Goal: Information Seeking & Learning: Learn about a topic

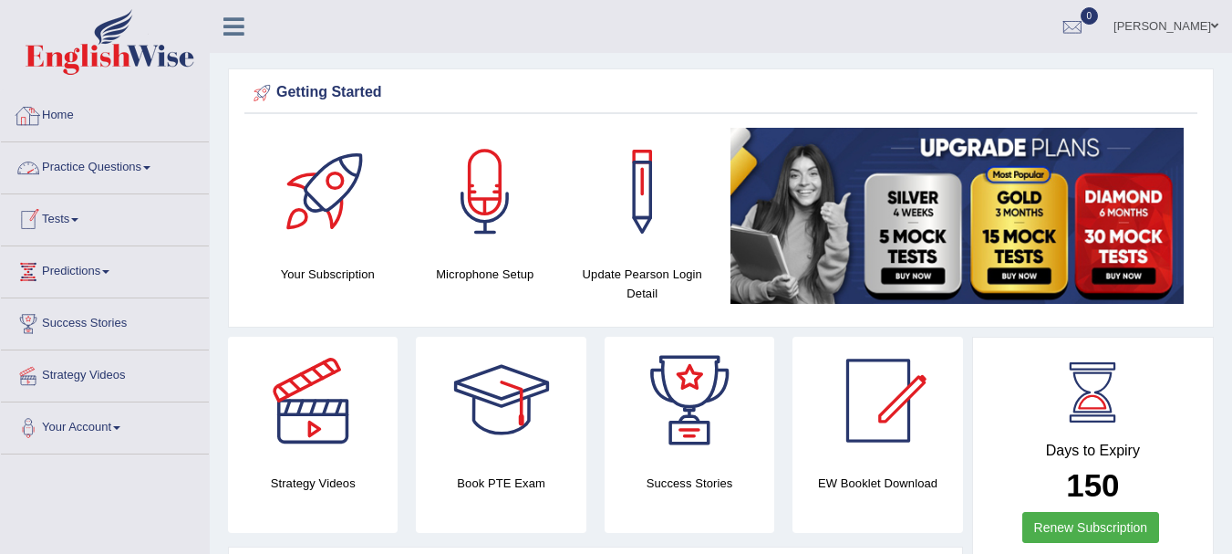
click at [124, 177] on link "Practice Questions" at bounding box center [105, 165] width 208 height 46
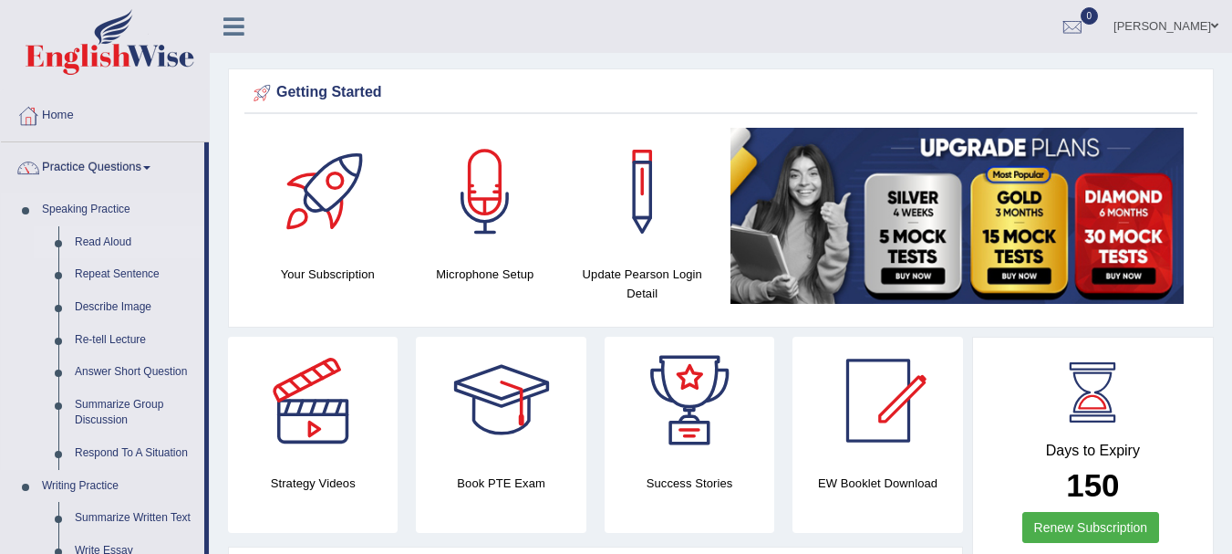
click at [109, 237] on link "Read Aloud" at bounding box center [136, 242] width 138 height 33
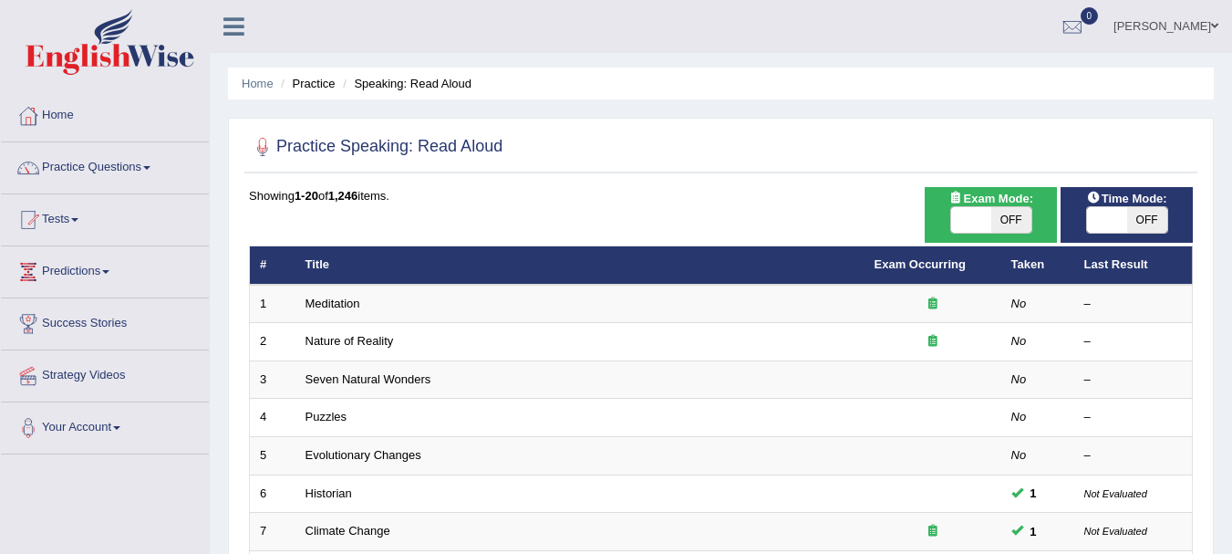
click at [1013, 224] on span "OFF" at bounding box center [1012, 220] width 40 height 26
checkbox input "true"
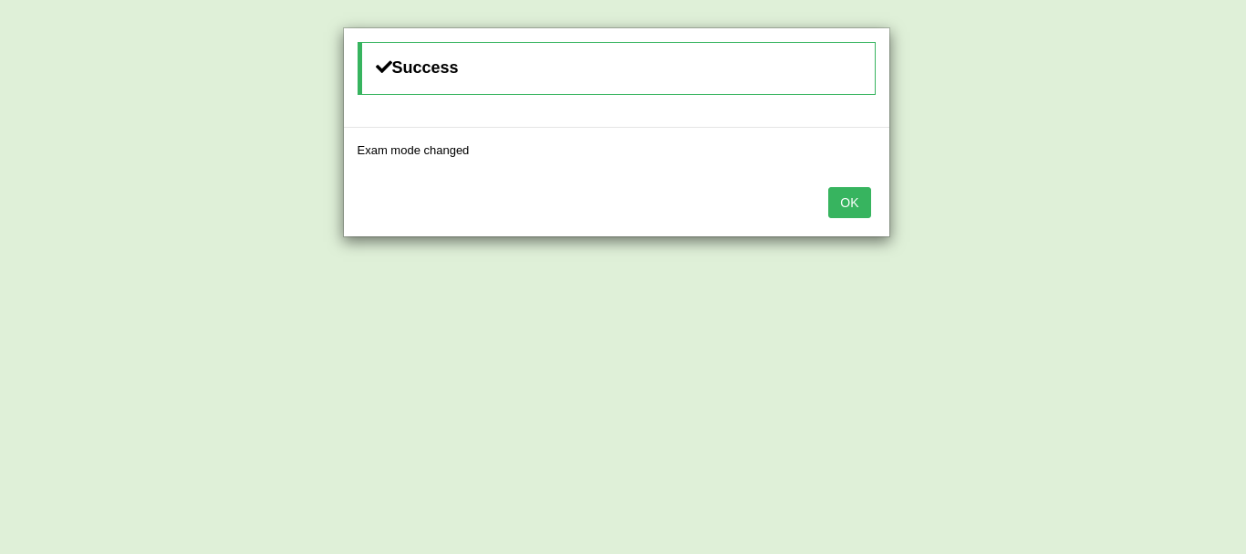
click at [850, 196] on button "OK" at bounding box center [849, 202] width 42 height 31
drag, startPoint x: 878, startPoint y: 182, endPoint x: 847, endPoint y: 202, distance: 35.7
click at [847, 202] on div "OK" at bounding box center [617, 204] width 546 height 64
click at [847, 202] on button "OK" at bounding box center [849, 202] width 42 height 31
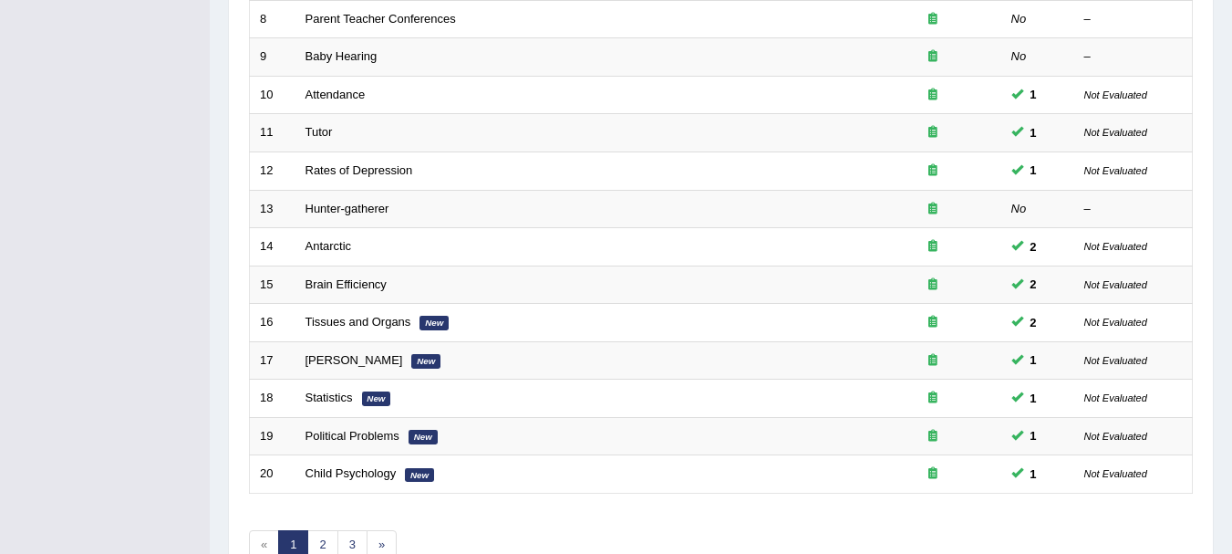
scroll to position [648, 0]
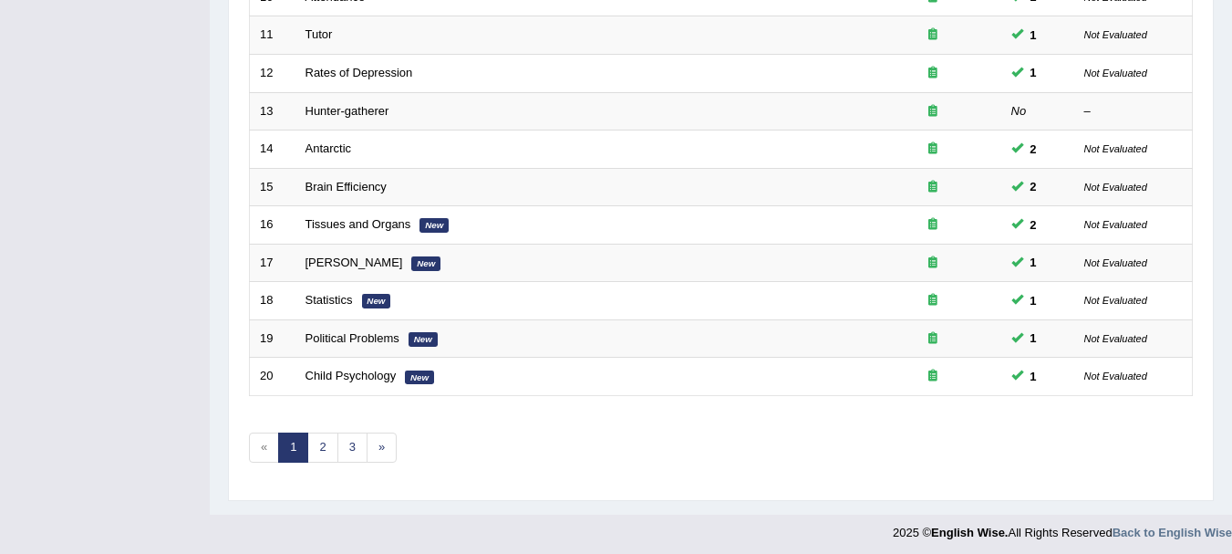
click at [305, 435] on link "1" at bounding box center [293, 447] width 30 height 30
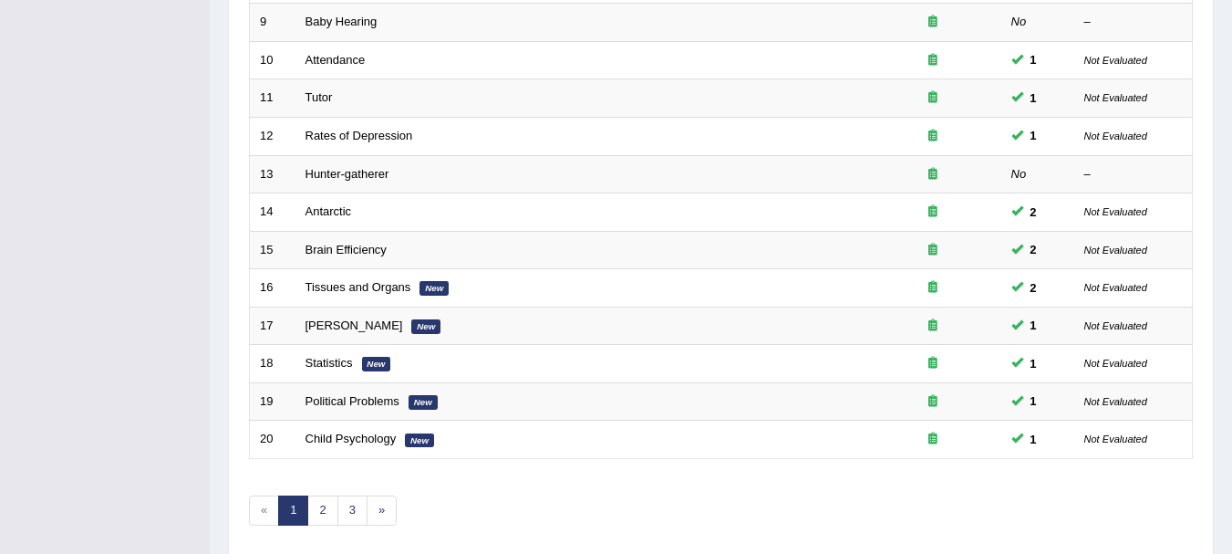
scroll to position [654, 0]
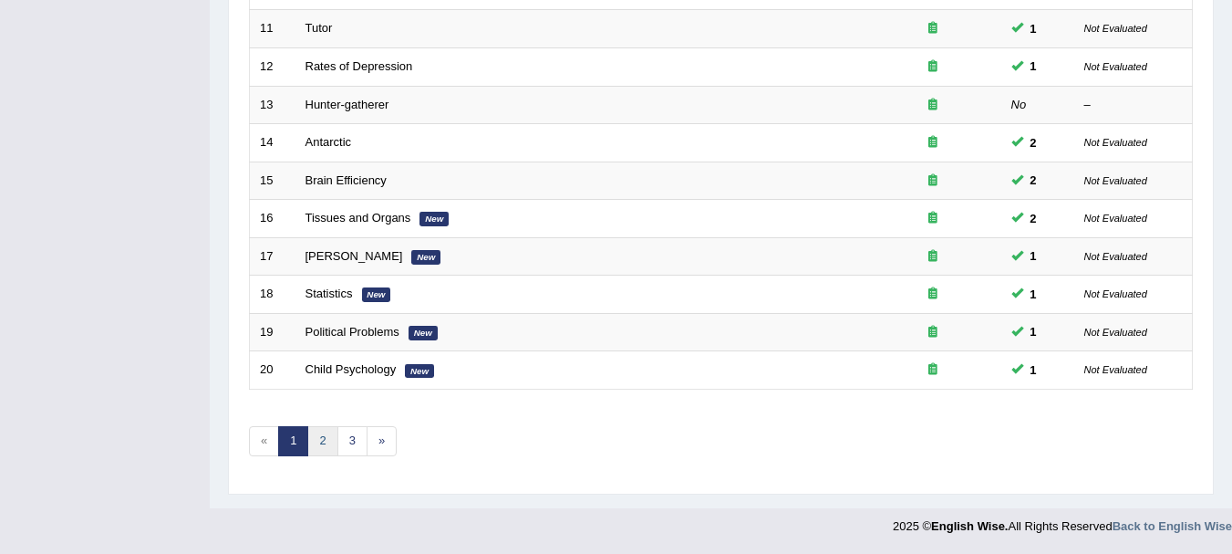
click at [322, 452] on link "2" at bounding box center [322, 441] width 30 height 30
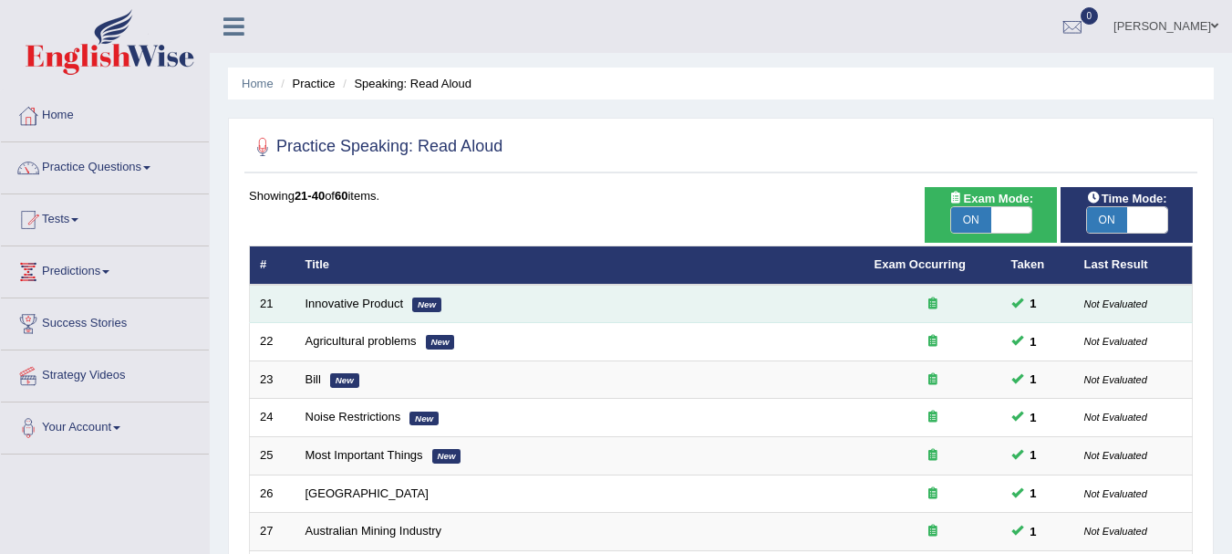
click at [384, 289] on td "Innovative Product New" at bounding box center [580, 304] width 569 height 38
click at [361, 308] on link "Innovative Product" at bounding box center [355, 303] width 99 height 14
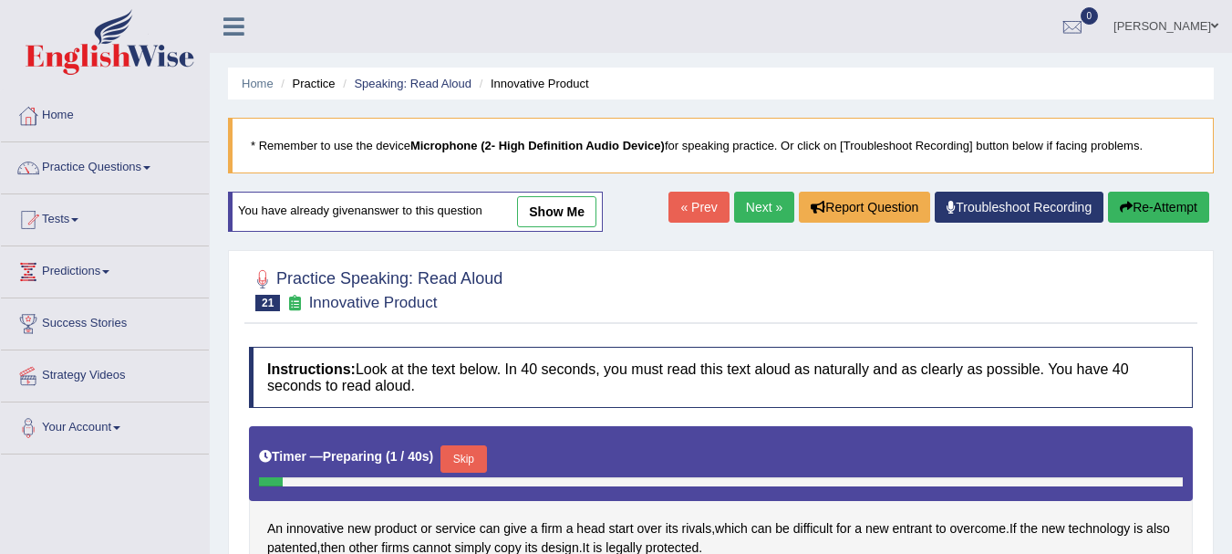
scroll to position [404, 0]
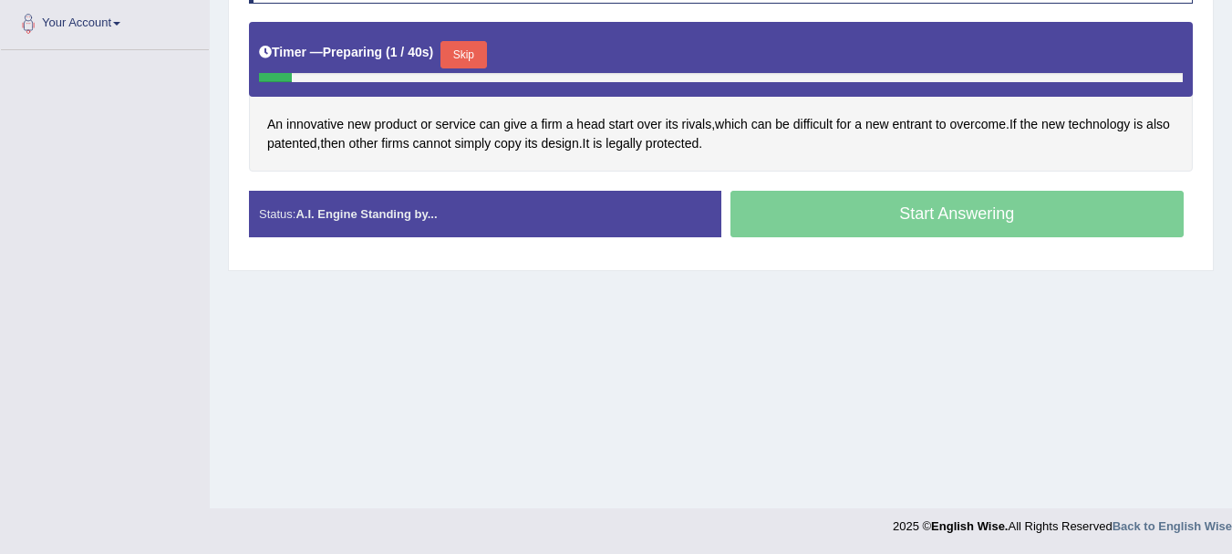
click at [1008, 316] on div "Home Practice Speaking: Read Aloud Innovative Product * Remember to use the dev…" at bounding box center [721, 52] width 1023 height 912
click at [468, 61] on button "Skip" at bounding box center [464, 54] width 46 height 27
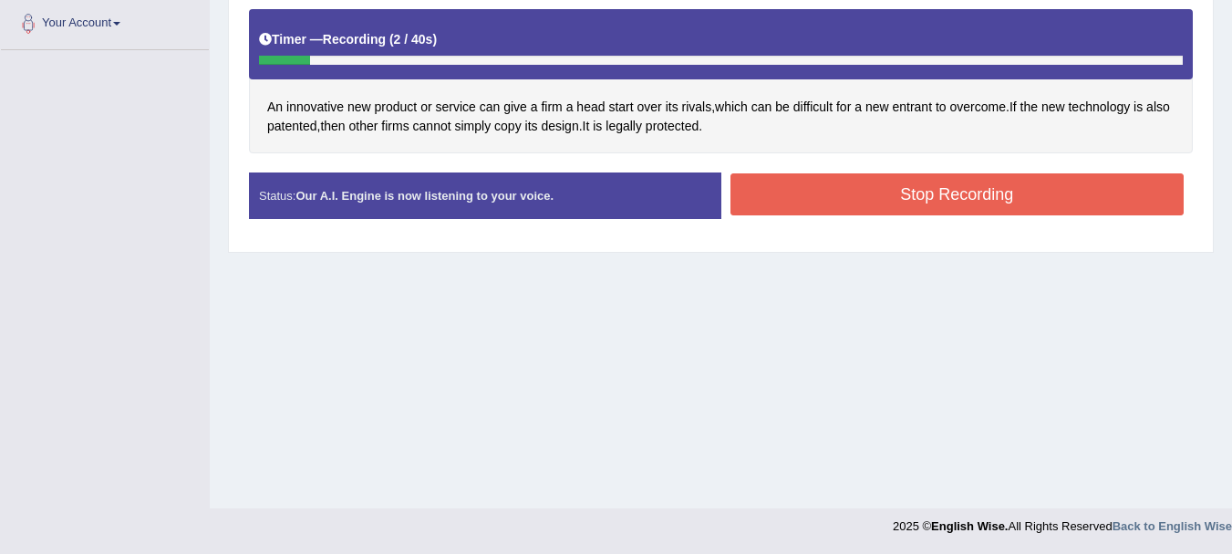
scroll to position [0, 0]
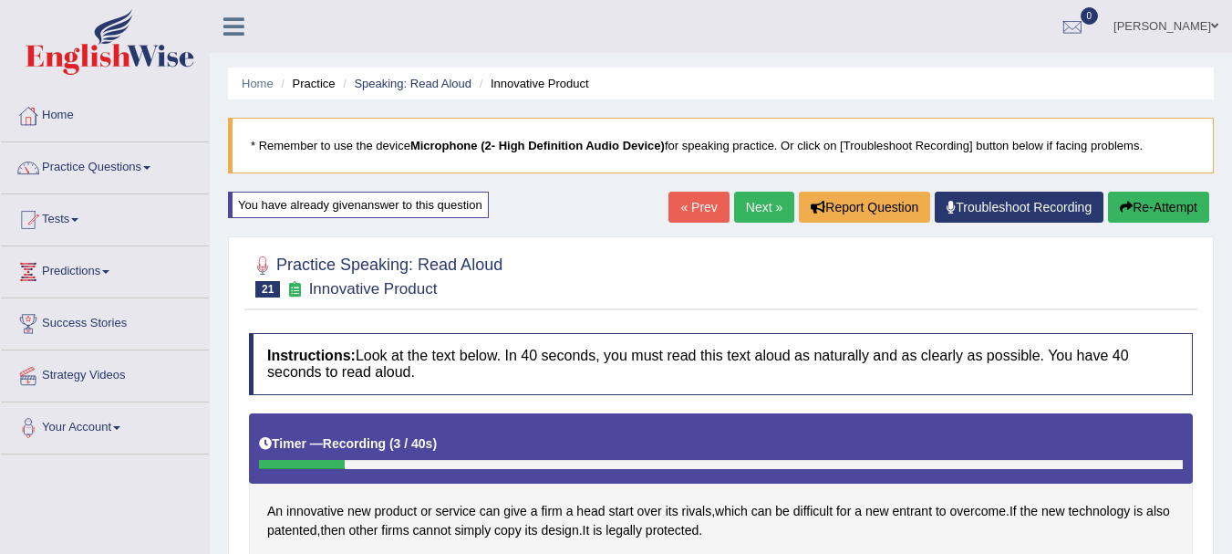
click at [675, 196] on link "« Prev" at bounding box center [699, 207] width 60 height 31
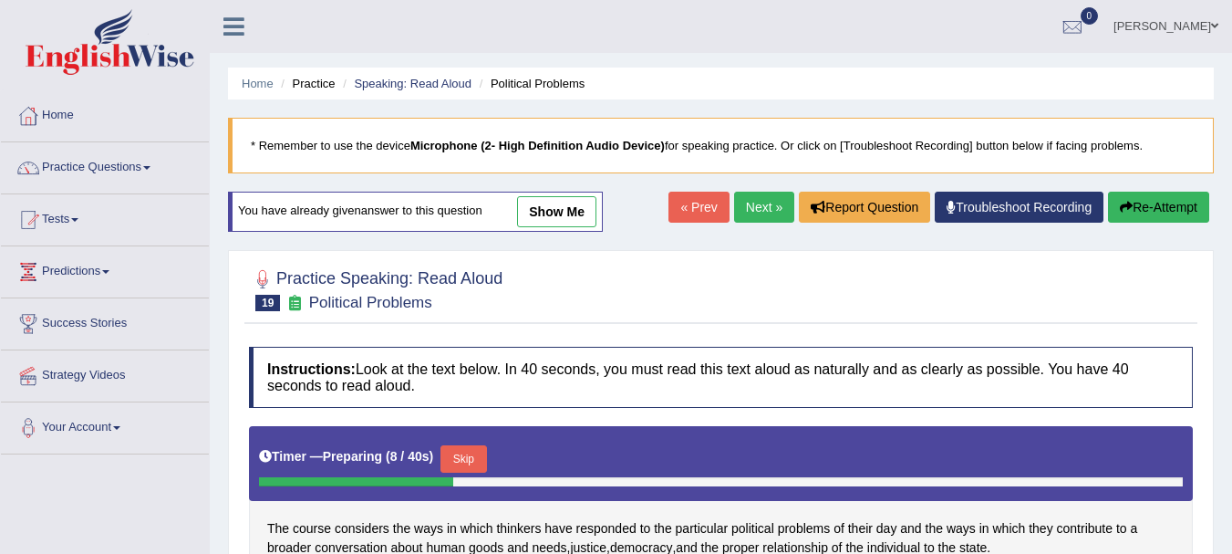
click at [688, 186] on div "Home Practice Speaking: Read Aloud Political Problems * Remember to use the dev…" at bounding box center [721, 456] width 1023 height 912
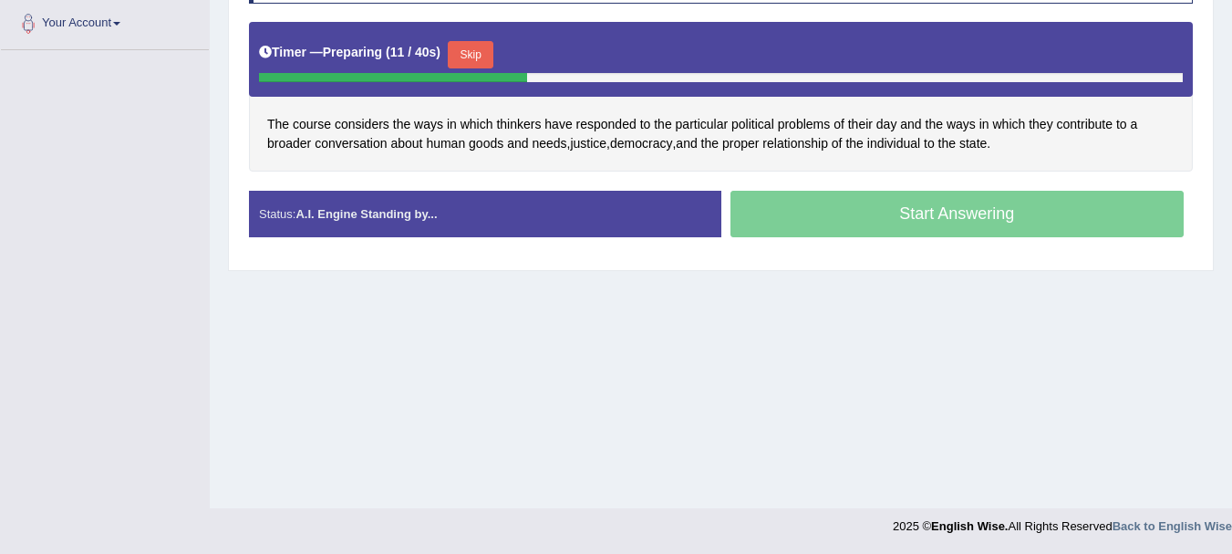
click at [476, 52] on button "Skip" at bounding box center [471, 54] width 46 height 27
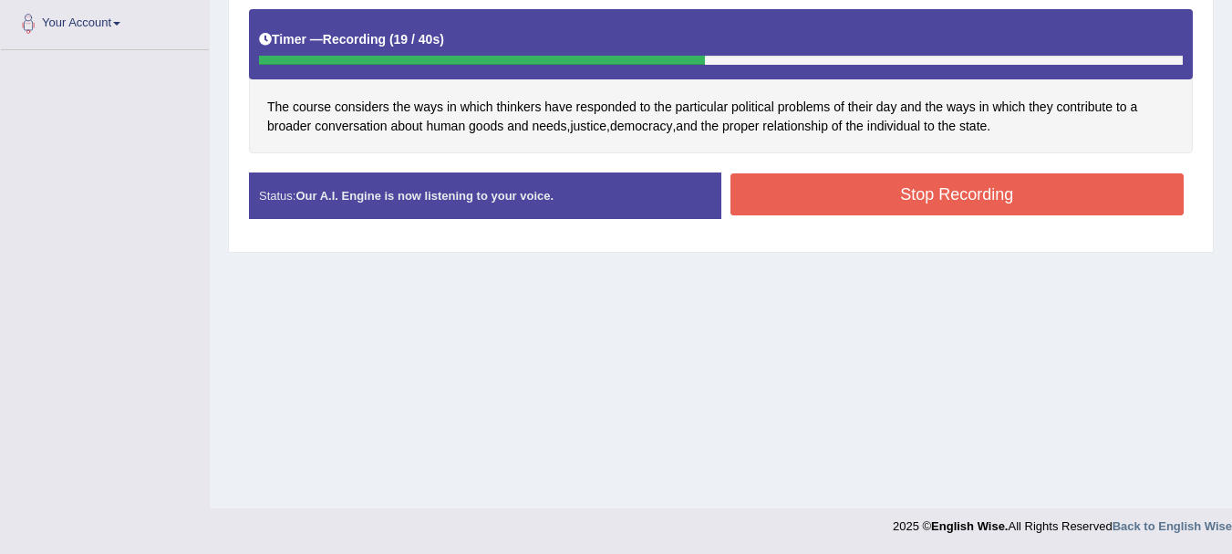
click at [930, 192] on button "Stop Recording" at bounding box center [958, 194] width 454 height 42
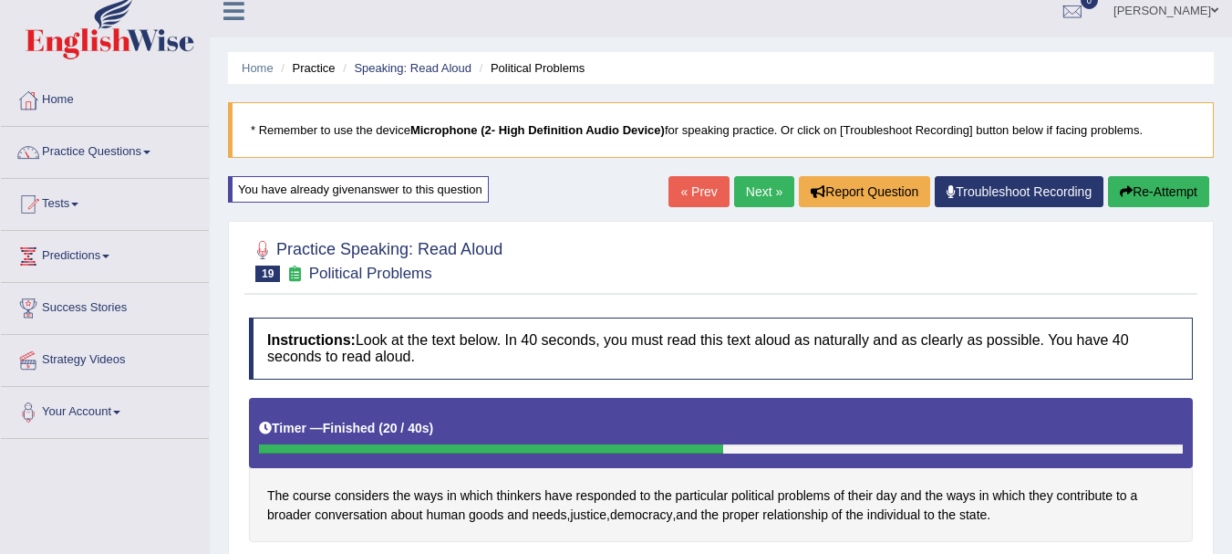
scroll to position [0, 0]
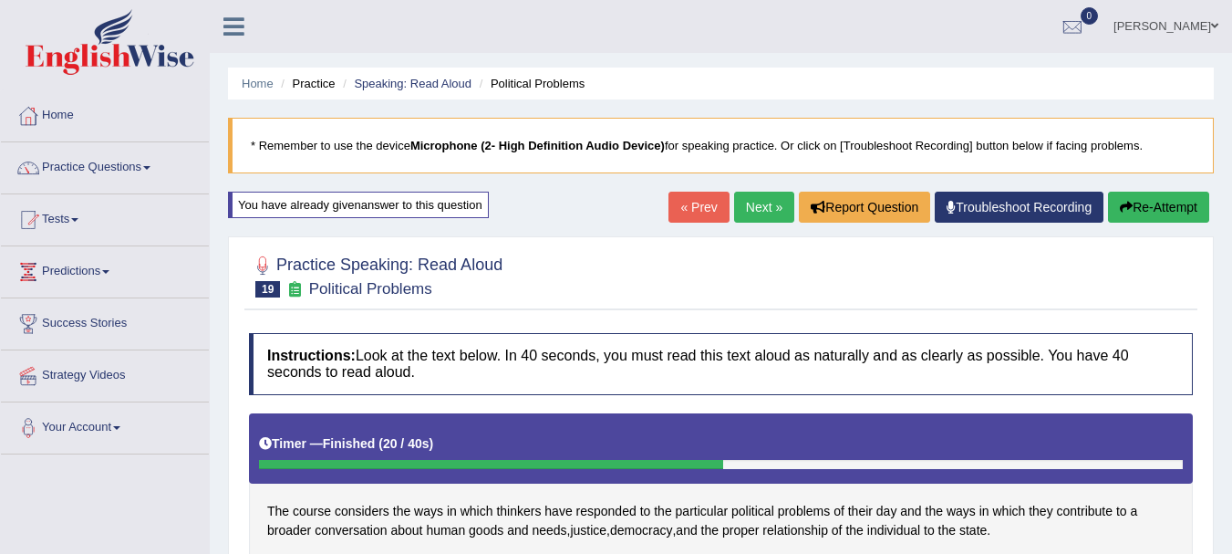
click at [752, 218] on link "Next »" at bounding box center [764, 207] width 60 height 31
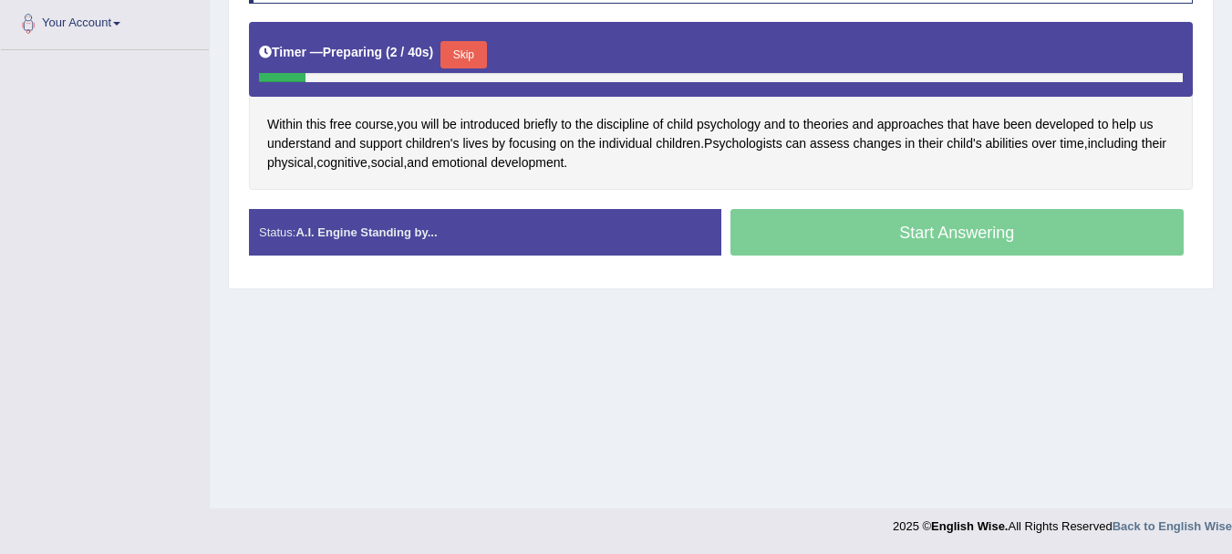
click at [483, 48] on button "Skip" at bounding box center [464, 54] width 46 height 27
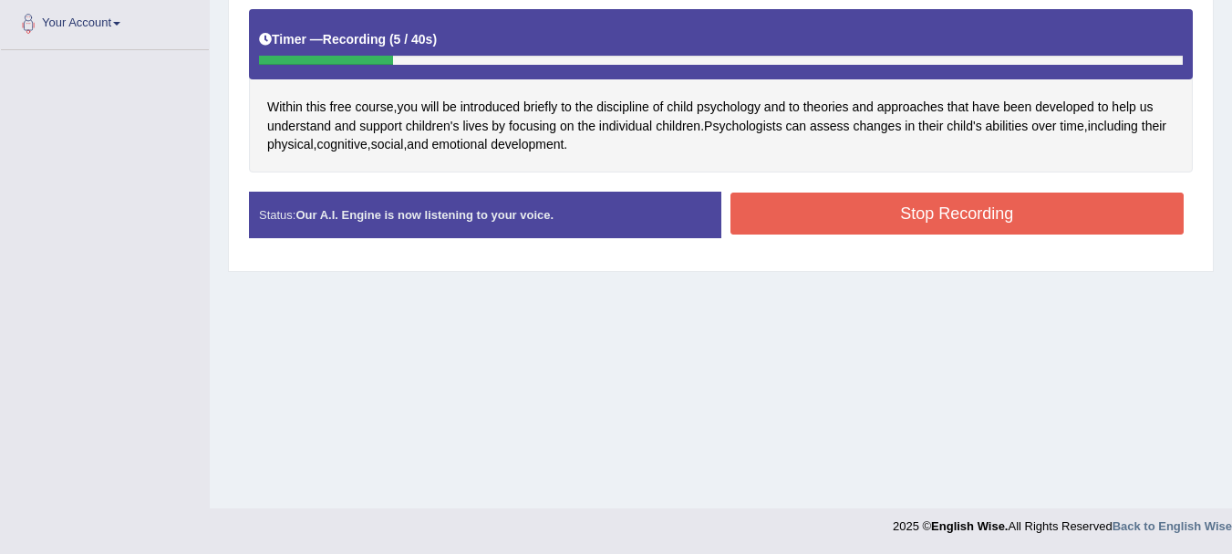
click at [1006, 213] on button "Stop Recording" at bounding box center [958, 213] width 454 height 42
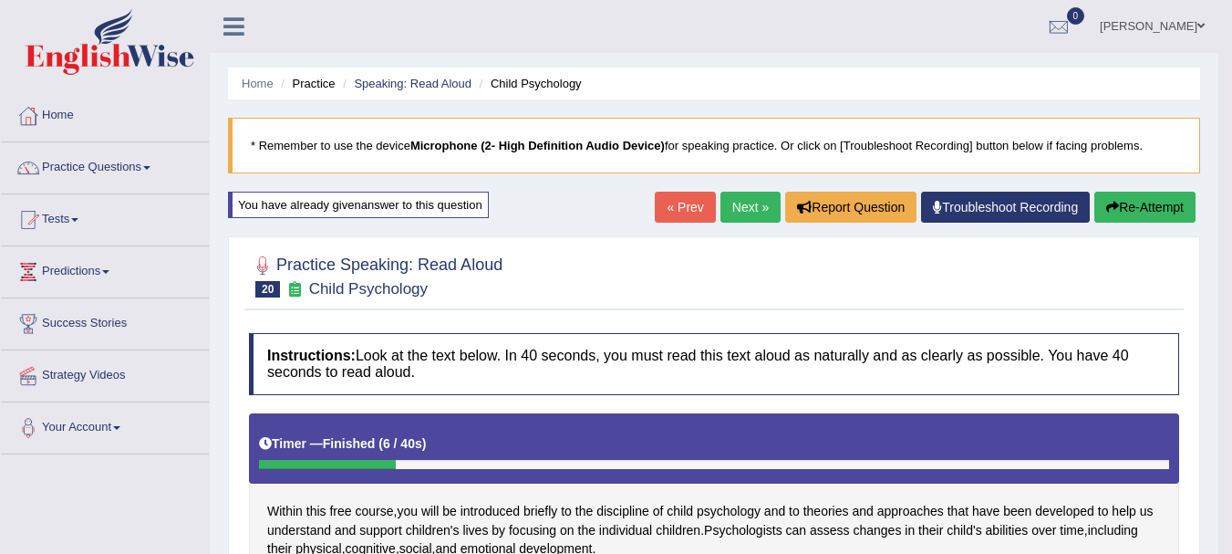
click at [733, 203] on link "Next »" at bounding box center [751, 207] width 60 height 31
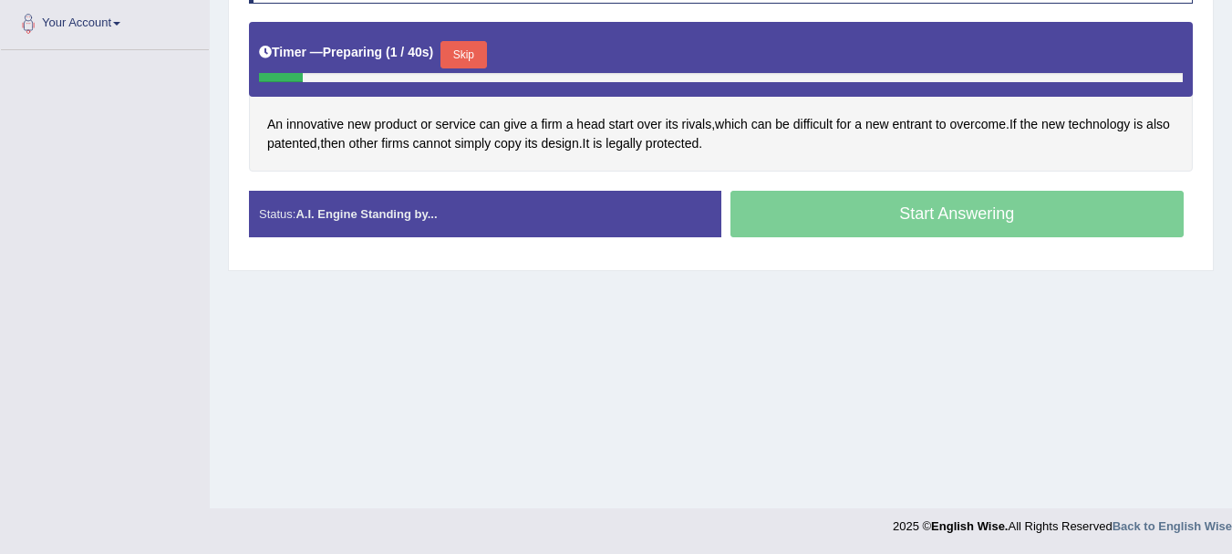
click at [473, 51] on button "Skip" at bounding box center [464, 54] width 46 height 27
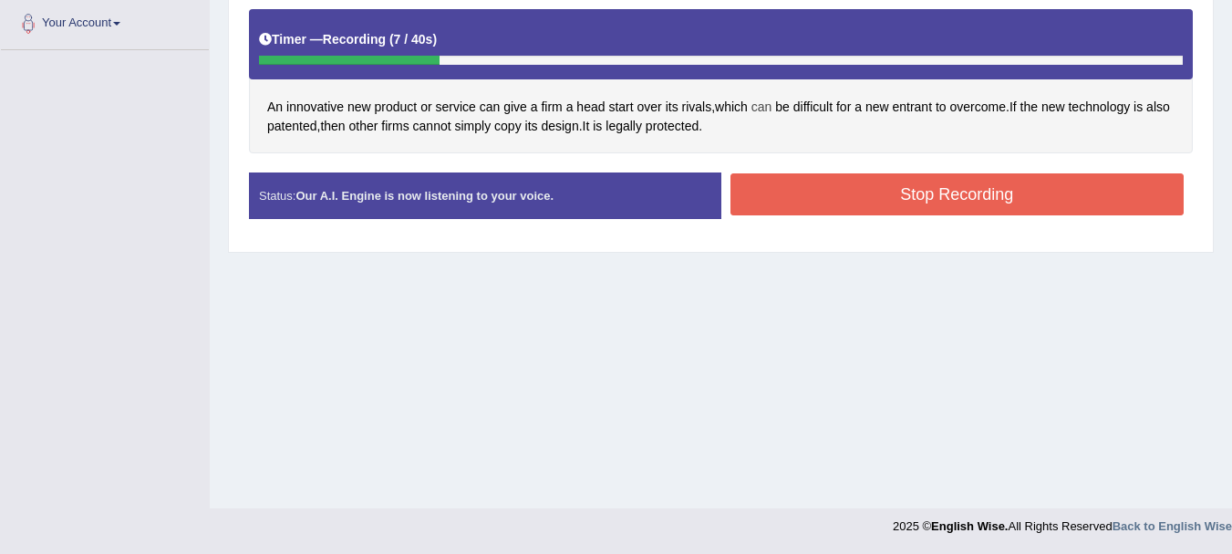
drag, startPoint x: 601, startPoint y: 81, endPoint x: 764, endPoint y: 103, distance: 163.8
click at [764, 103] on div "An innovative new product or service can give a firm a head start over its riva…" at bounding box center [721, 81] width 944 height 145
click at [816, 203] on button "Stop Recording" at bounding box center [958, 194] width 454 height 42
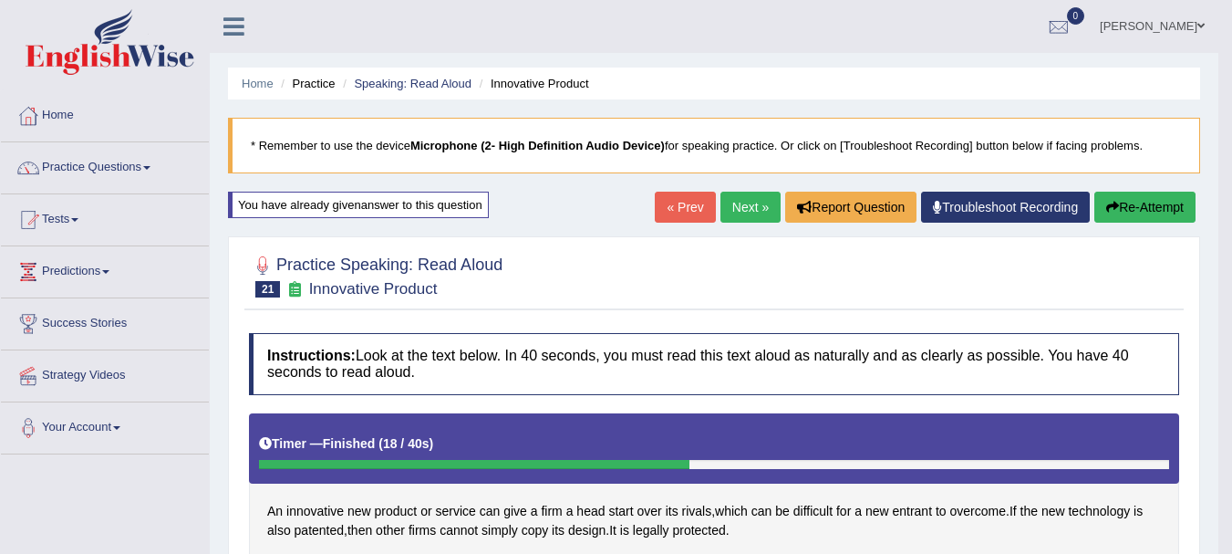
click at [725, 198] on link "Next »" at bounding box center [751, 207] width 60 height 31
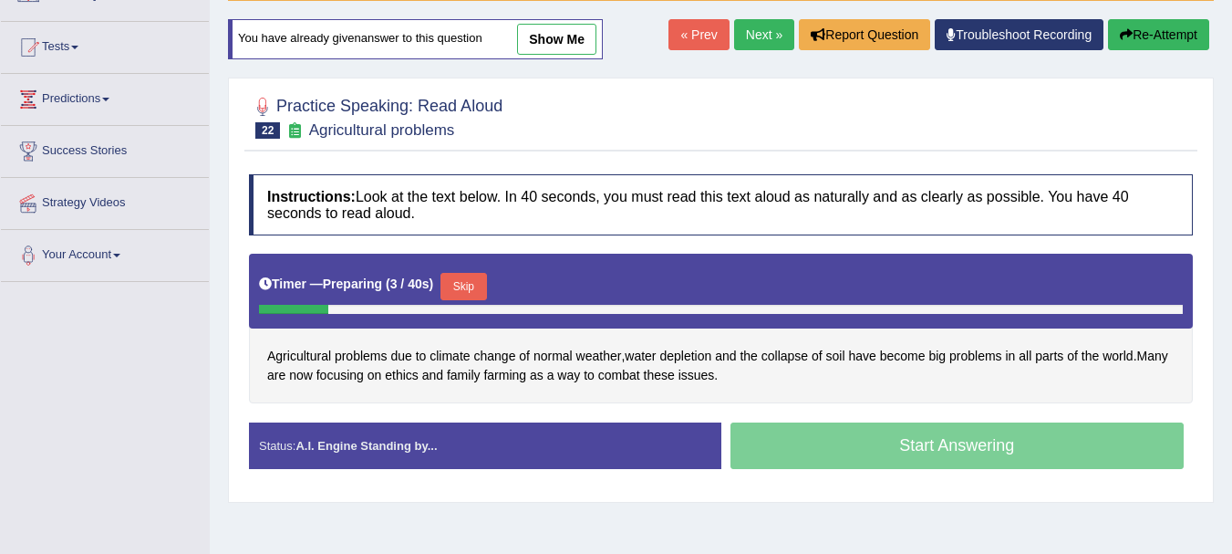
click at [462, 280] on button "Skip" at bounding box center [464, 286] width 46 height 27
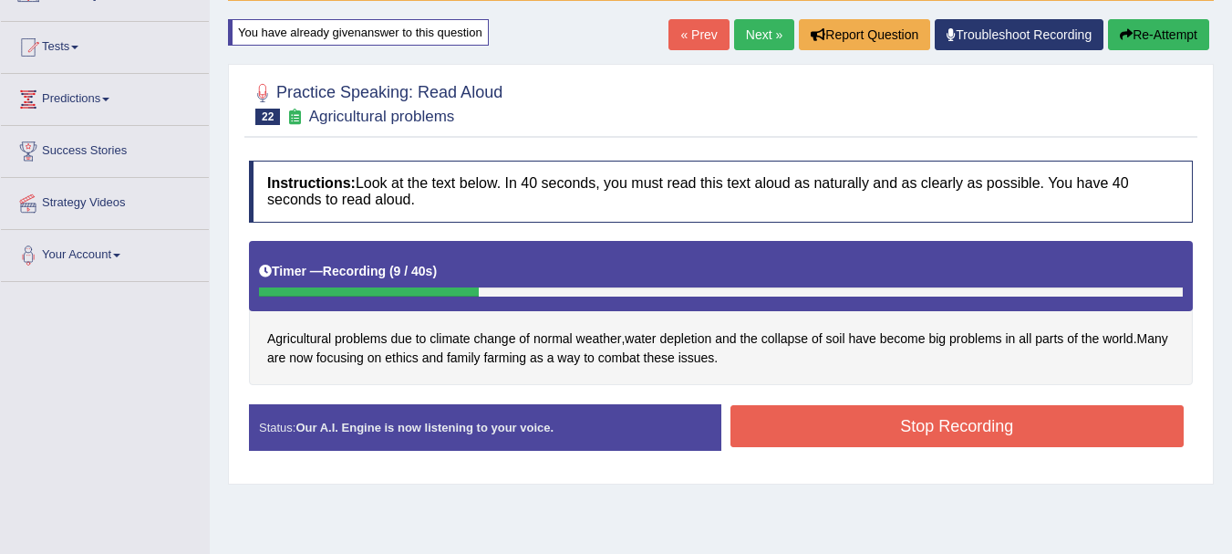
click at [303, 536] on div "Home Practice Speaking: Read Aloud Agricultural problems * Remember to use the …" at bounding box center [721, 284] width 1023 height 912
click at [638, 376] on div "Agricultural problems due to climate change of normal weather , water depletion…" at bounding box center [721, 313] width 944 height 145
click at [746, 409] on button "Stop Recording" at bounding box center [958, 426] width 454 height 42
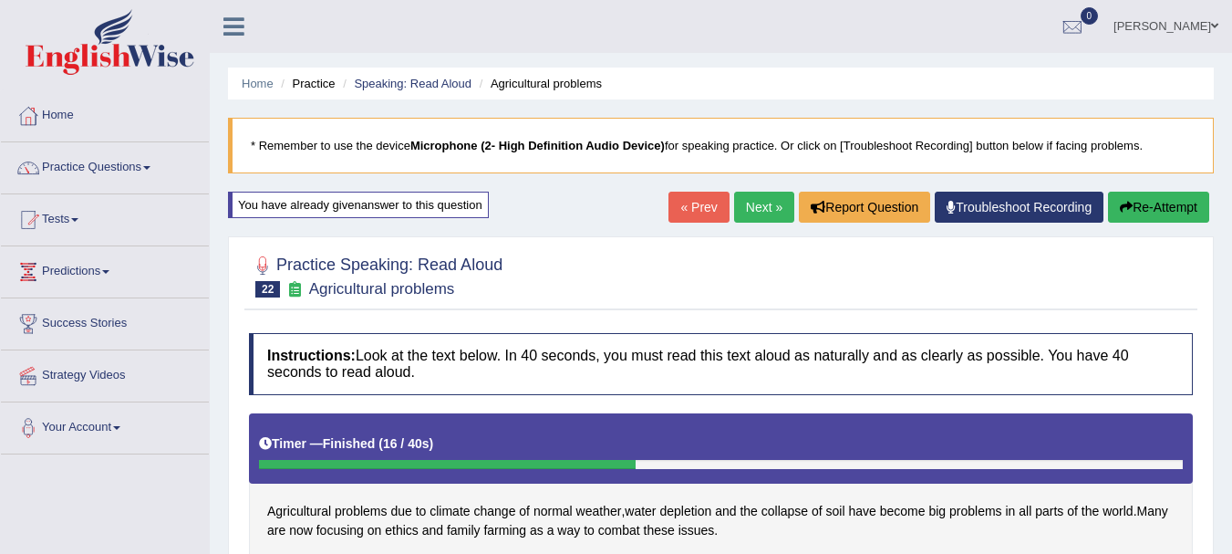
click at [750, 199] on link "Next »" at bounding box center [764, 207] width 60 height 31
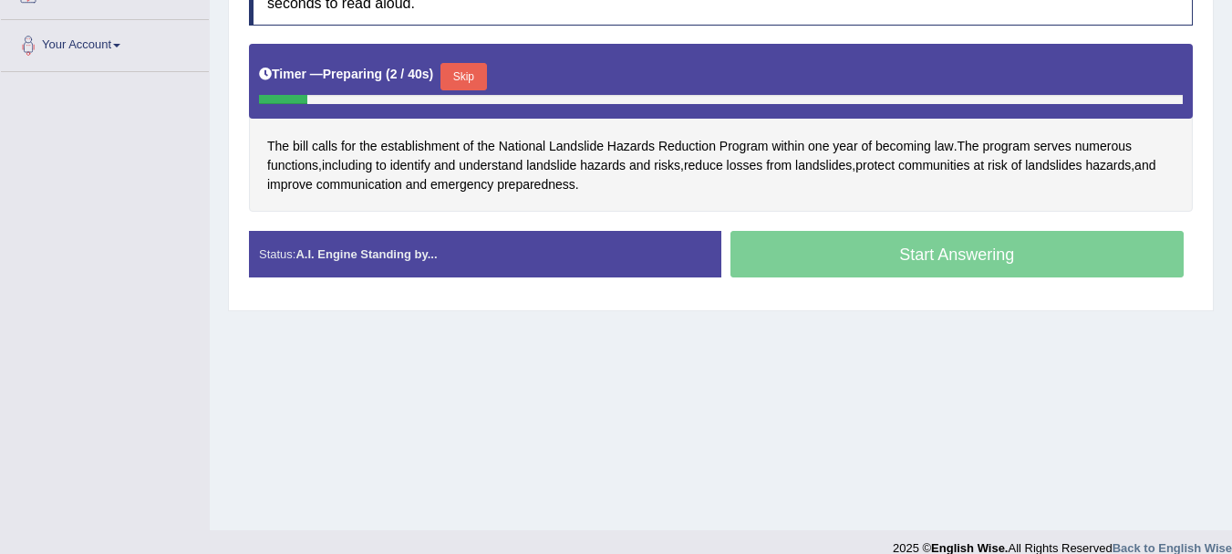
scroll to position [404, 0]
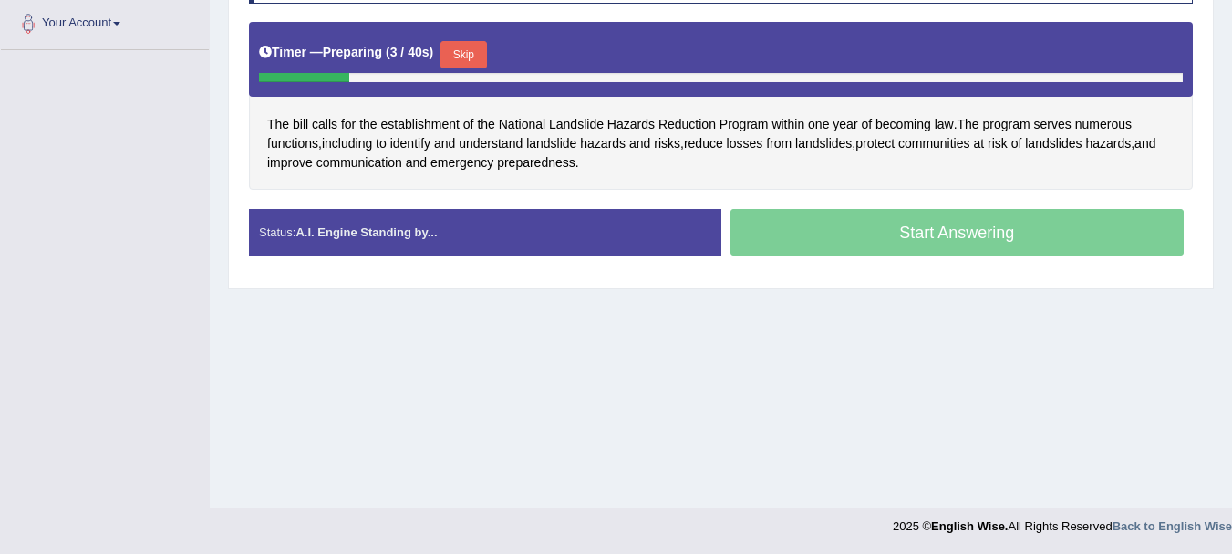
click at [473, 54] on button "Skip" at bounding box center [464, 54] width 46 height 27
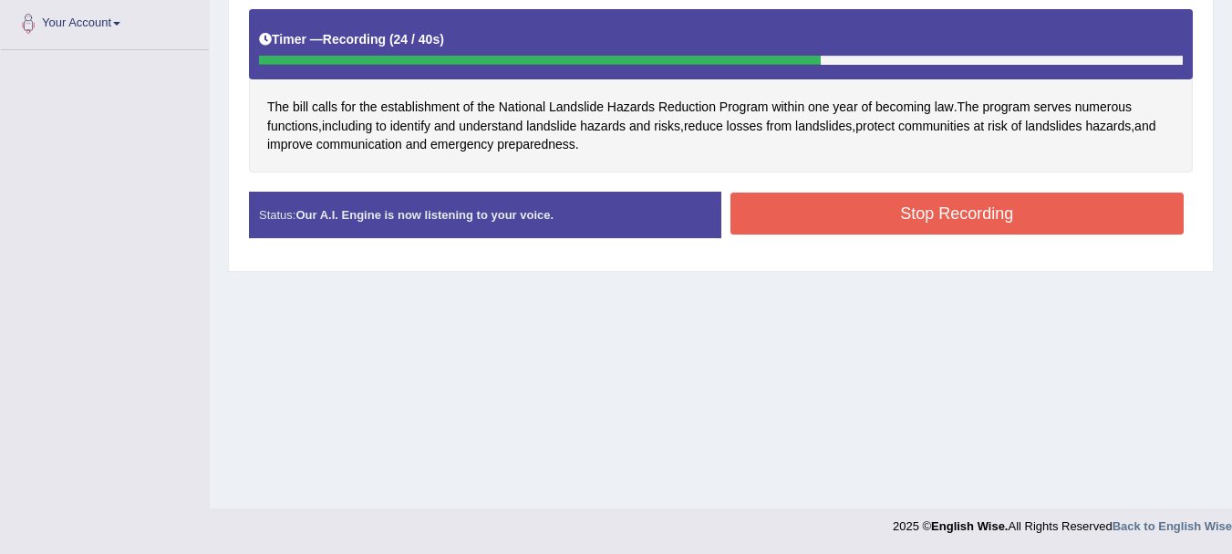
click at [754, 203] on button "Stop Recording" at bounding box center [958, 213] width 454 height 42
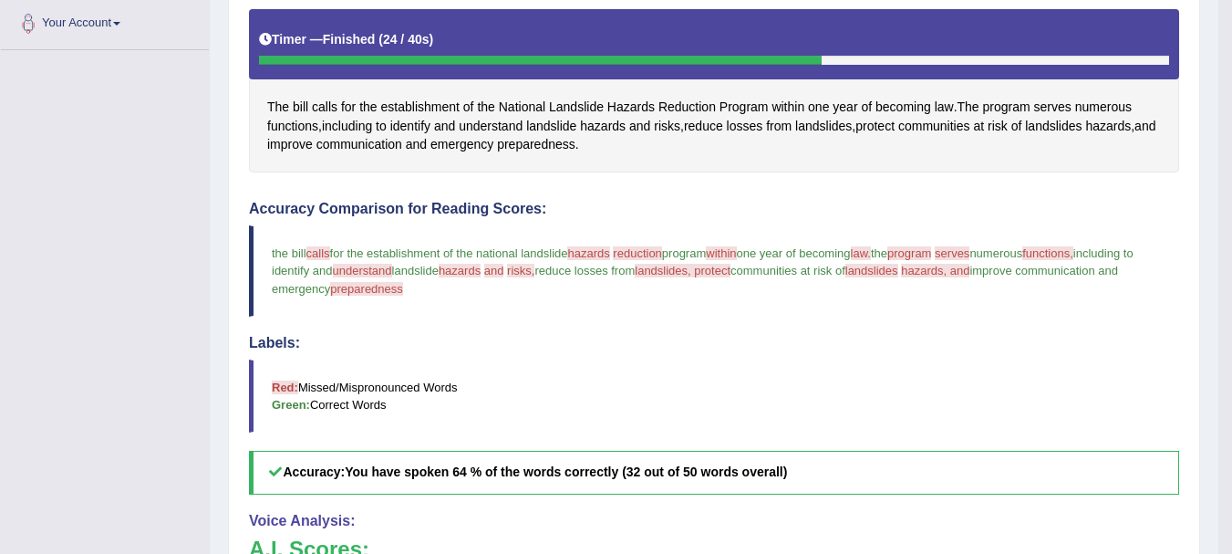
scroll to position [0, 0]
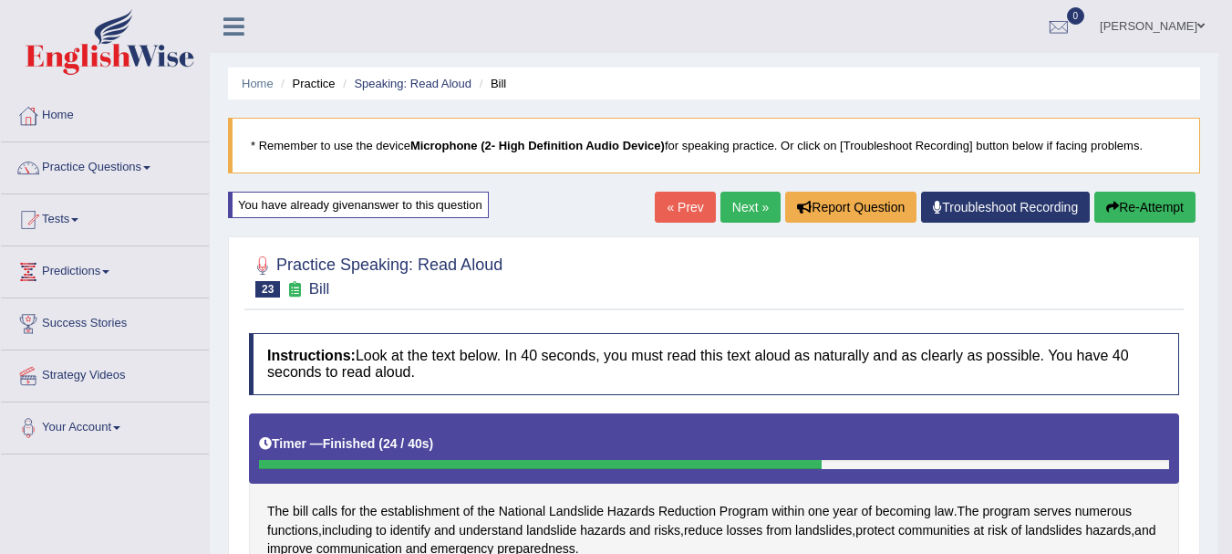
click at [735, 202] on link "Next »" at bounding box center [751, 207] width 60 height 31
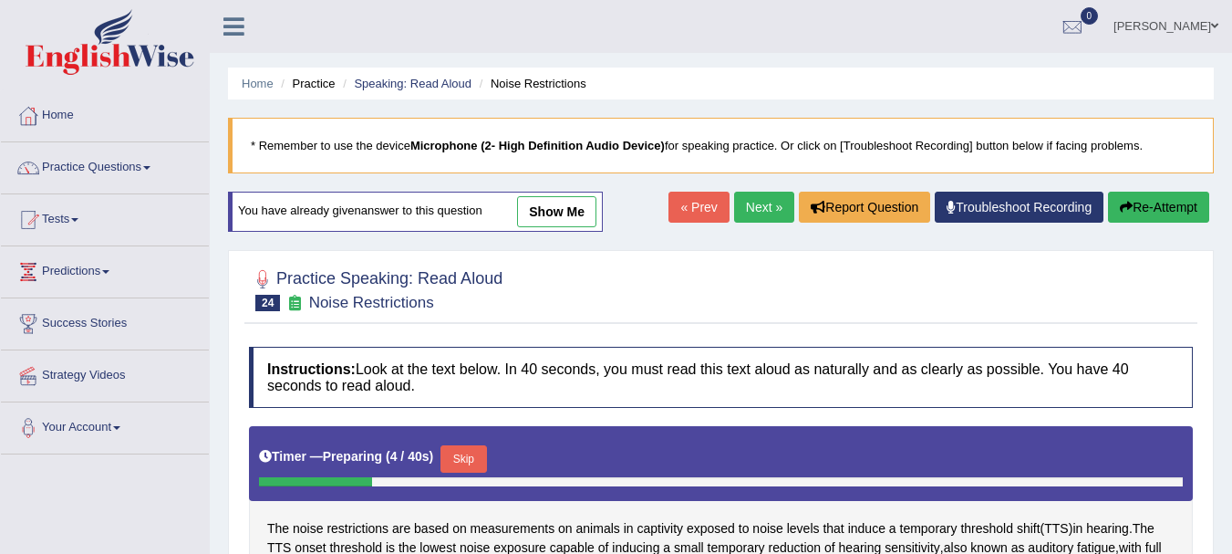
scroll to position [404, 0]
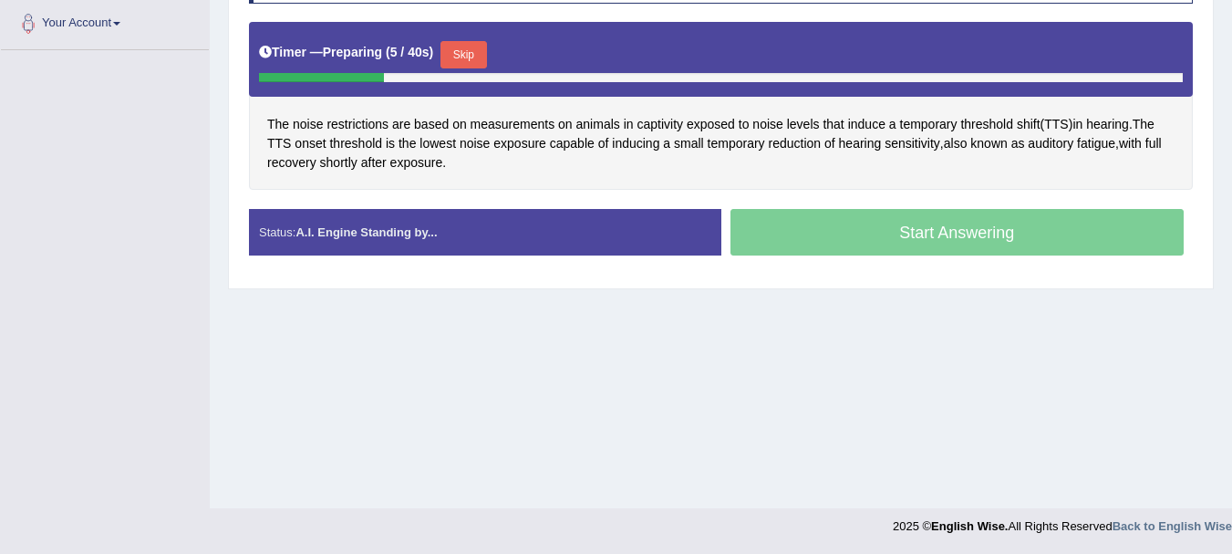
click at [1013, 251] on div "Start Answering" at bounding box center [958, 234] width 473 height 51
click at [484, 68] on button "Skip" at bounding box center [464, 54] width 46 height 27
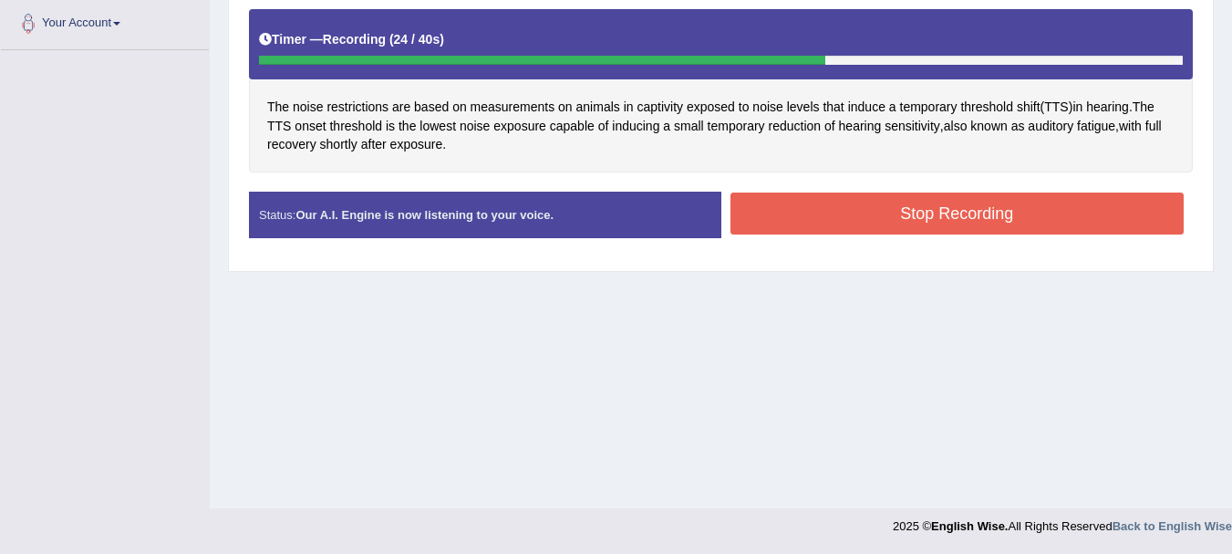
click at [816, 196] on button "Stop Recording" at bounding box center [958, 213] width 454 height 42
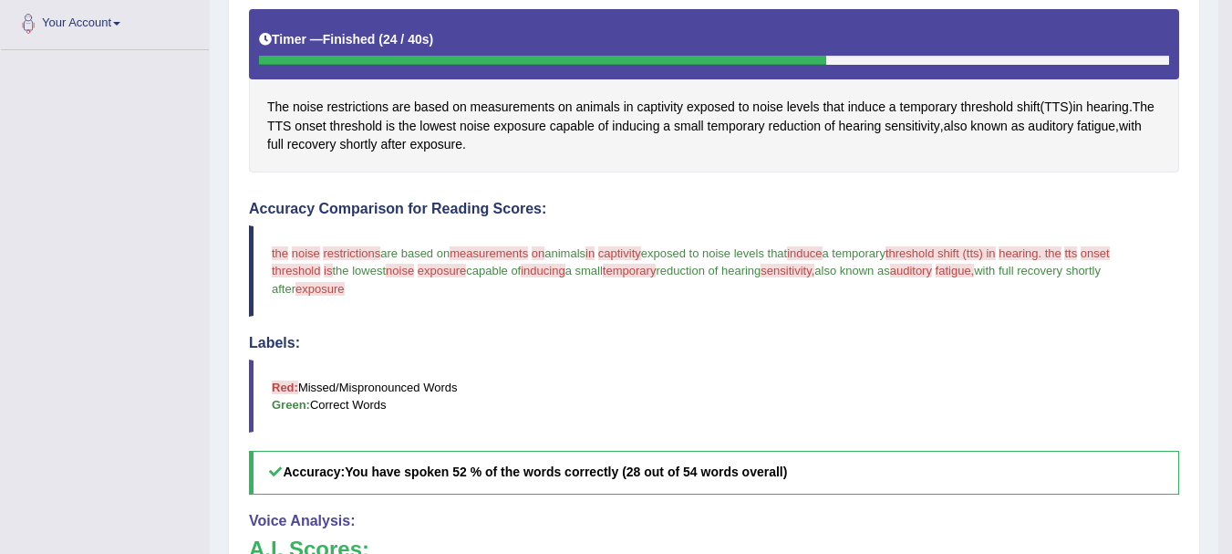
scroll to position [0, 0]
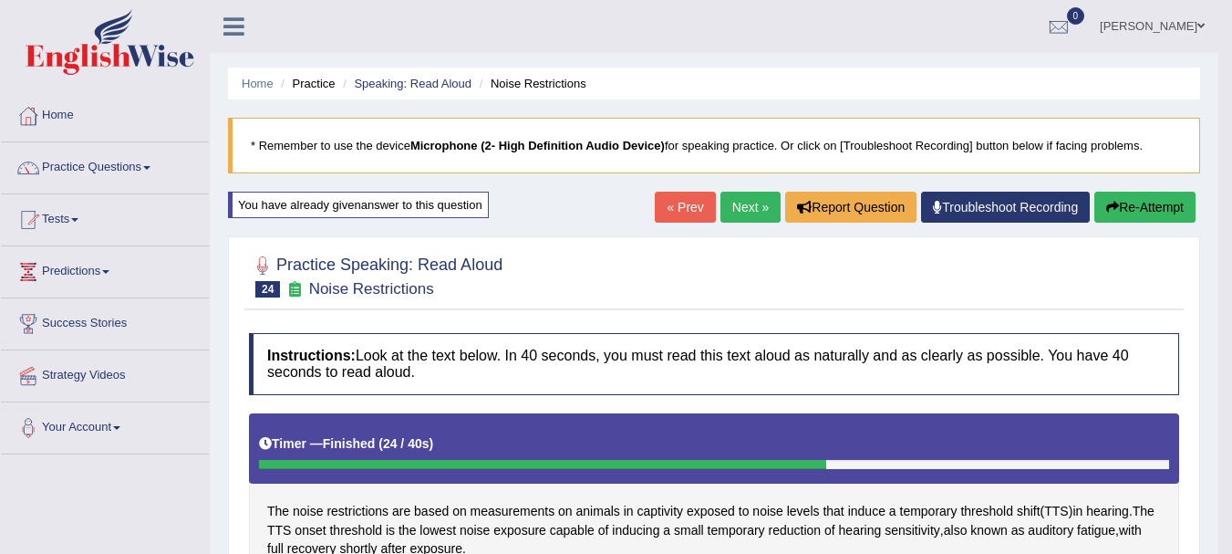
click at [745, 217] on link "Next »" at bounding box center [751, 207] width 60 height 31
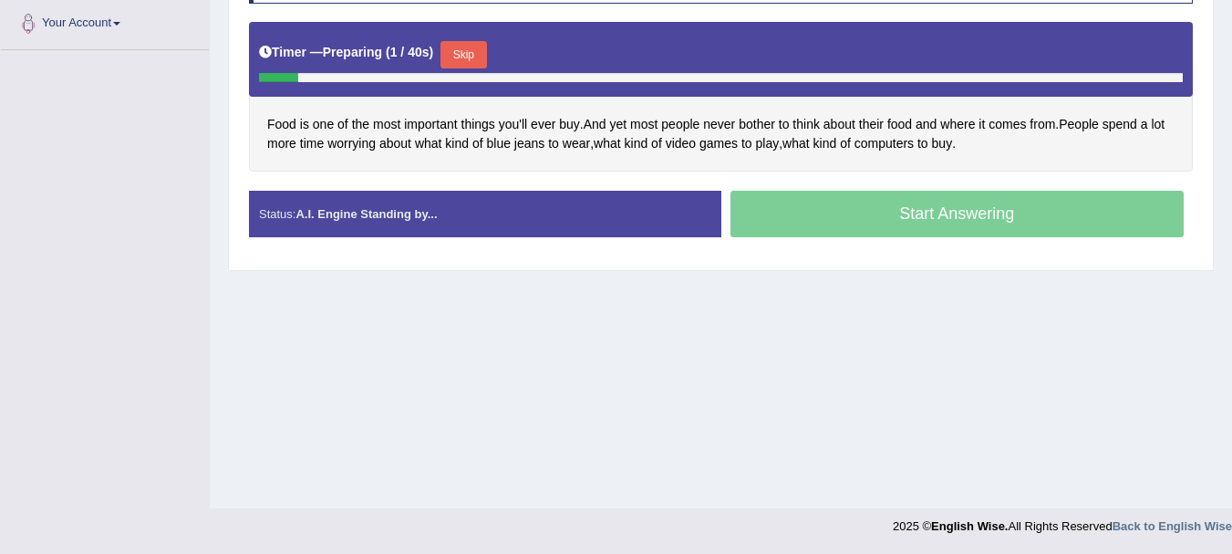
click at [468, 66] on button "Skip" at bounding box center [464, 54] width 46 height 27
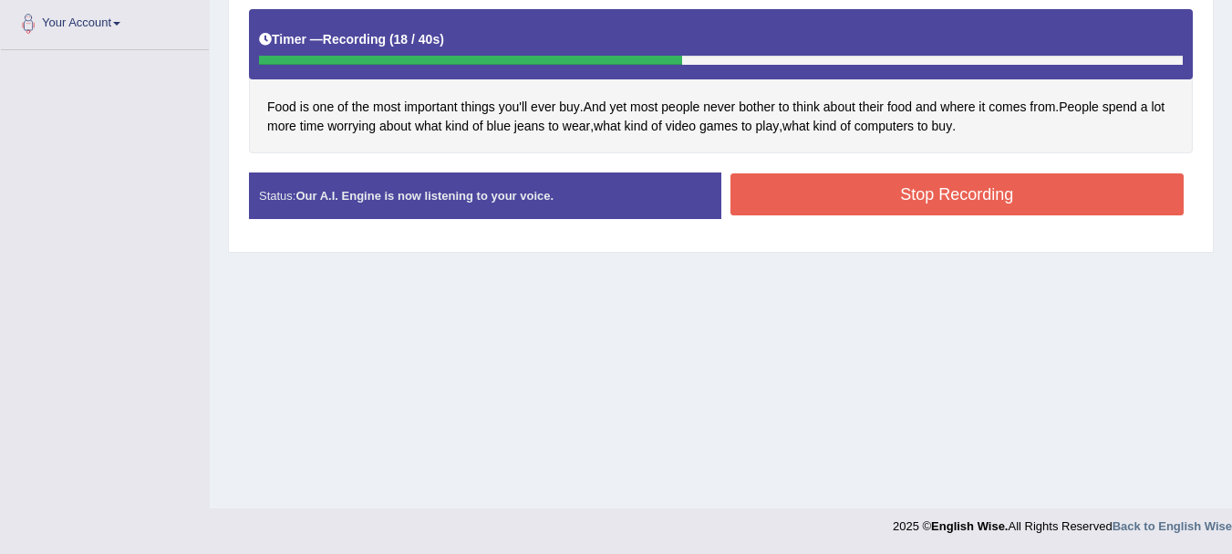
click at [799, 207] on button "Stop Recording" at bounding box center [958, 194] width 454 height 42
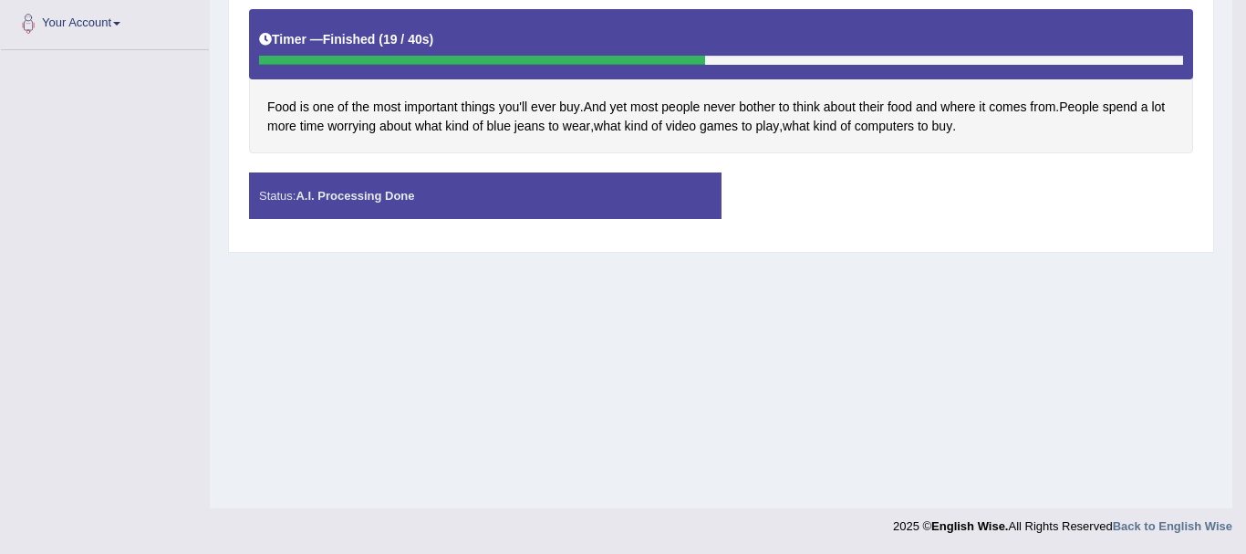
click at [0, 0] on div "Saving your answer..." at bounding box center [0, 0] width 0 height 0
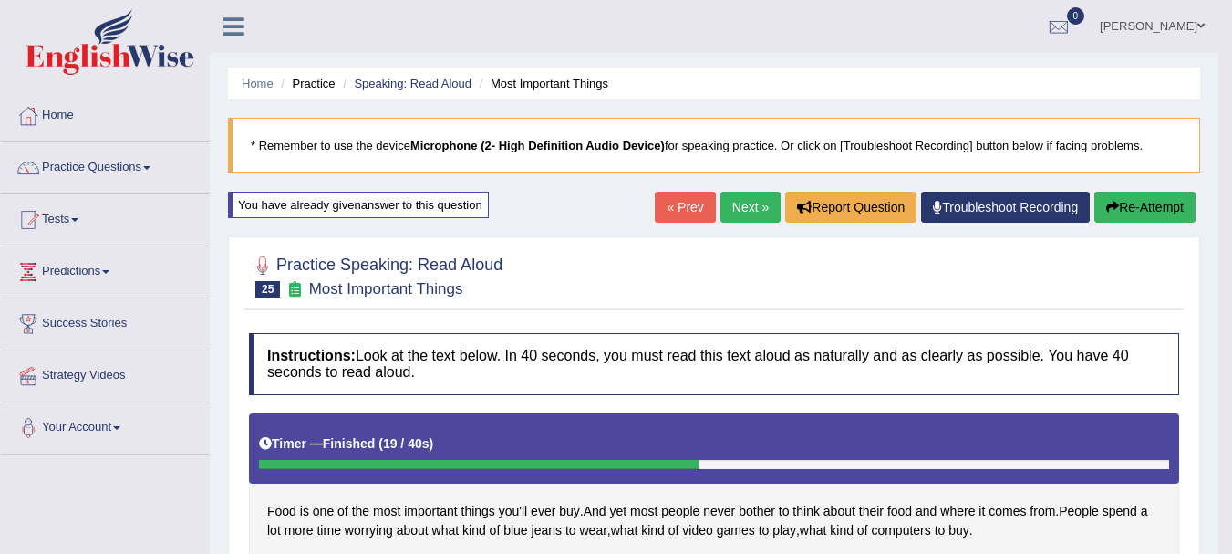
click at [741, 208] on link "Next »" at bounding box center [751, 207] width 60 height 31
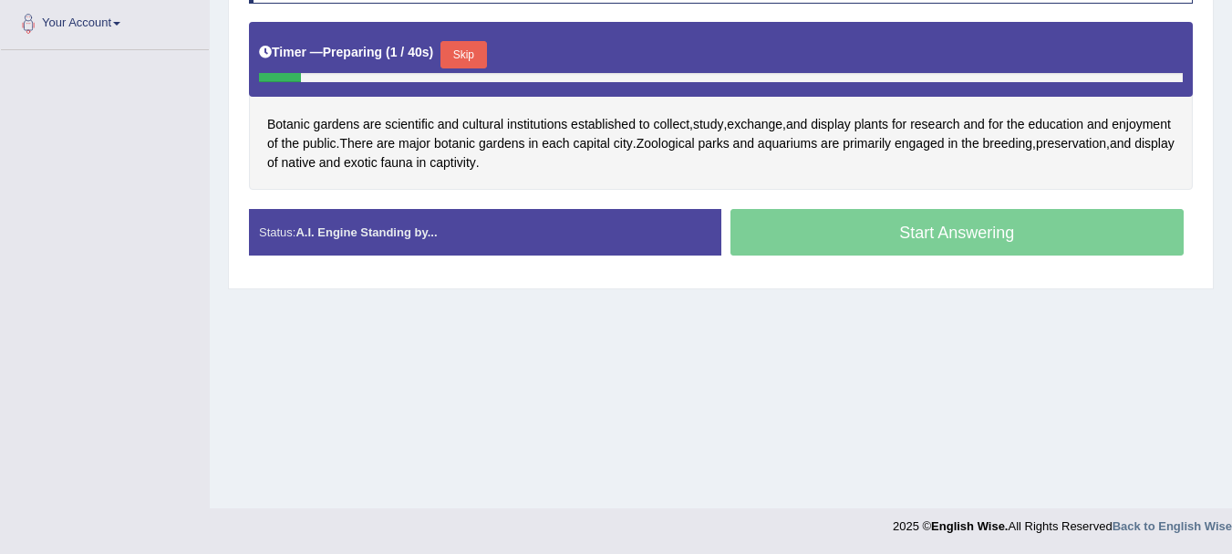
scroll to position [404, 0]
click at [467, 68] on button "Skip" at bounding box center [464, 54] width 46 height 27
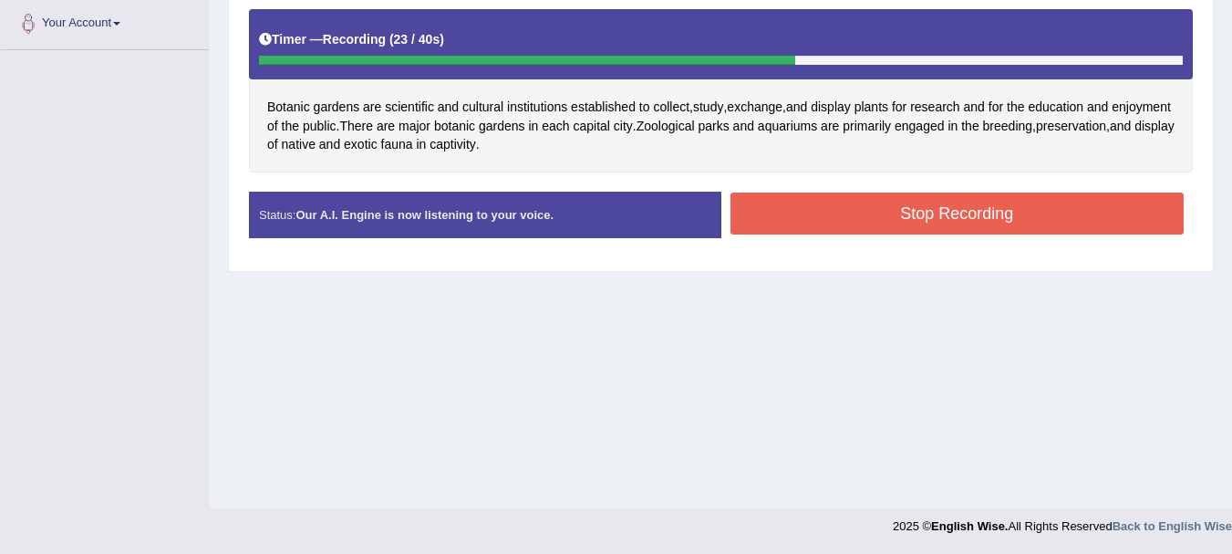
click at [771, 217] on button "Stop Recording" at bounding box center [958, 213] width 454 height 42
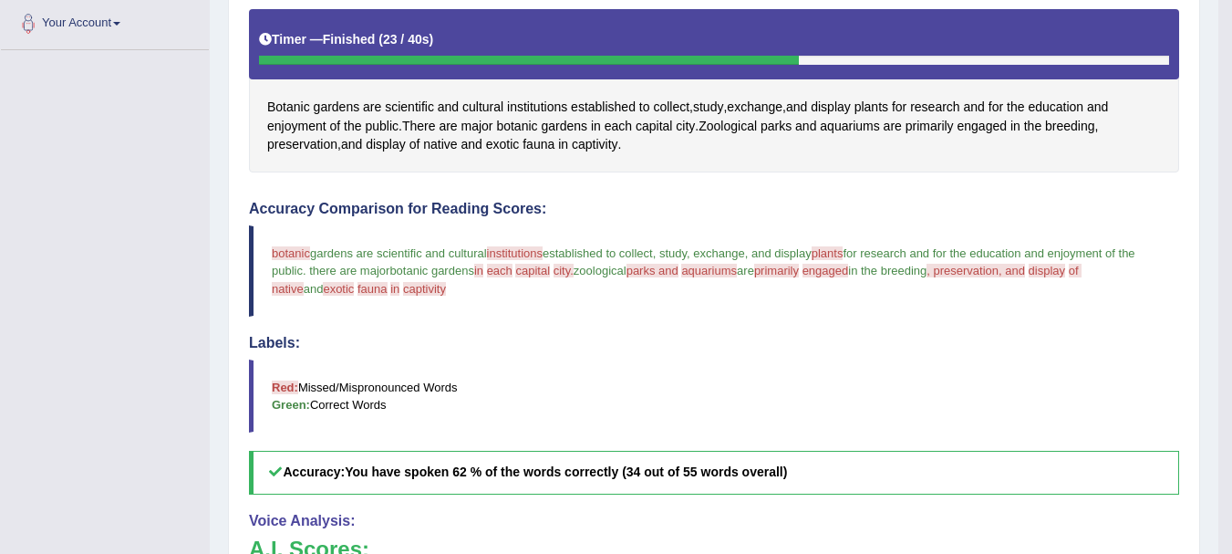
scroll to position [0, 0]
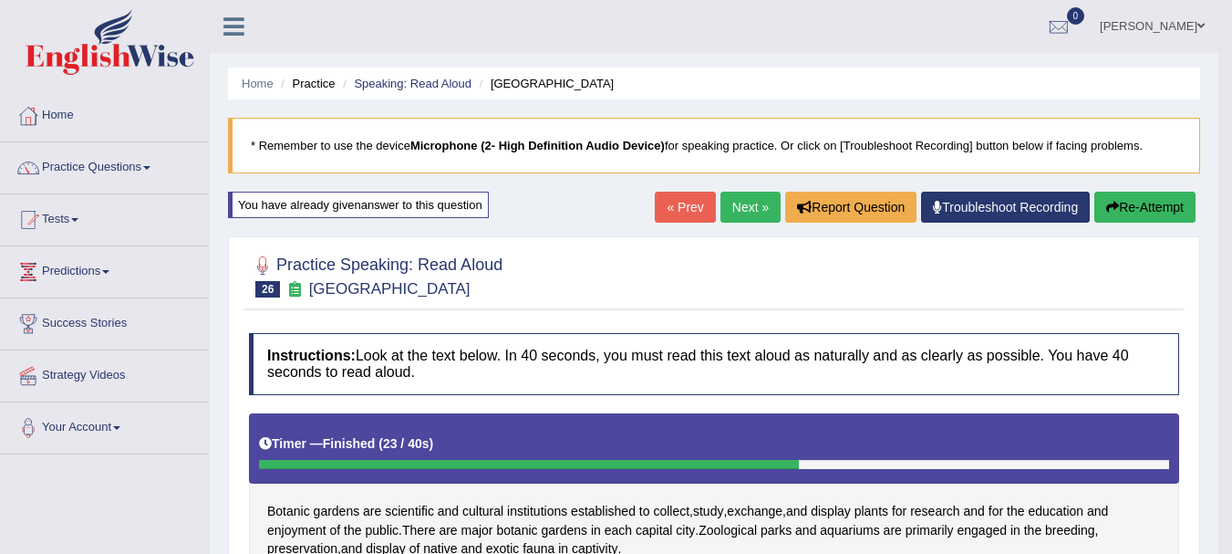
click at [736, 207] on link "Next »" at bounding box center [751, 207] width 60 height 31
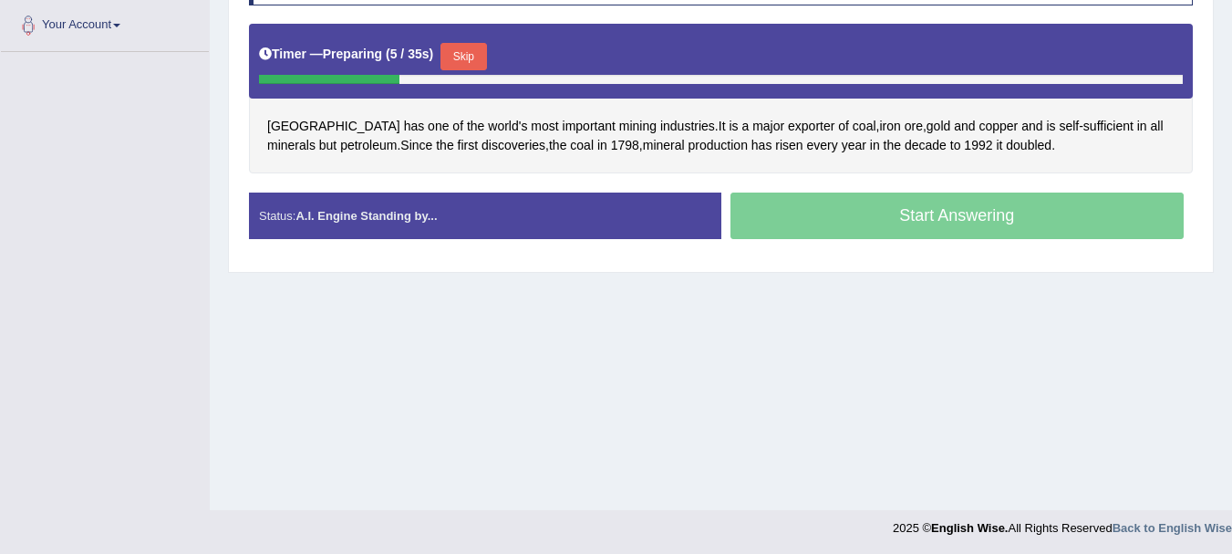
scroll to position [404, 0]
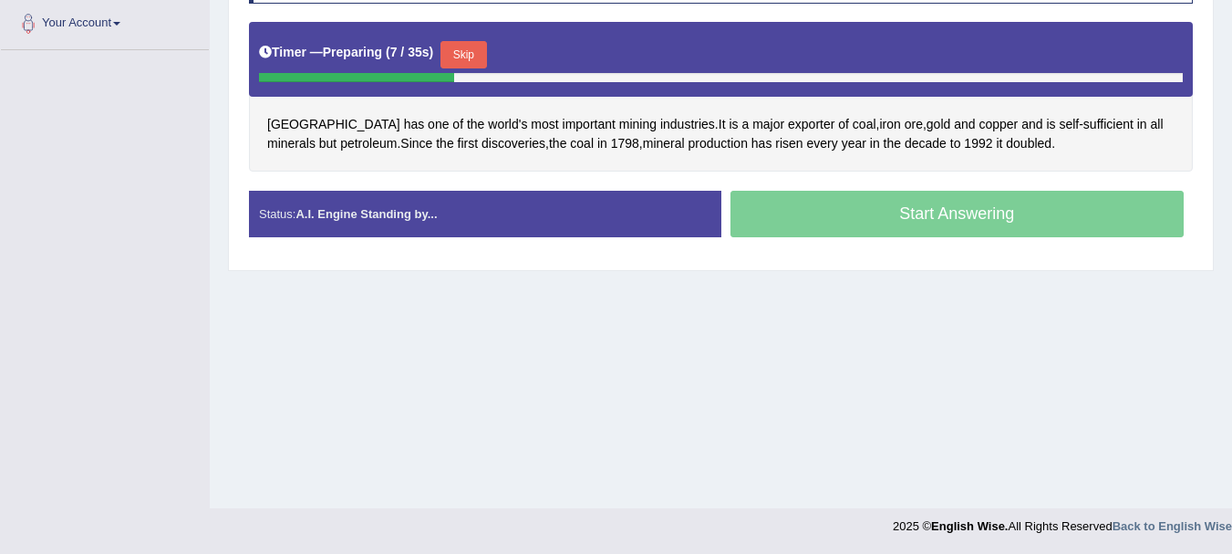
click at [456, 47] on button "Skip" at bounding box center [464, 54] width 46 height 27
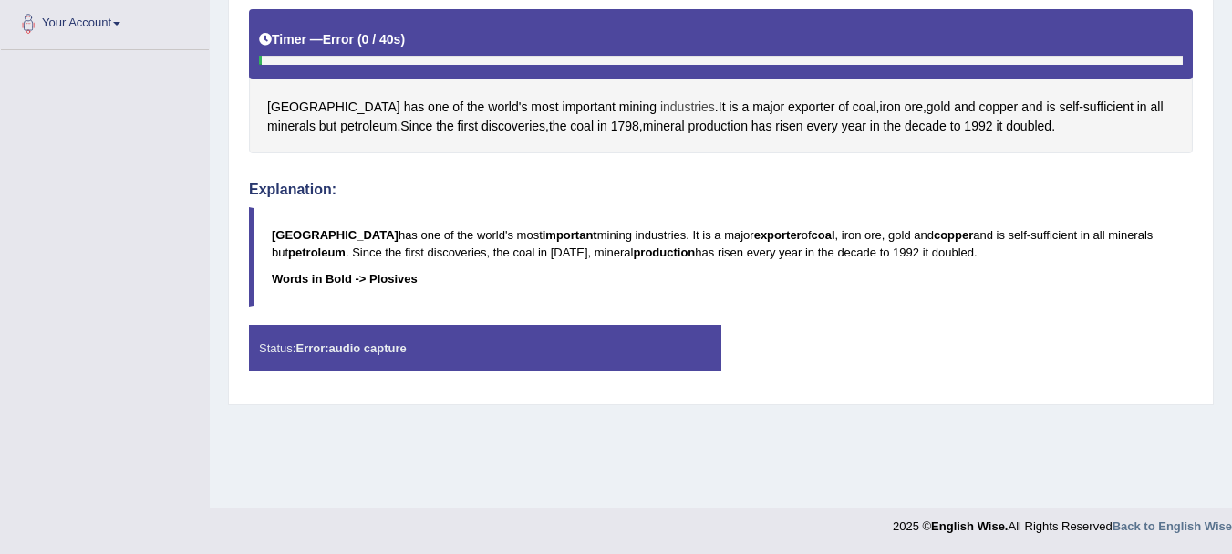
click at [660, 100] on span "industries" at bounding box center [687, 107] width 55 height 19
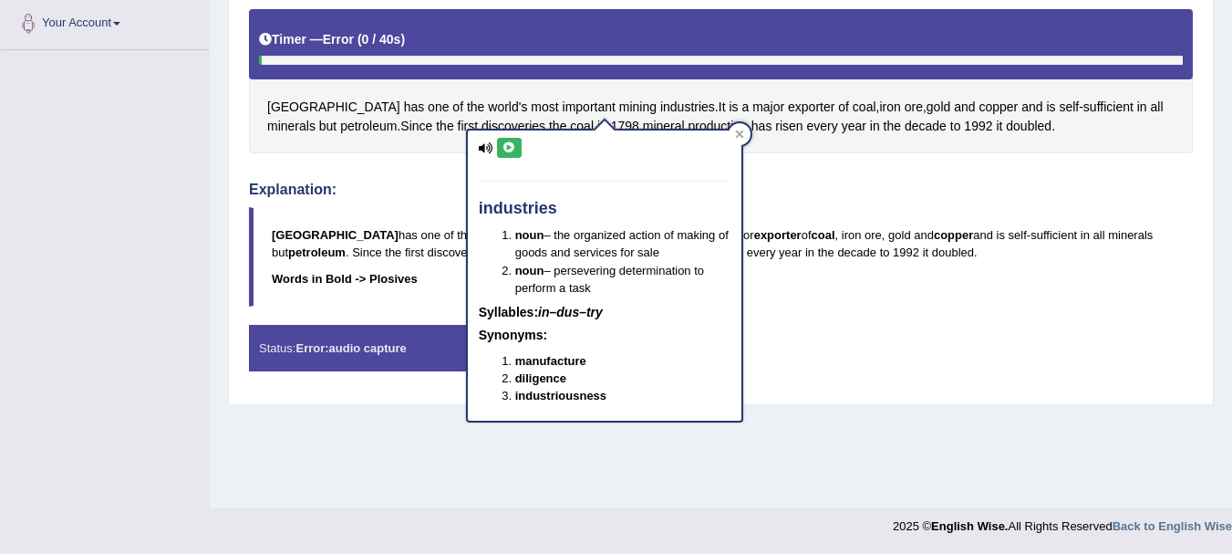
scroll to position [0, 0]
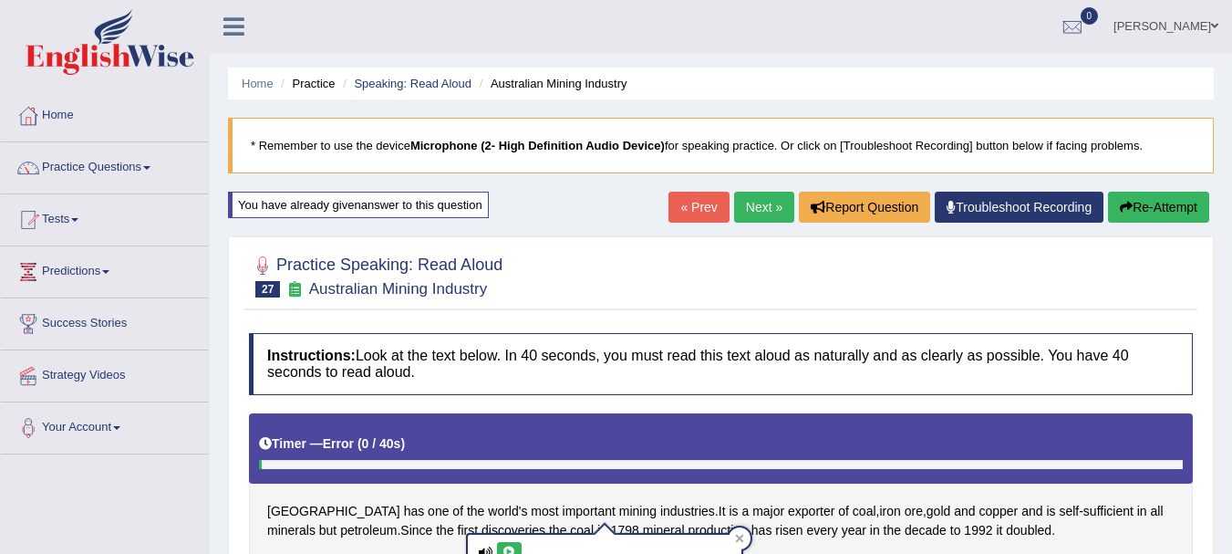
click at [734, 210] on link "Next »" at bounding box center [764, 207] width 60 height 31
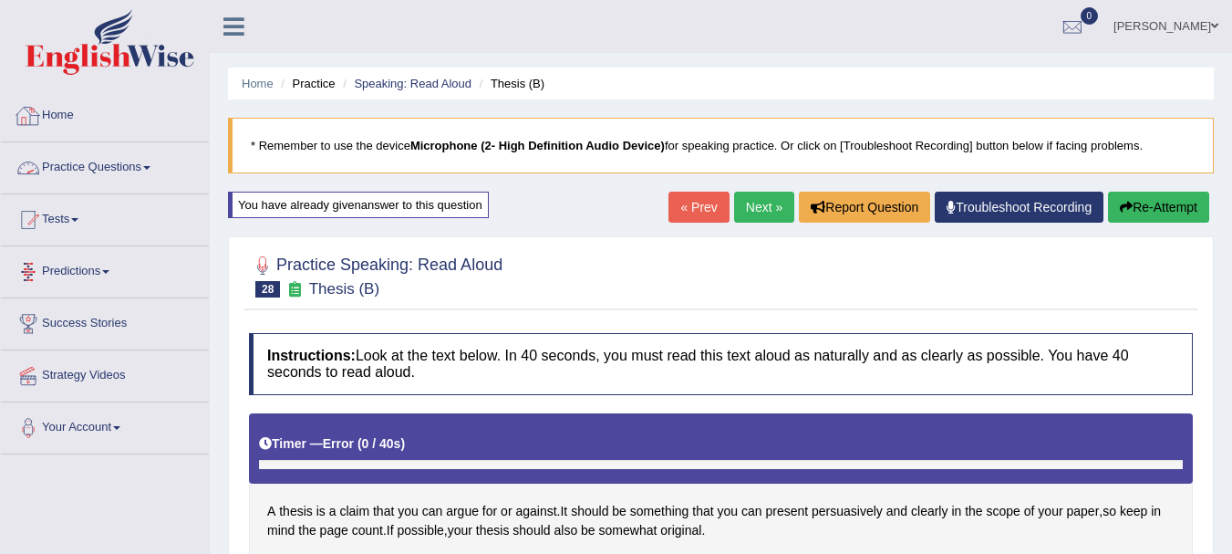
click at [90, 177] on link "Practice Questions" at bounding box center [105, 165] width 208 height 46
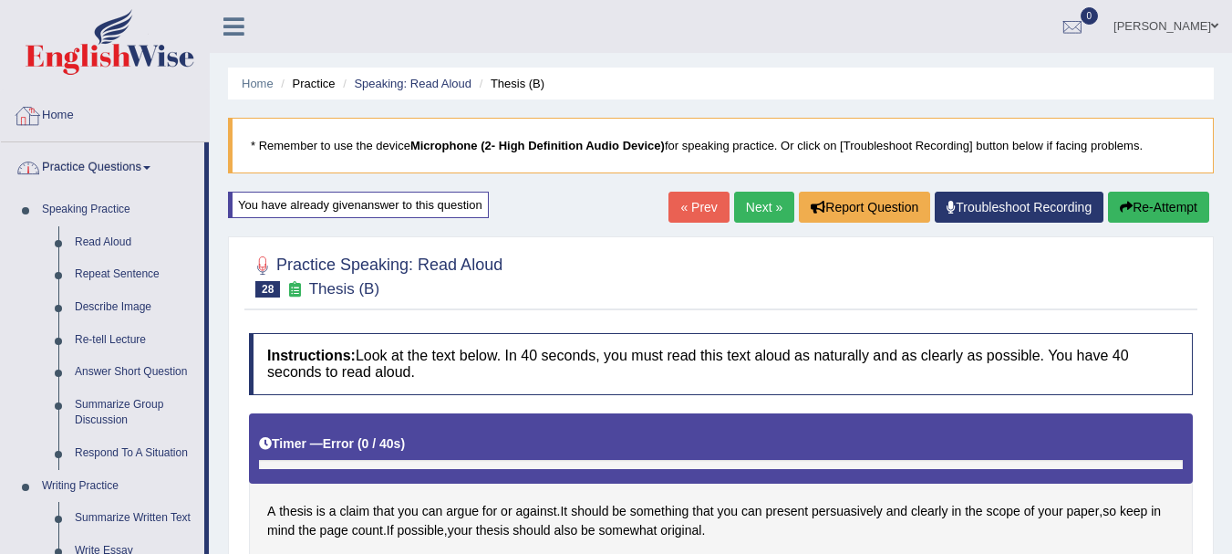
click at [90, 132] on link "Home" at bounding box center [105, 113] width 208 height 46
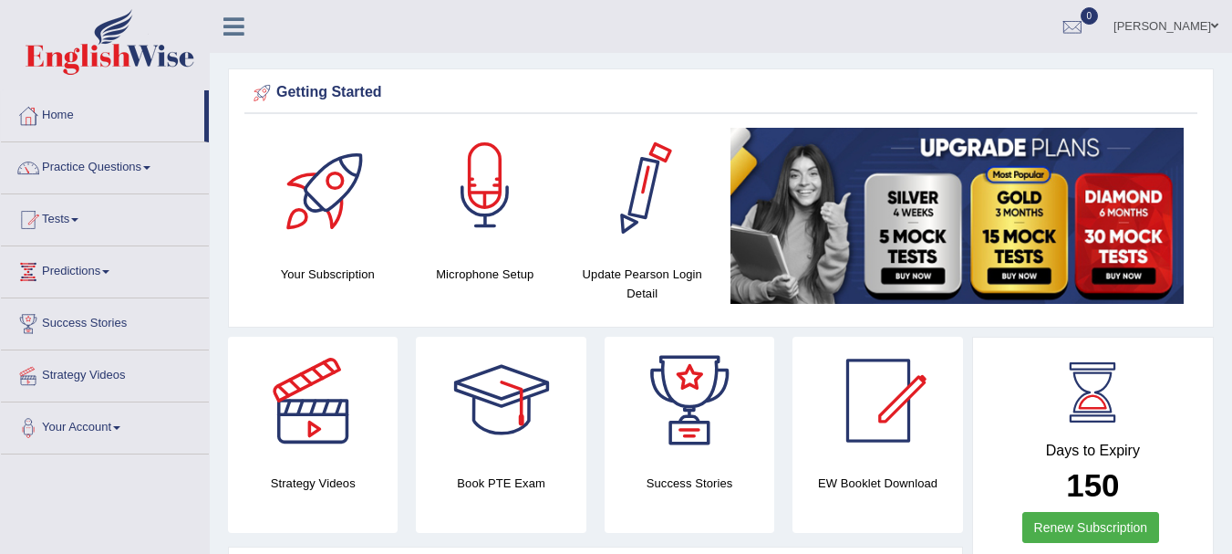
click at [498, 239] on div at bounding box center [485, 192] width 128 height 128
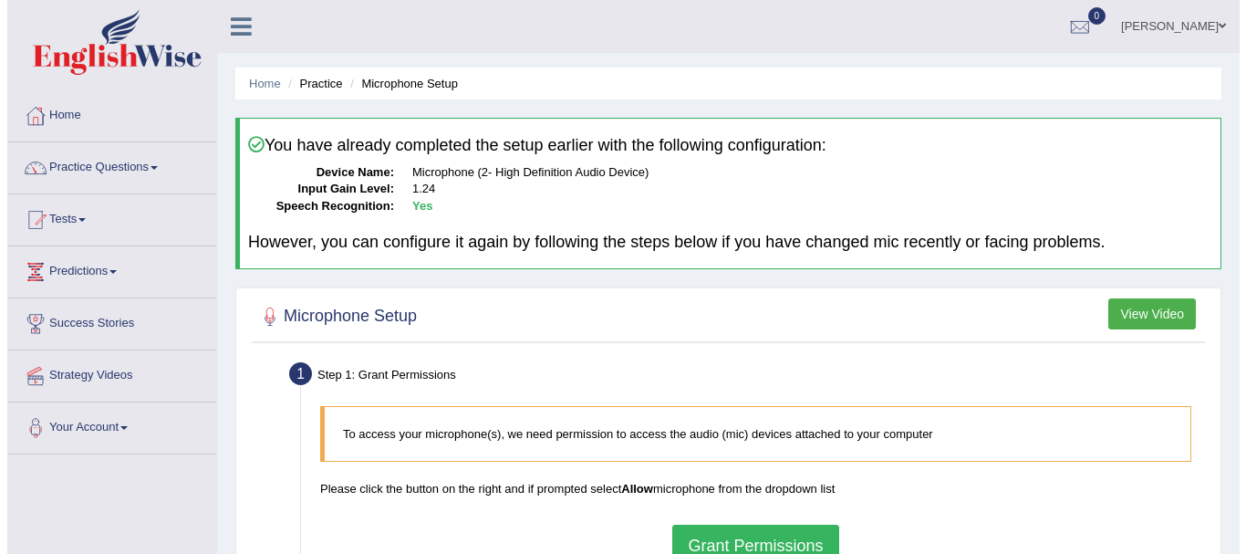
scroll to position [404, 0]
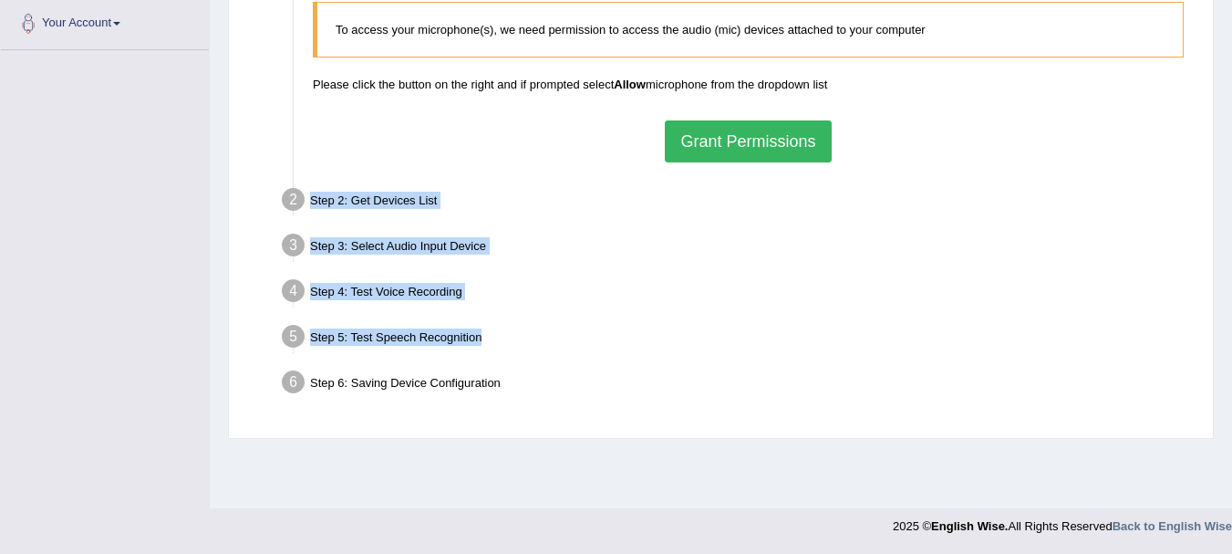
drag, startPoint x: 961, startPoint y: 331, endPoint x: 740, endPoint y: 73, distance: 339.7
click at [740, 73] on ul "Step 1: Grant Permissions To access your microphone(s), we need permission to a…" at bounding box center [721, 179] width 944 height 452
click at [689, 167] on div "To access your microphone(s), we need permission to access the audio (mic) devi…" at bounding box center [748, 82] width 889 height 178
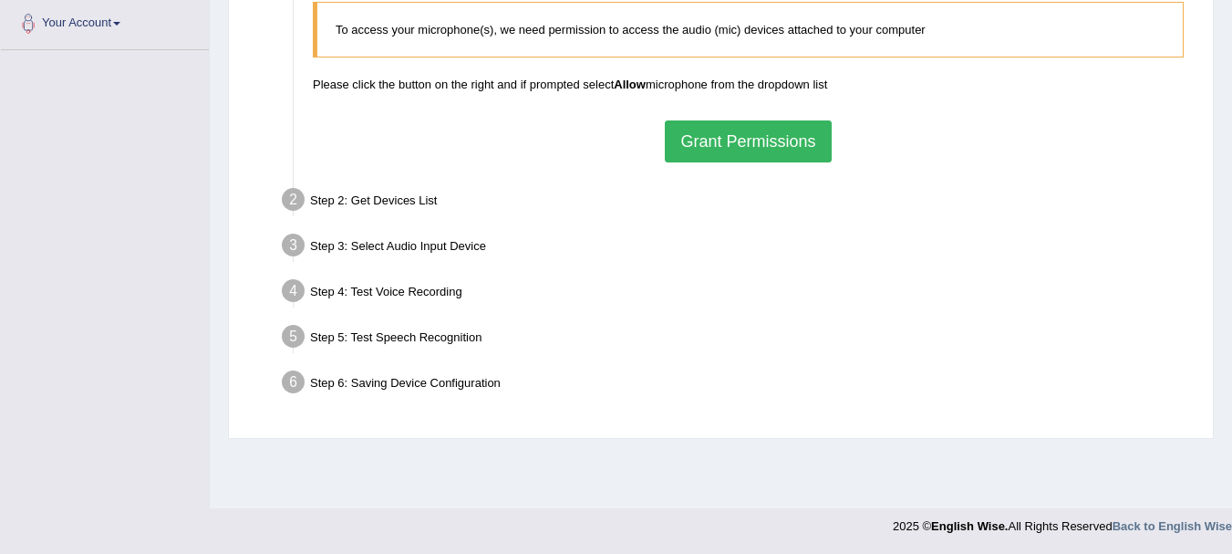
click at [712, 136] on button "Grant Permissions" at bounding box center [748, 141] width 166 height 42
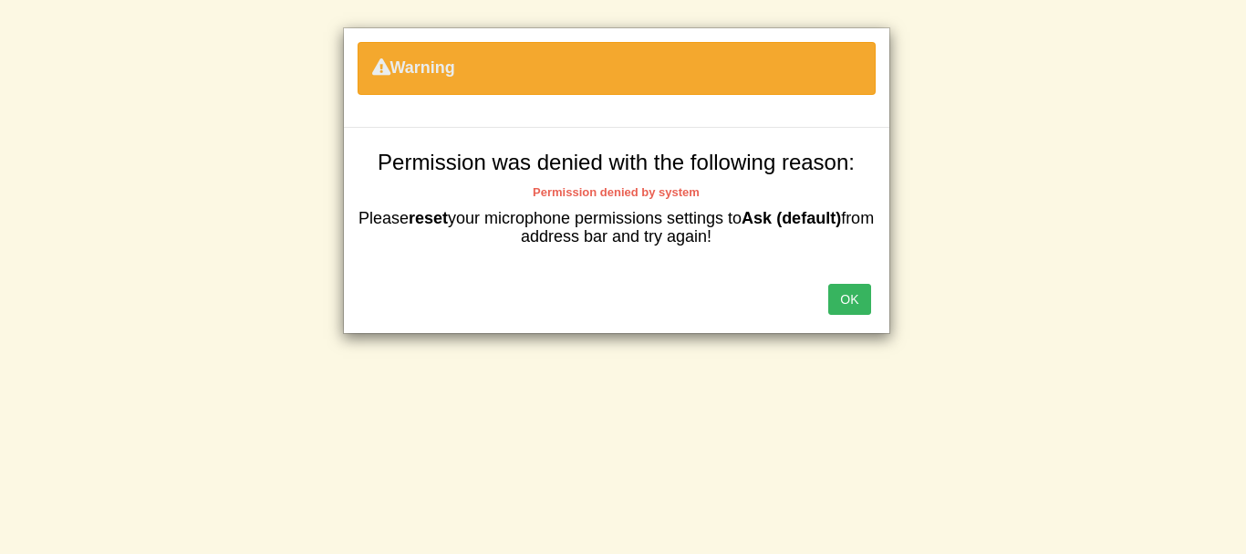
click at [855, 292] on button "OK" at bounding box center [849, 299] width 42 height 31
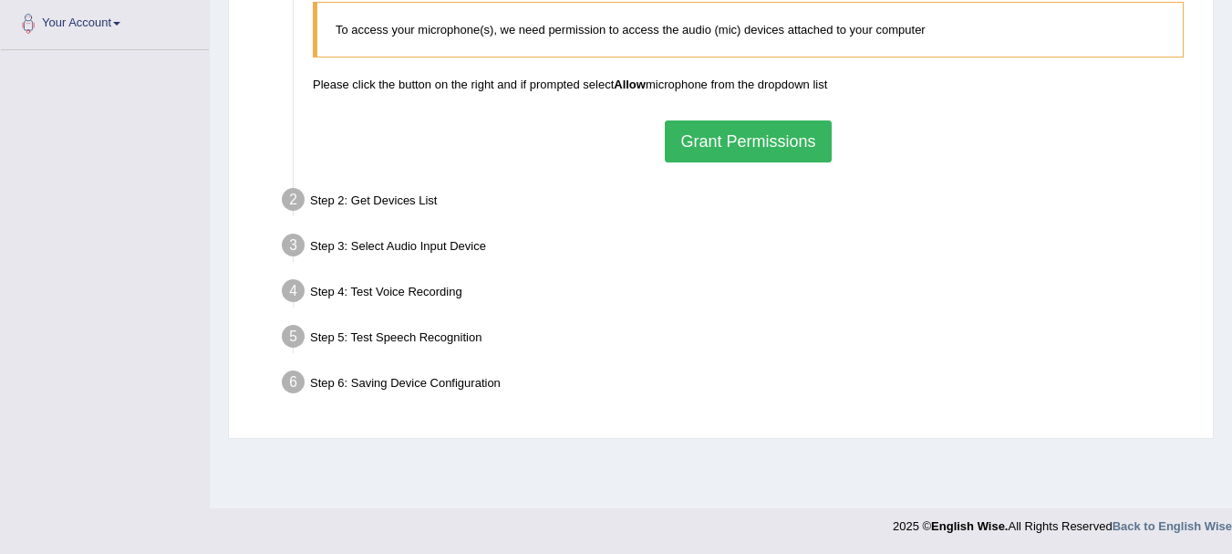
click at [742, 156] on button "Grant Permissions" at bounding box center [748, 141] width 166 height 42
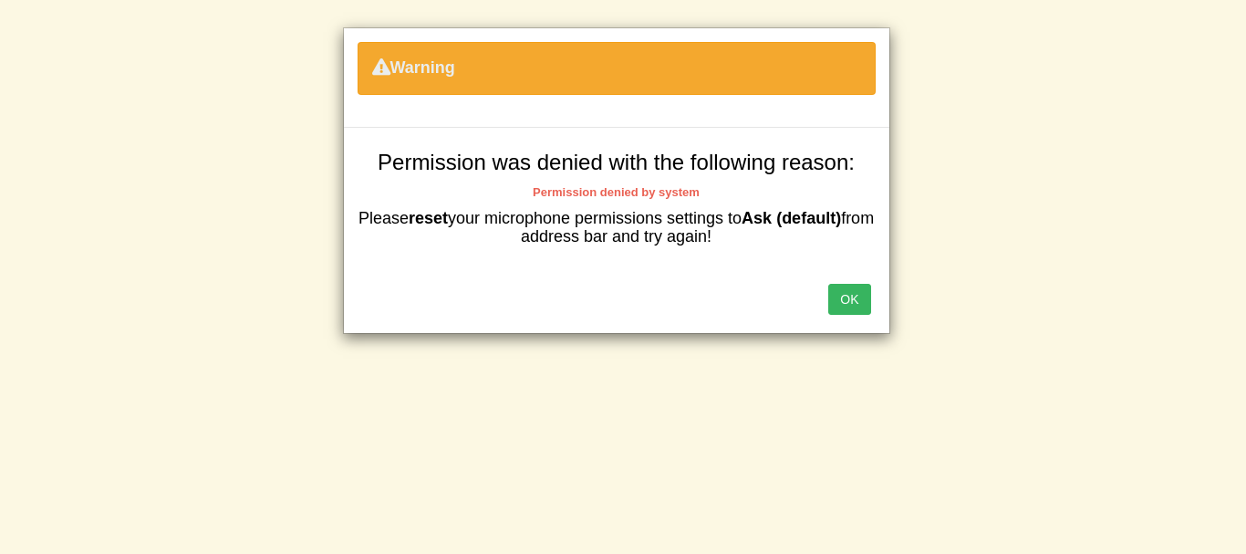
click at [850, 309] on button "OK" at bounding box center [849, 299] width 42 height 31
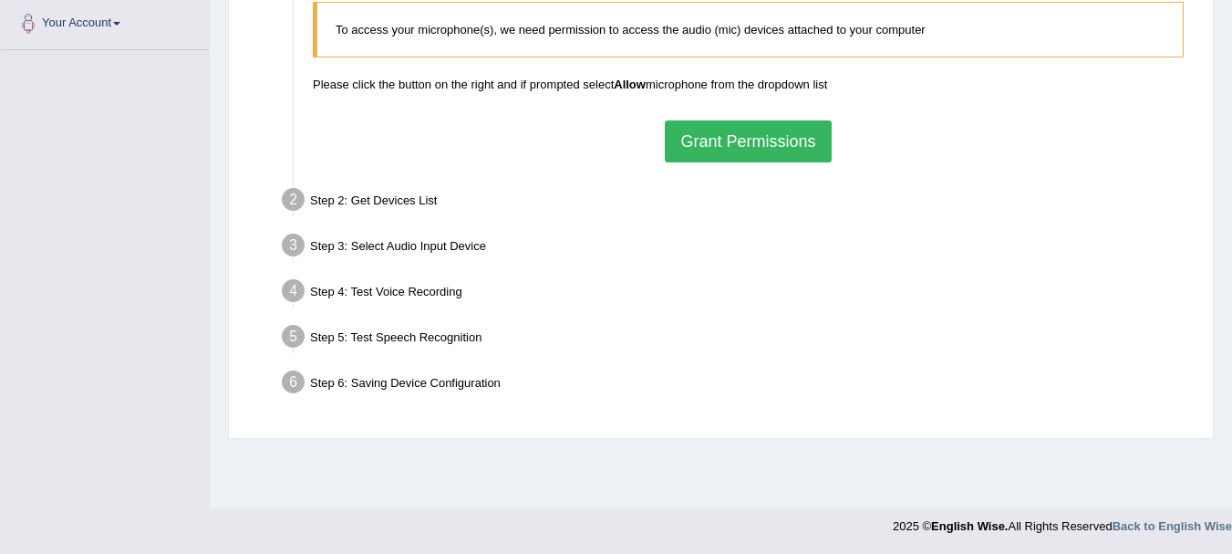
click at [690, 146] on button "Grant Permissions" at bounding box center [748, 141] width 166 height 42
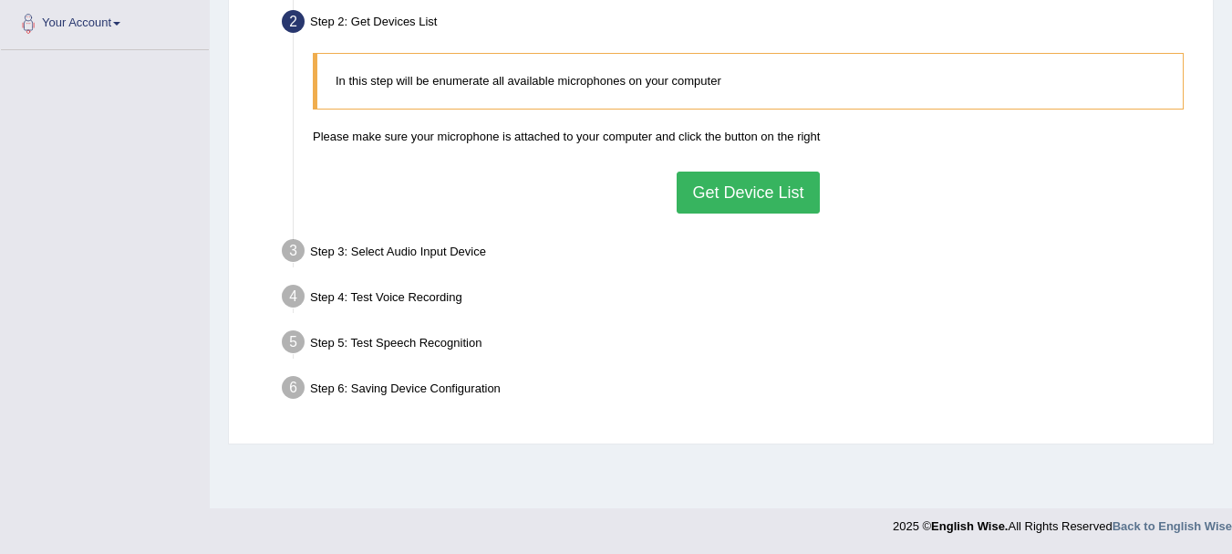
click at [1225, 136] on div "Home Practice Microphone Setup You have already completed the setup earlier wit…" at bounding box center [721, 52] width 1023 height 912
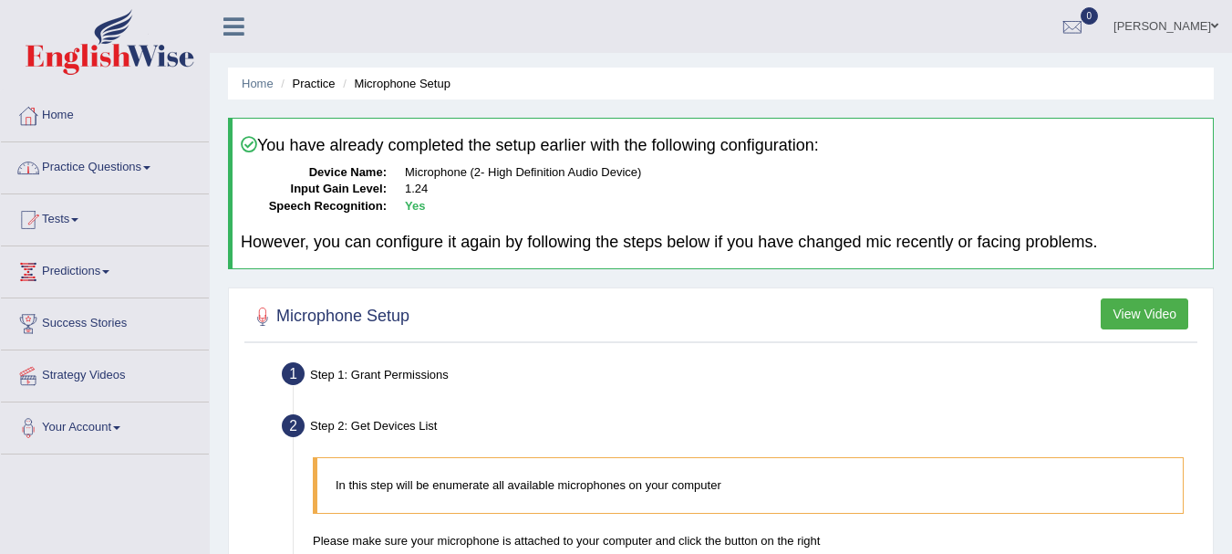
click at [136, 193] on li "Practice Questions Speaking Practice Read Aloud Repeat Sentence Describe Image …" at bounding box center [105, 168] width 208 height 52
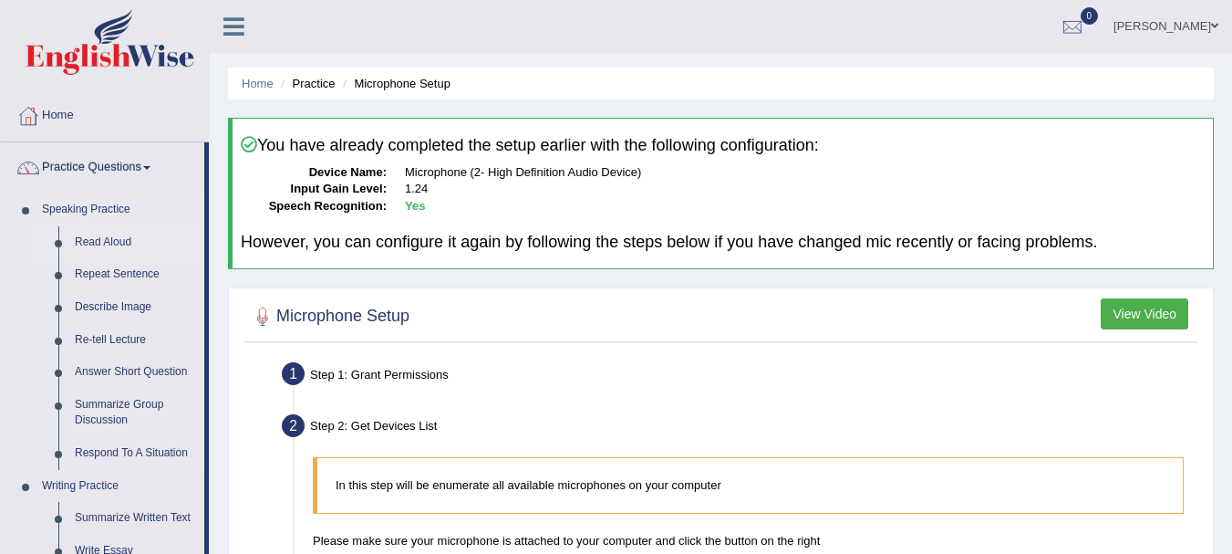
click at [117, 247] on link "Read Aloud" at bounding box center [136, 242] width 138 height 33
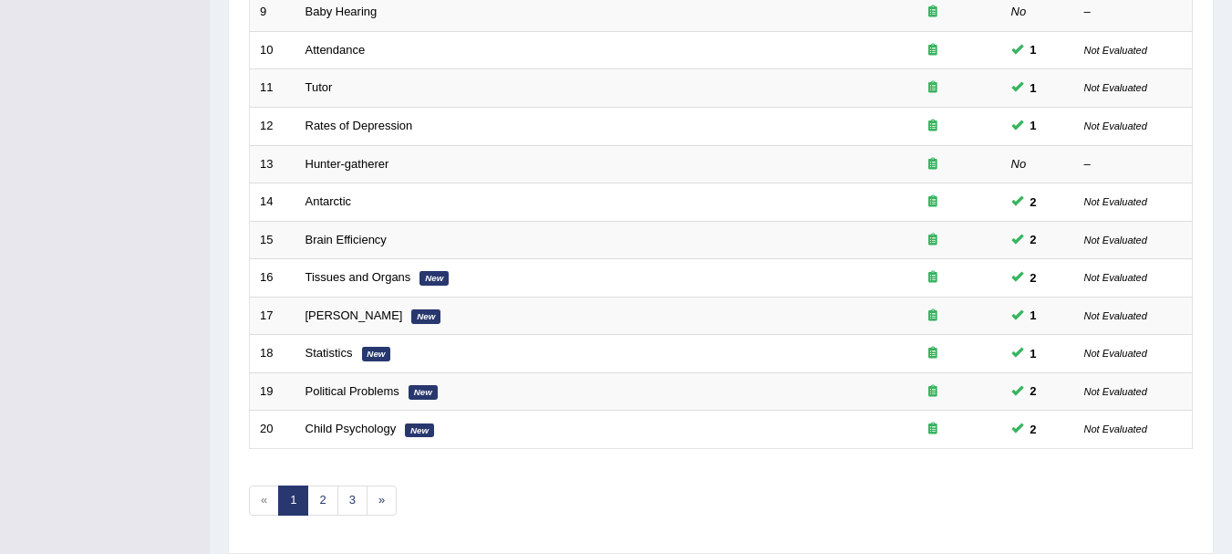
scroll to position [654, 0]
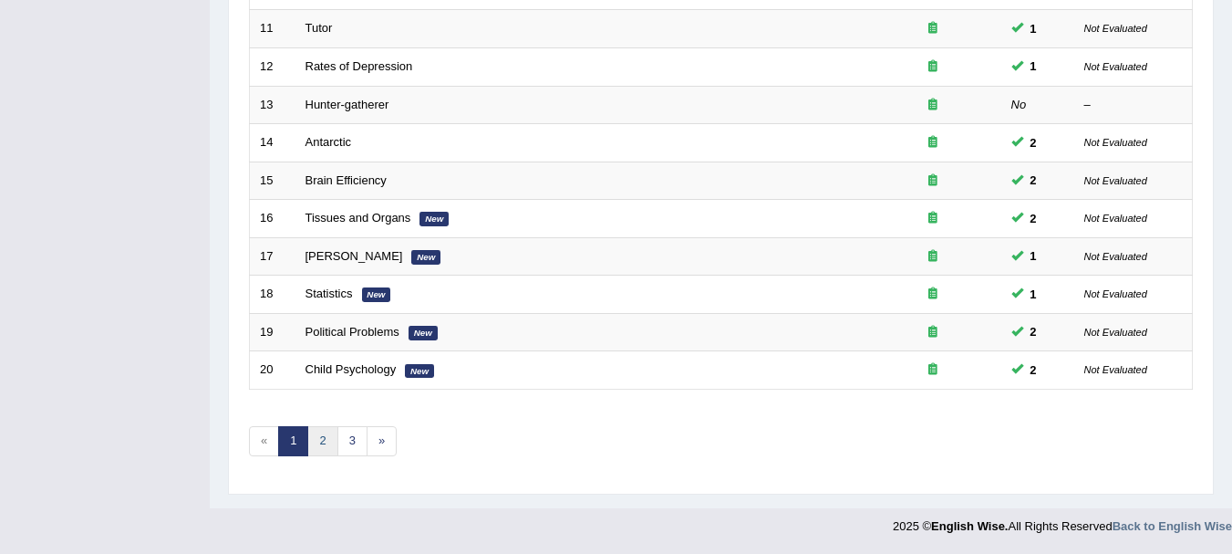
click at [331, 435] on link "2" at bounding box center [322, 441] width 30 height 30
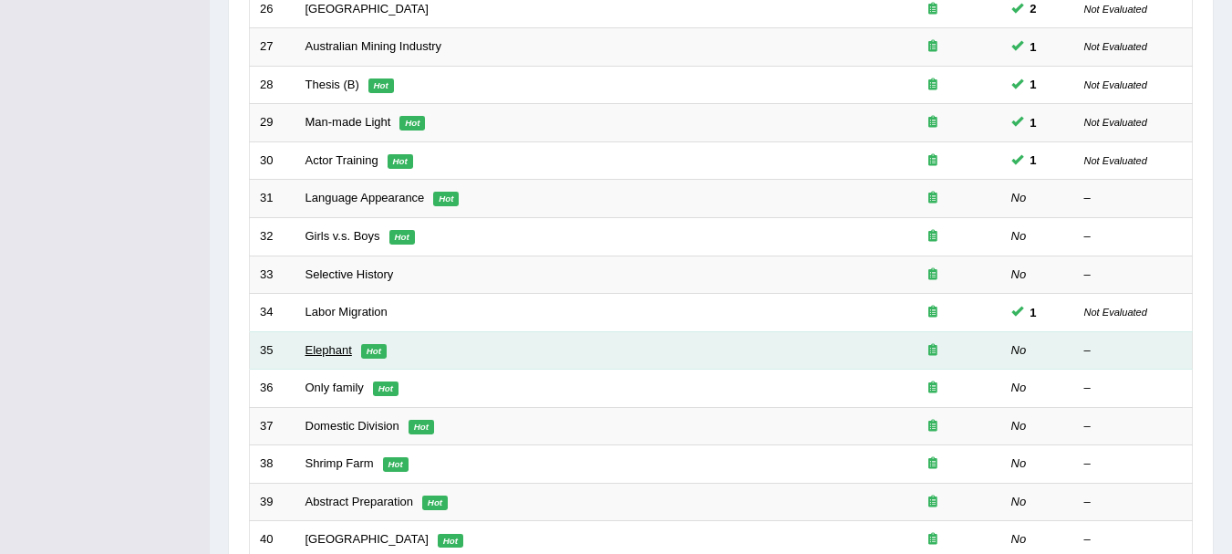
click at [342, 351] on link "Elephant" at bounding box center [329, 350] width 47 height 14
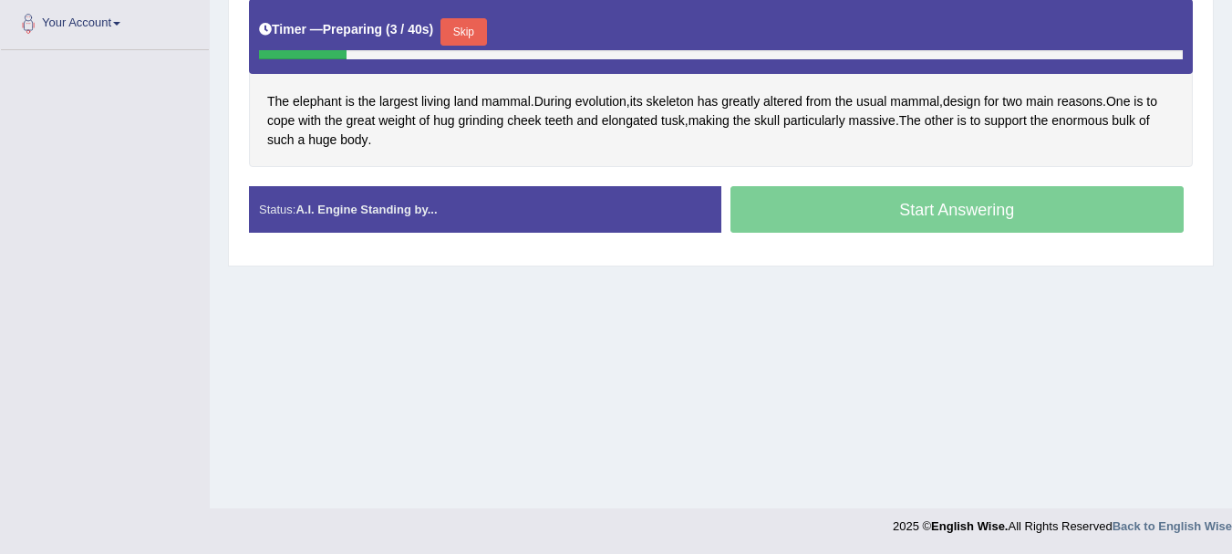
click at [482, 25] on button "Skip" at bounding box center [464, 31] width 46 height 27
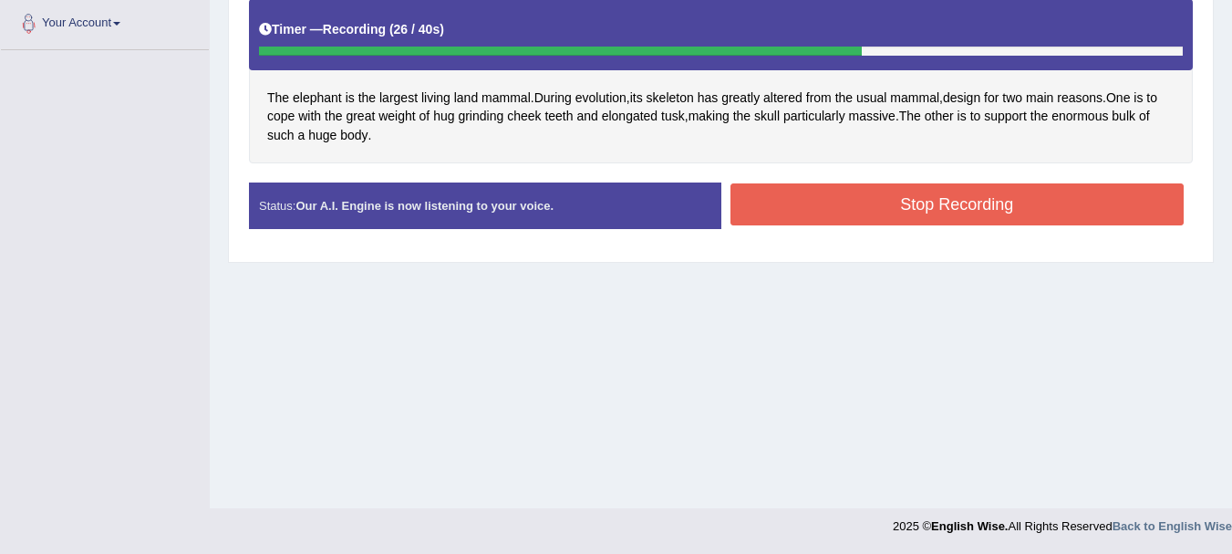
click at [811, 194] on button "Stop Recording" at bounding box center [958, 204] width 454 height 42
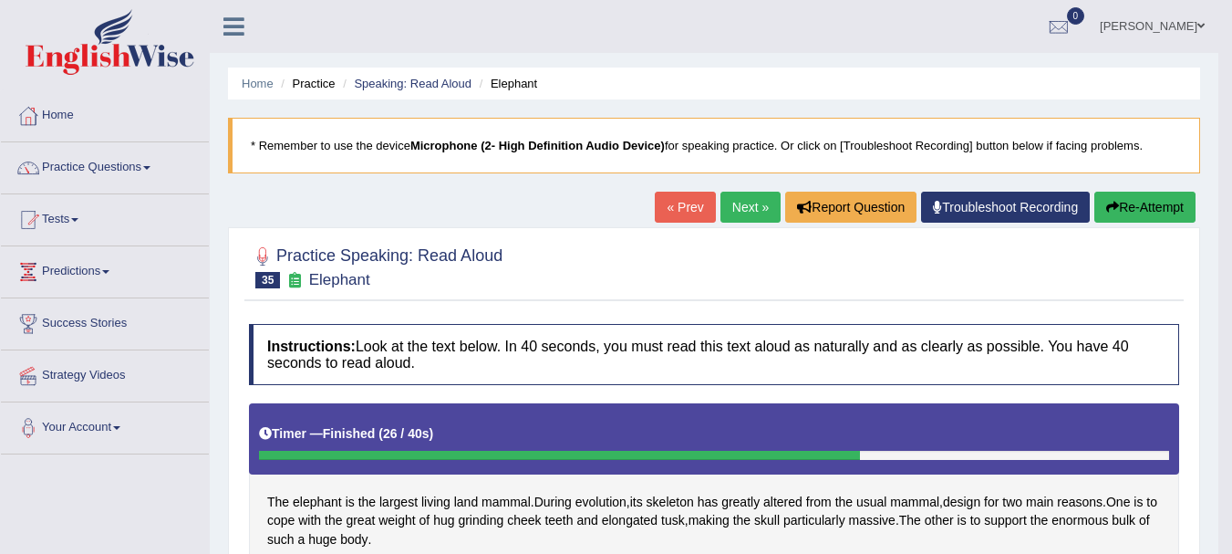
click at [727, 213] on link "Next »" at bounding box center [751, 207] width 60 height 31
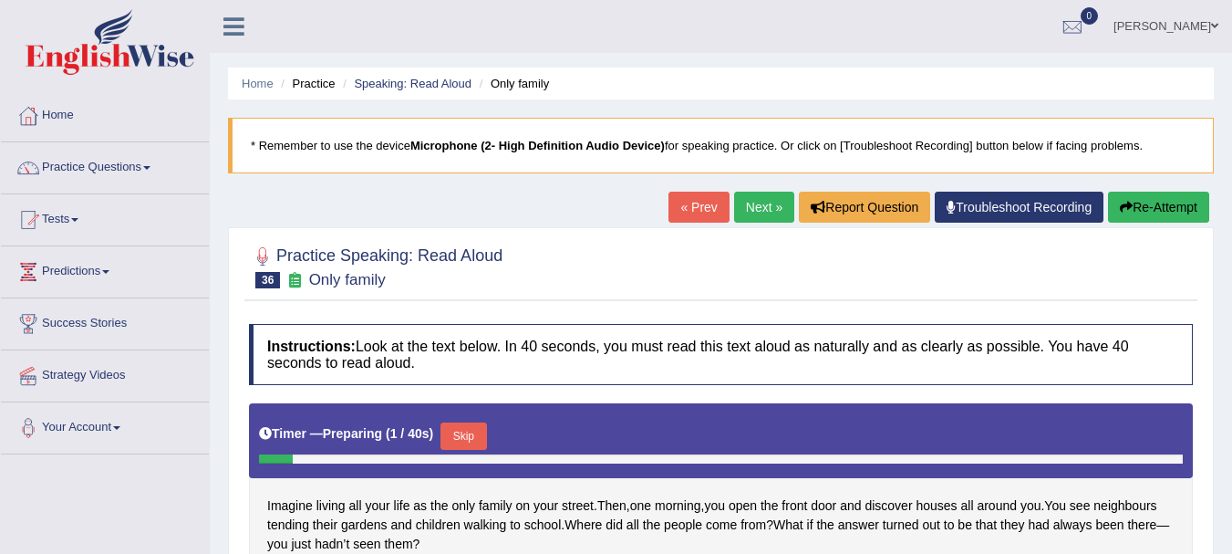
click at [468, 422] on button "Skip" at bounding box center [464, 435] width 46 height 27
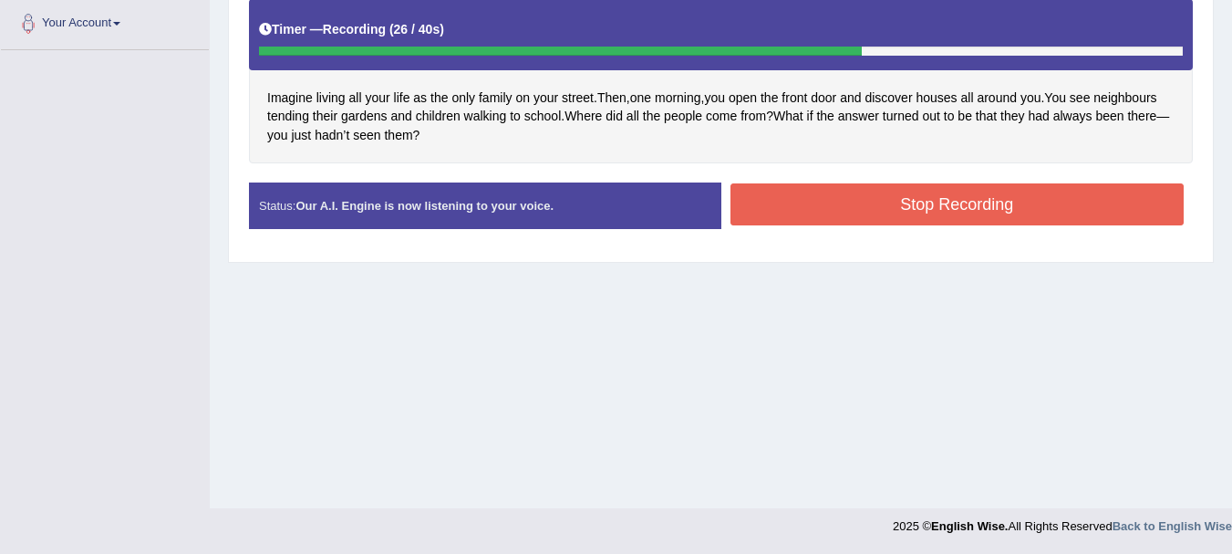
click at [799, 222] on button "Stop Recording" at bounding box center [958, 204] width 454 height 42
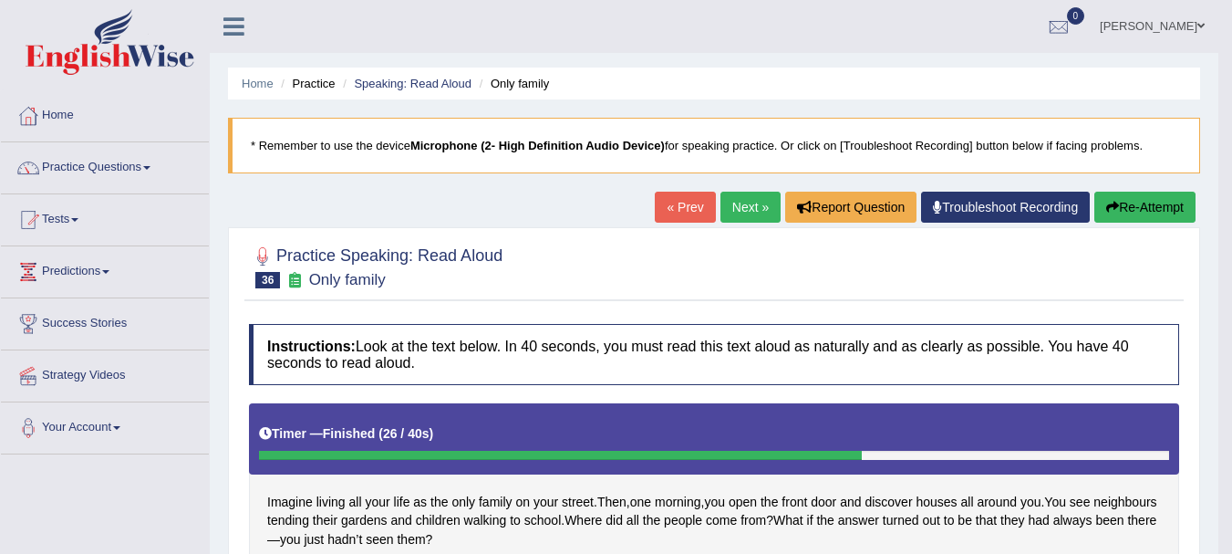
click at [734, 214] on link "Next »" at bounding box center [751, 207] width 60 height 31
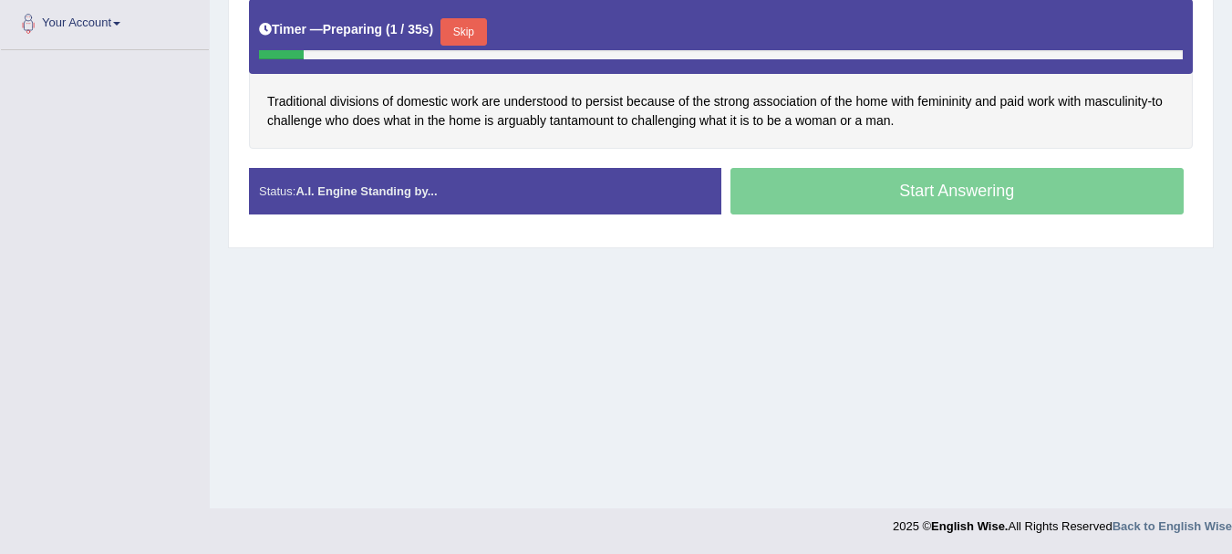
click at [460, 30] on button "Skip" at bounding box center [464, 31] width 46 height 27
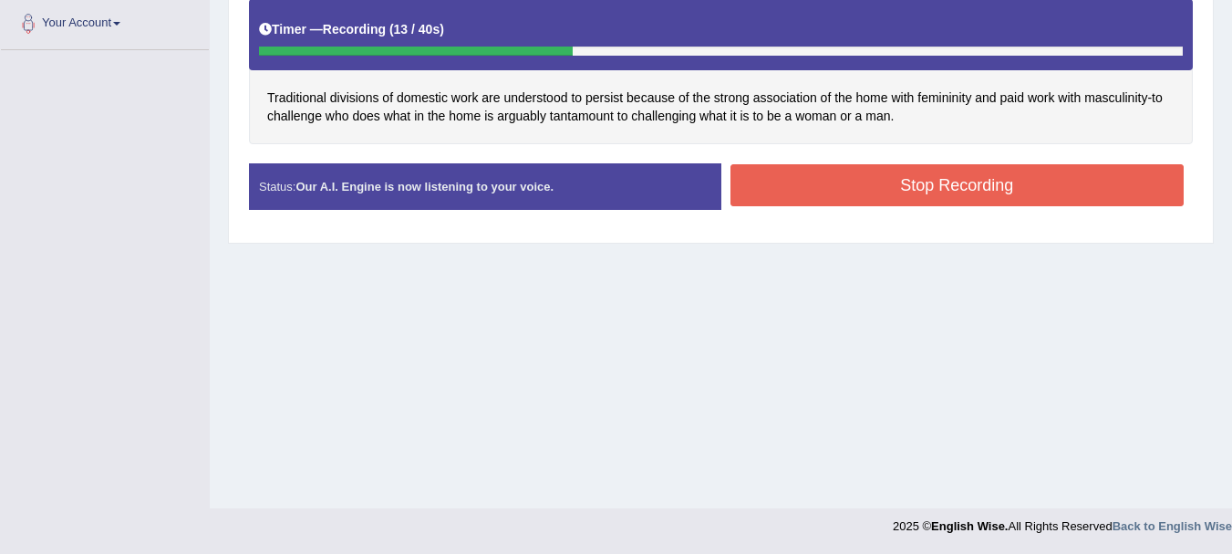
click at [360, 141] on div "Traditional divisions of domestic work are understood to persist because of the…" at bounding box center [721, 71] width 944 height 145
click at [842, 184] on button "Stop Recording" at bounding box center [958, 185] width 454 height 42
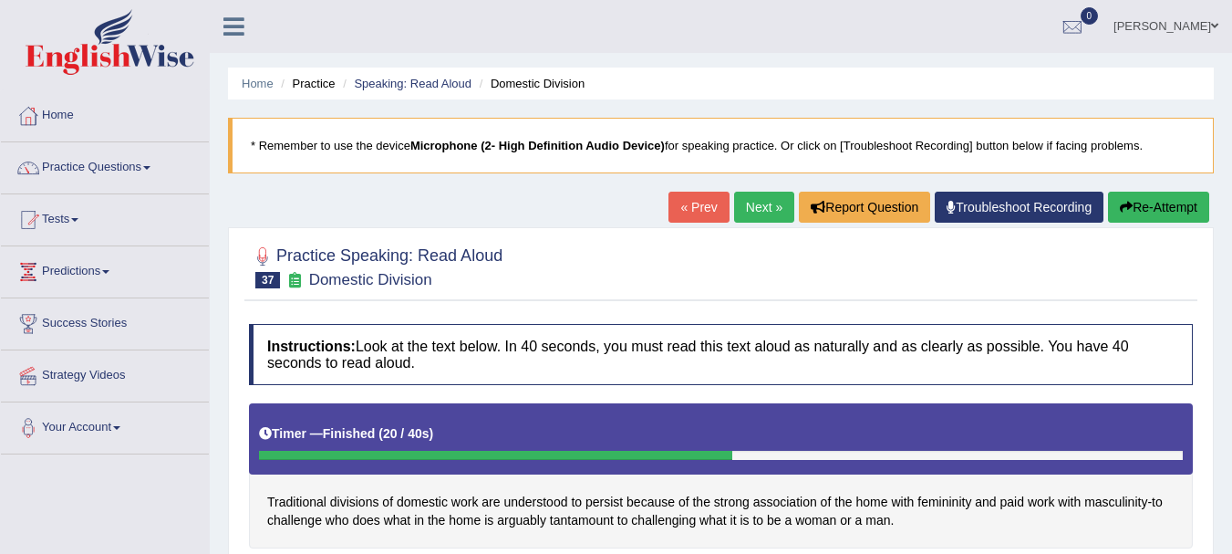
click at [754, 204] on link "Next »" at bounding box center [764, 207] width 60 height 31
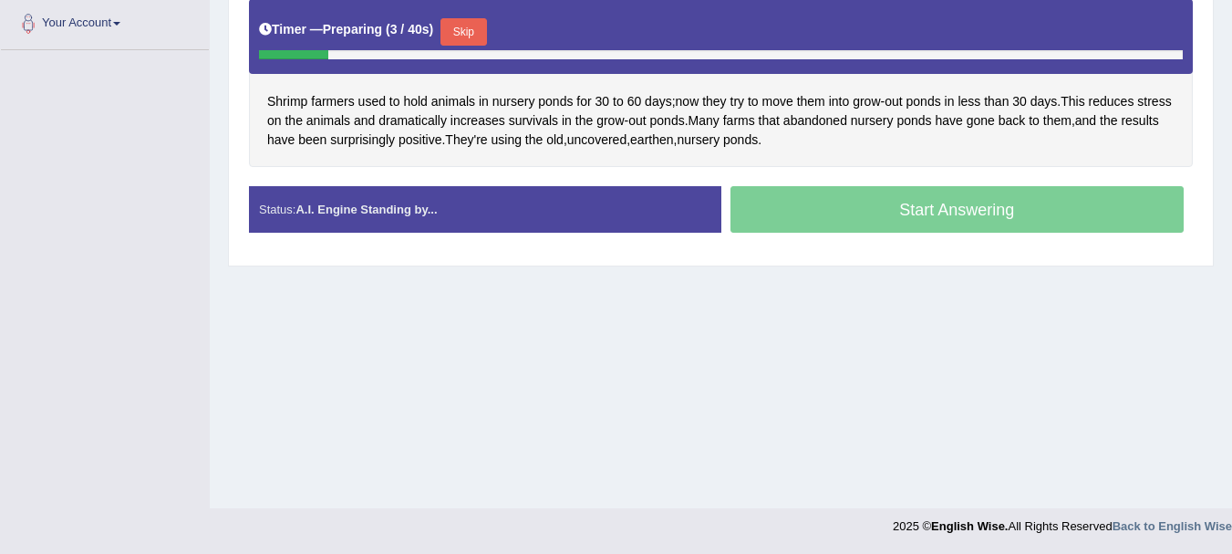
click at [454, 45] on button "Skip" at bounding box center [464, 31] width 46 height 27
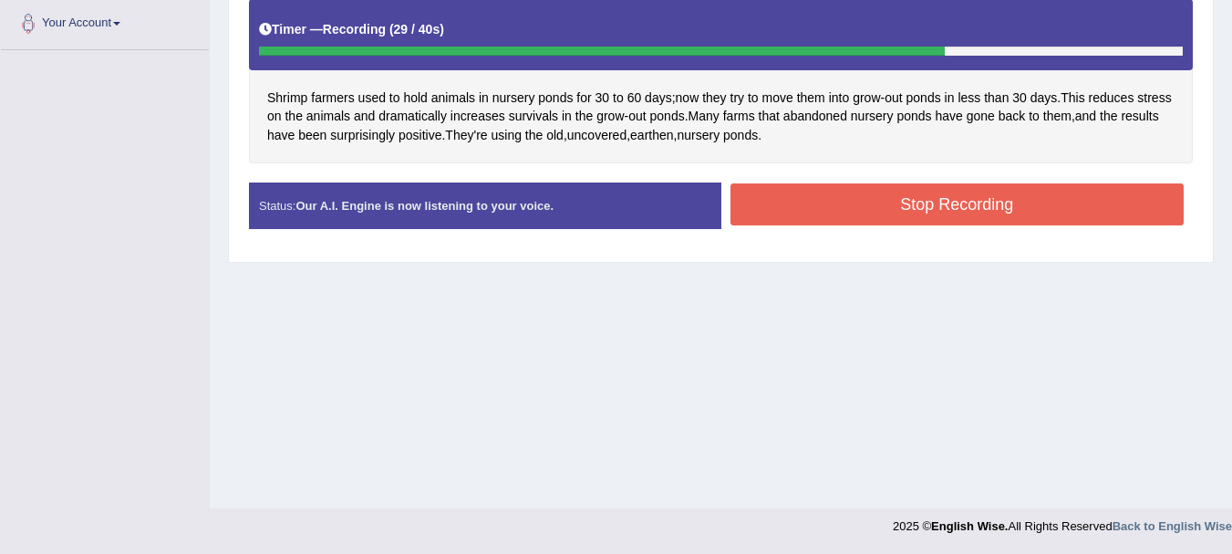
click at [839, 229] on div "Stop Recording" at bounding box center [958, 206] width 473 height 47
click at [766, 222] on button "Stop Recording" at bounding box center [958, 204] width 454 height 42
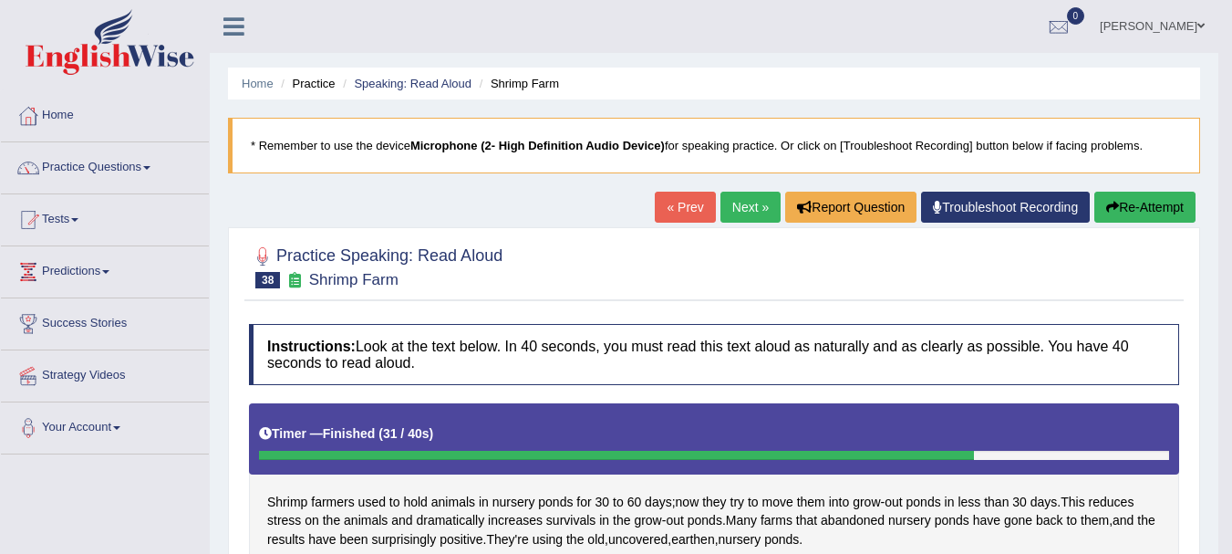
click at [743, 204] on link "Next »" at bounding box center [751, 207] width 60 height 31
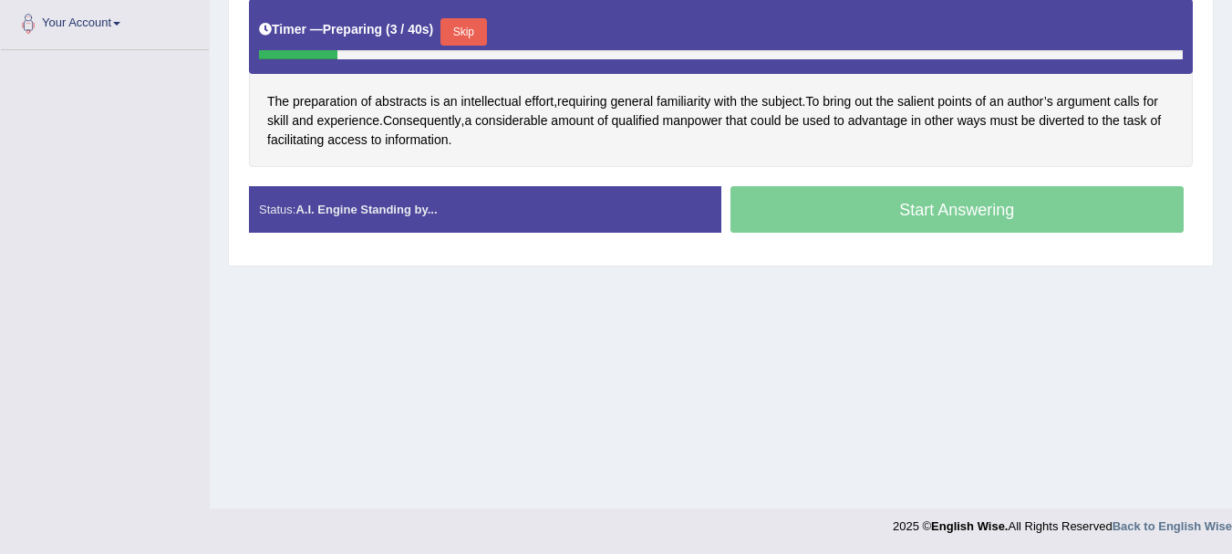
click at [461, 20] on button "Skip" at bounding box center [464, 31] width 46 height 27
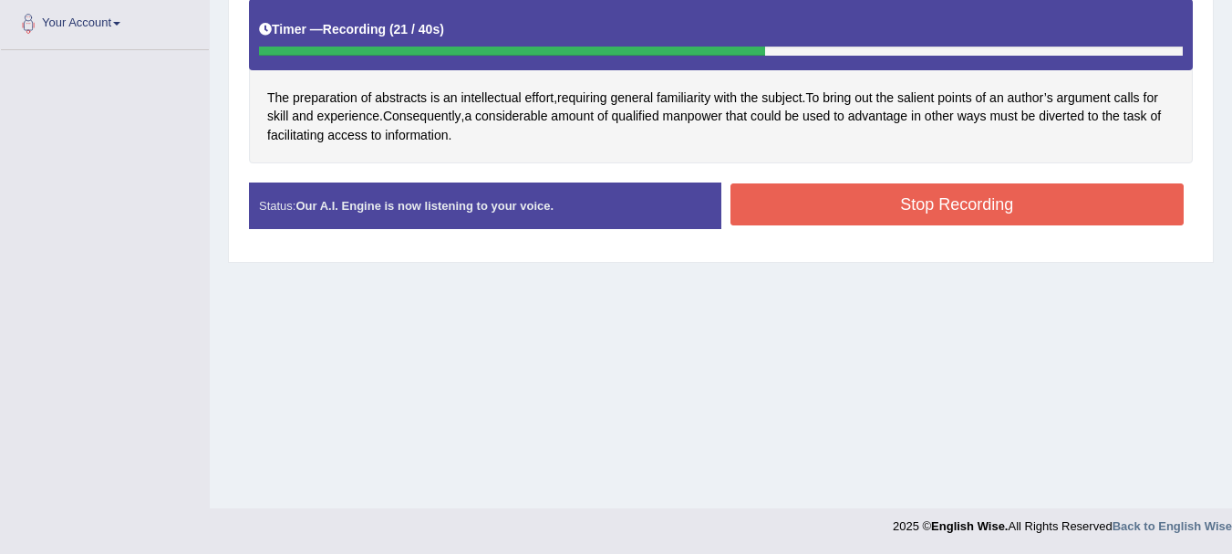
click at [762, 238] on div "Status: Our A.I. Engine is now listening to your voice. Start Answering Stop Re…" at bounding box center [721, 214] width 944 height 65
click at [767, 223] on button "Stop Recording" at bounding box center [958, 204] width 454 height 42
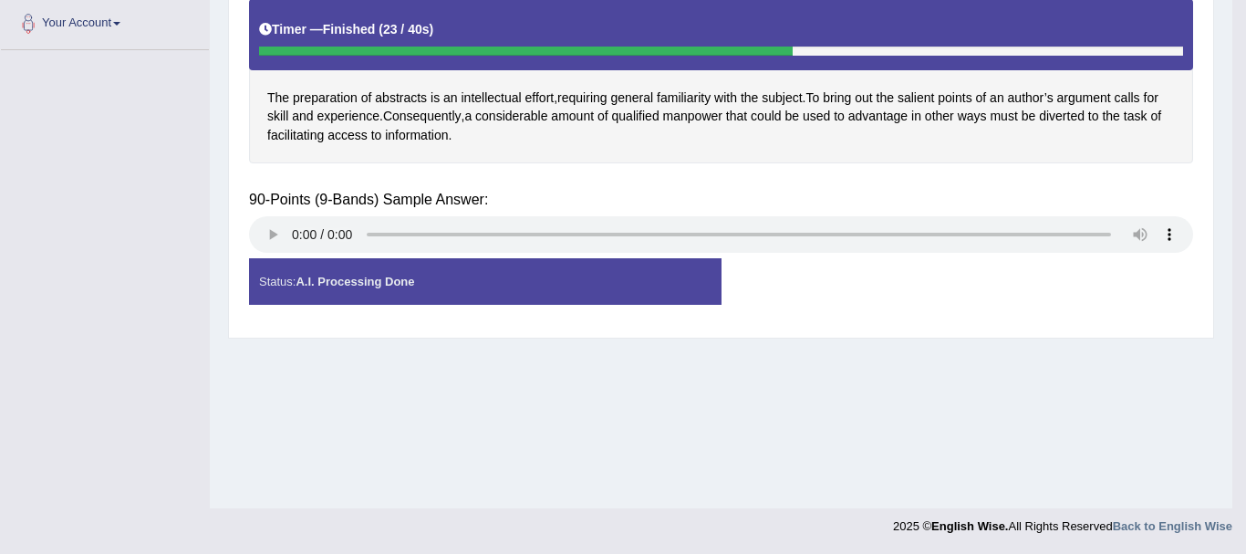
click at [767, 258] on div "Status: A.I. Processing Done Start Answering Stop Recording" at bounding box center [721, 290] width 944 height 65
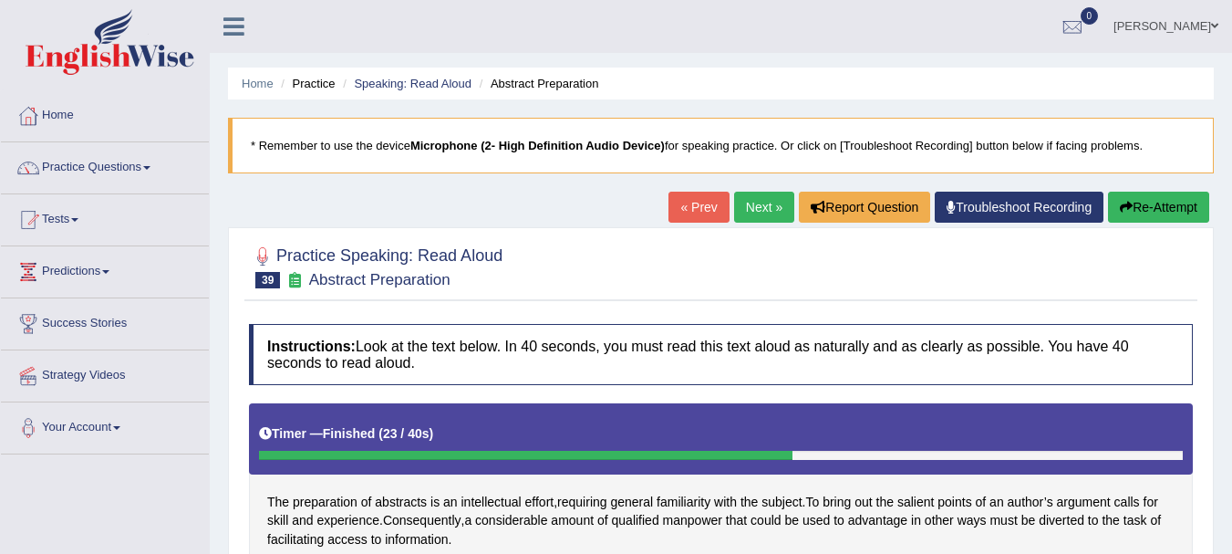
click at [764, 209] on link "Next »" at bounding box center [764, 207] width 60 height 31
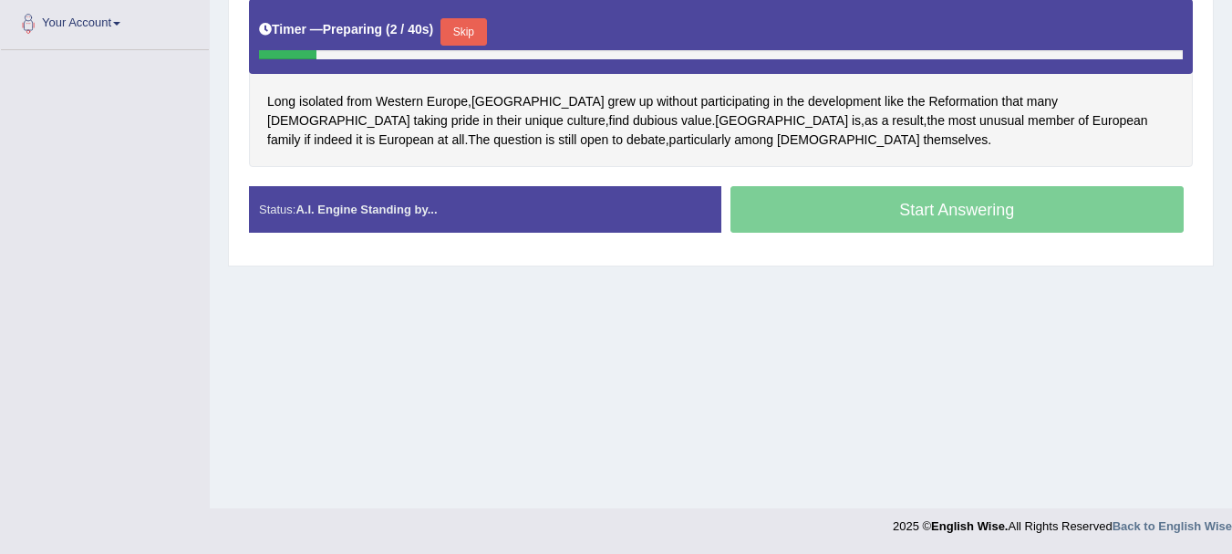
click at [467, 33] on button "Skip" at bounding box center [464, 31] width 46 height 27
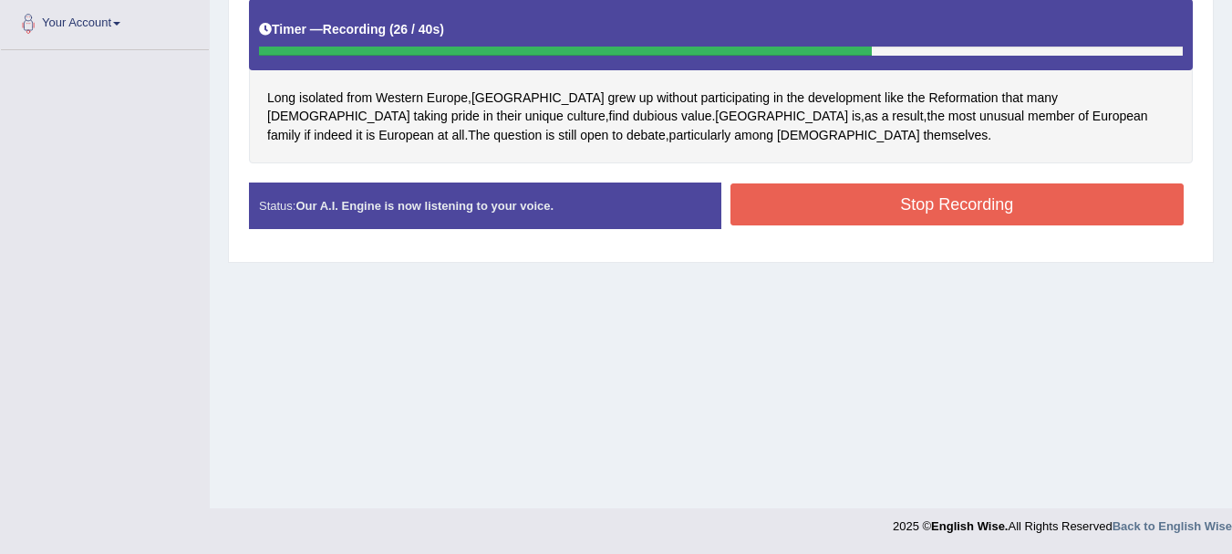
click at [905, 187] on button "Stop Recording" at bounding box center [958, 204] width 454 height 42
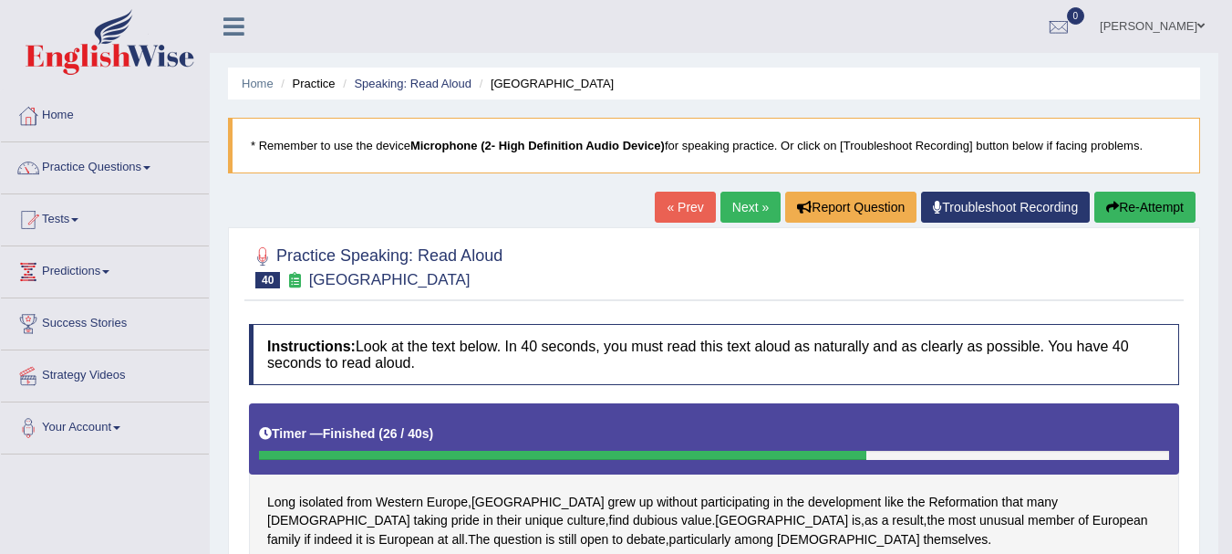
drag, startPoint x: 754, startPoint y: 232, endPoint x: 756, endPoint y: 222, distance: 10.2
click at [756, 222] on link "Next »" at bounding box center [751, 207] width 60 height 31
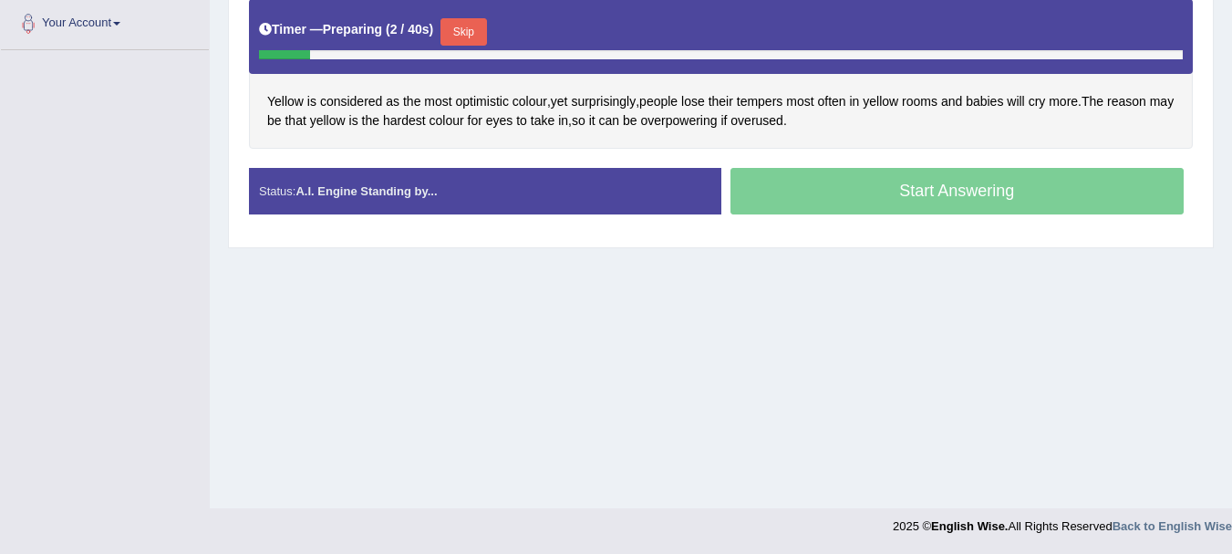
click at [447, 30] on button "Skip" at bounding box center [464, 31] width 46 height 27
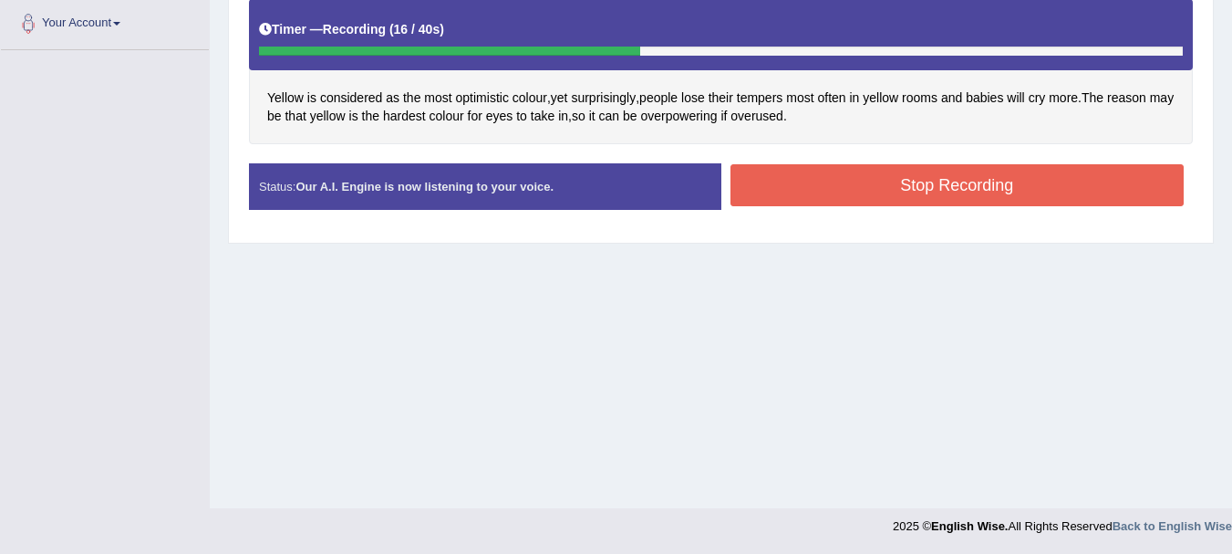
click at [794, 181] on button "Stop Recording" at bounding box center [958, 185] width 454 height 42
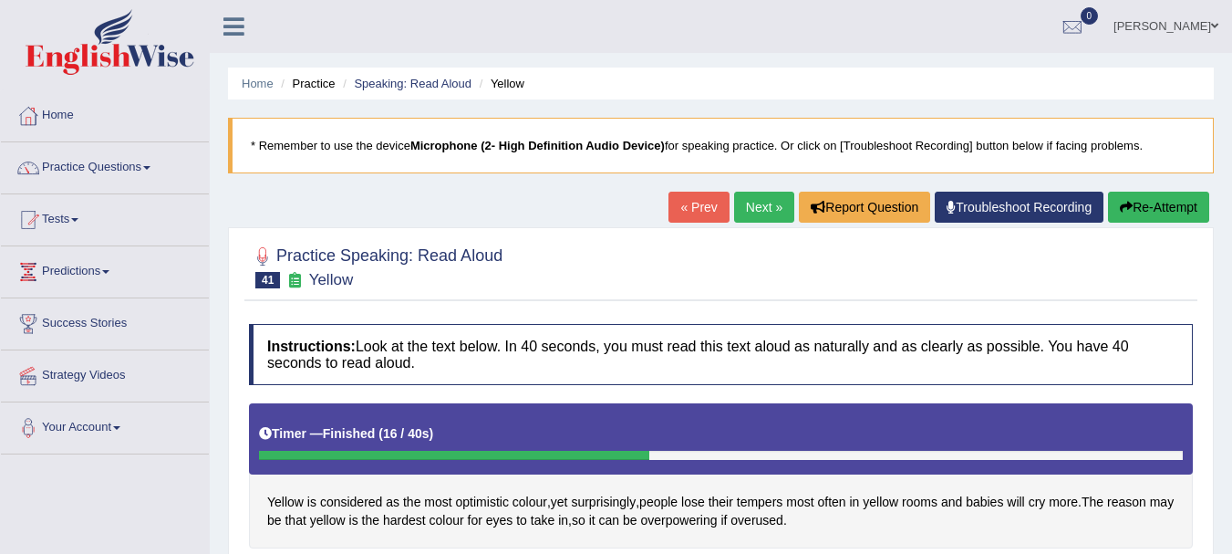
click at [743, 211] on link "Next »" at bounding box center [764, 207] width 60 height 31
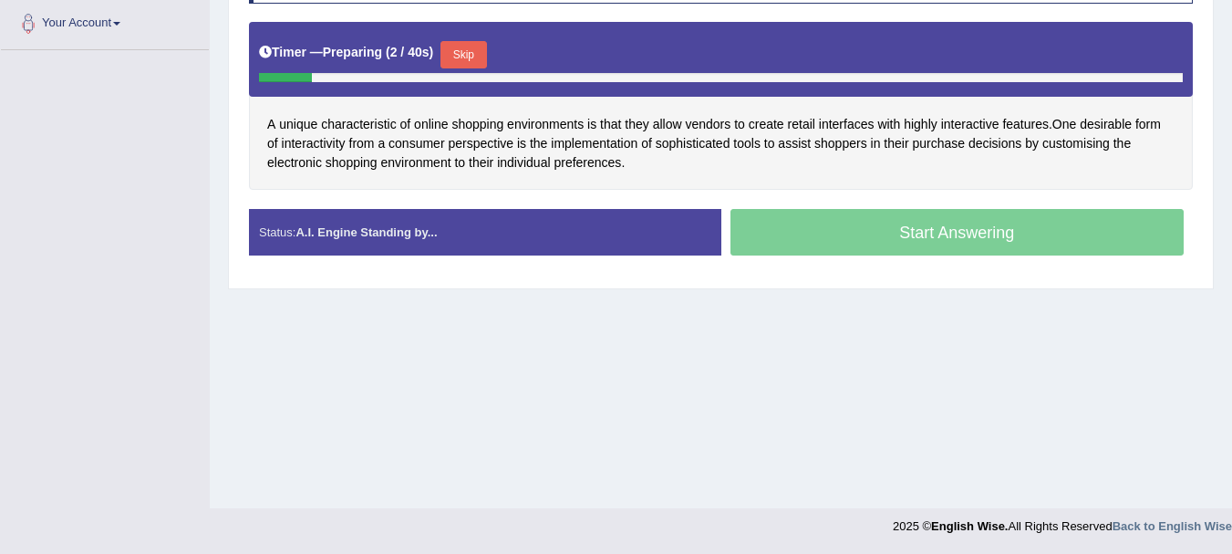
click at [475, 48] on button "Skip" at bounding box center [464, 54] width 46 height 27
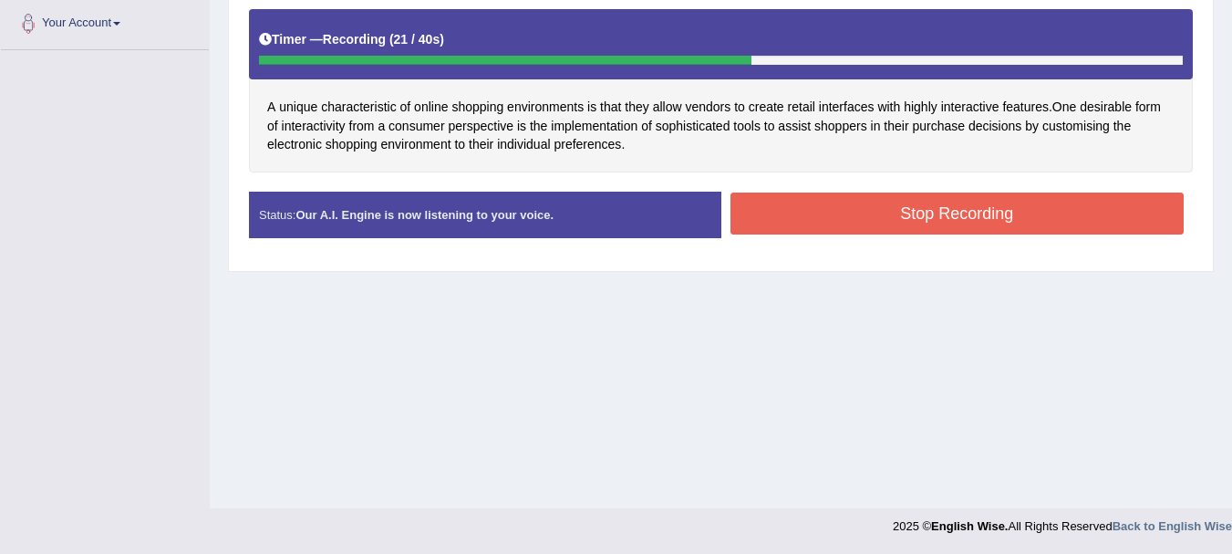
click at [724, 261] on div "Instructions: Look at the text below. In 40 seconds, you must read this text al…" at bounding box center [720, 90] width 953 height 341
click at [818, 229] on button "Stop Recording" at bounding box center [958, 213] width 454 height 42
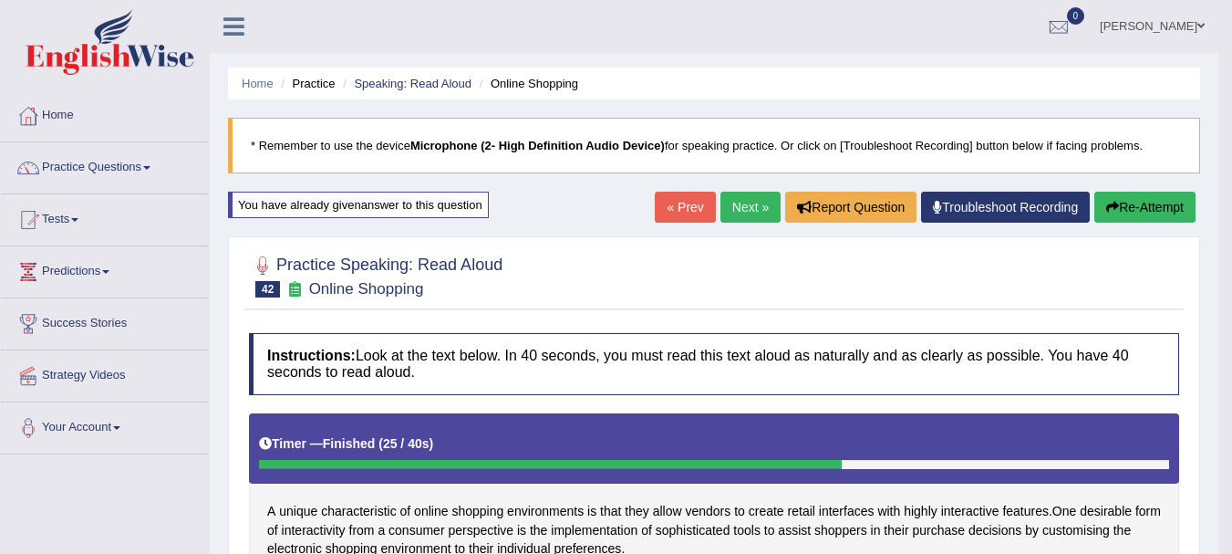
click at [737, 201] on link "Next »" at bounding box center [751, 207] width 60 height 31
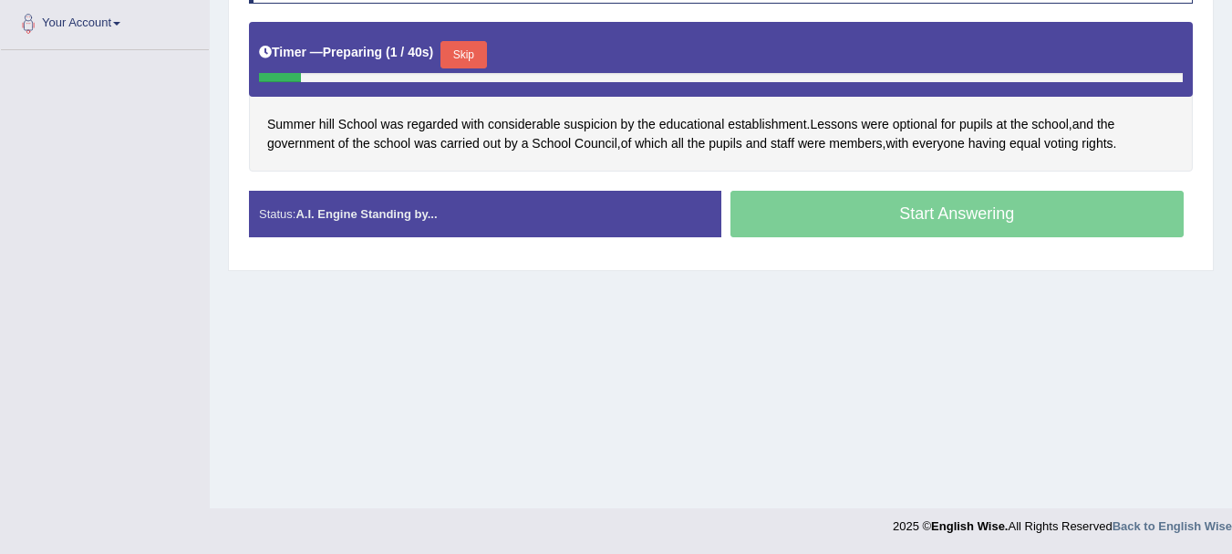
click at [463, 43] on button "Skip" at bounding box center [464, 54] width 46 height 27
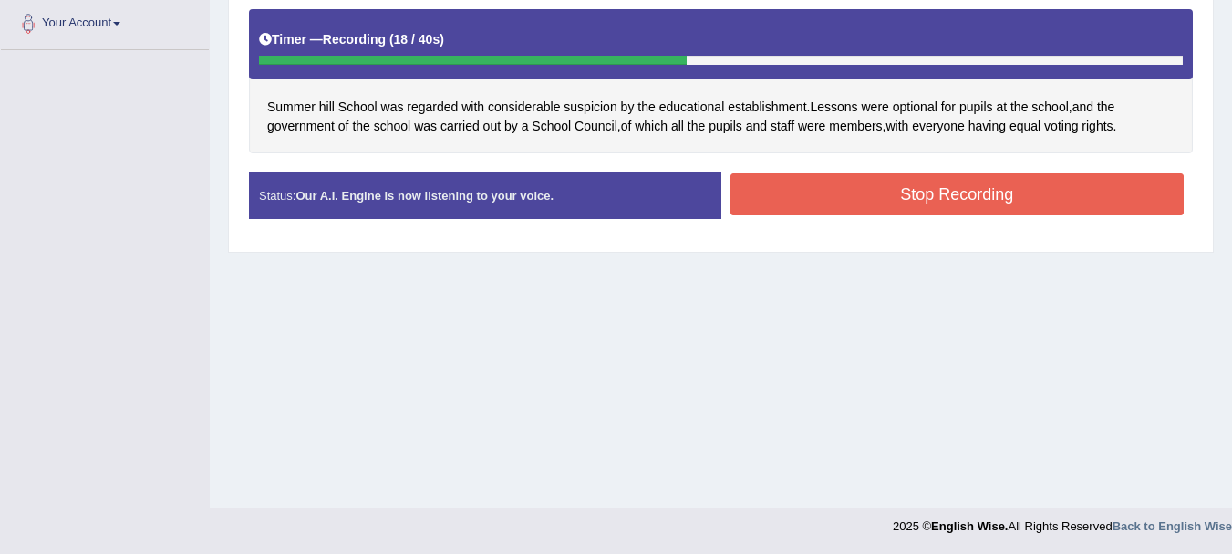
click at [1059, 179] on button "Stop Recording" at bounding box center [958, 194] width 454 height 42
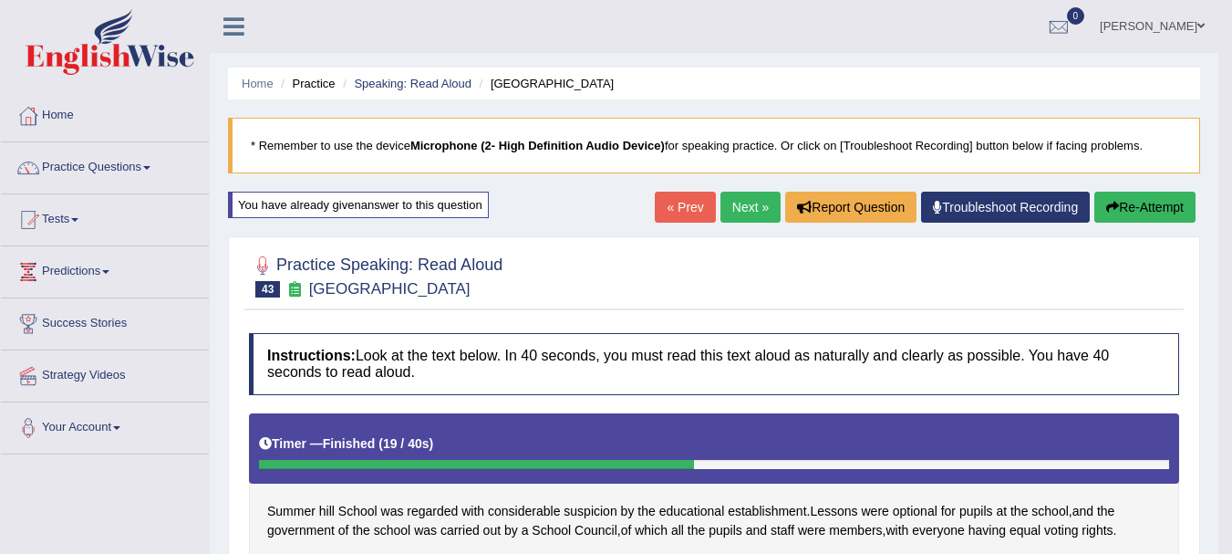
click at [752, 208] on link "Next »" at bounding box center [751, 207] width 60 height 31
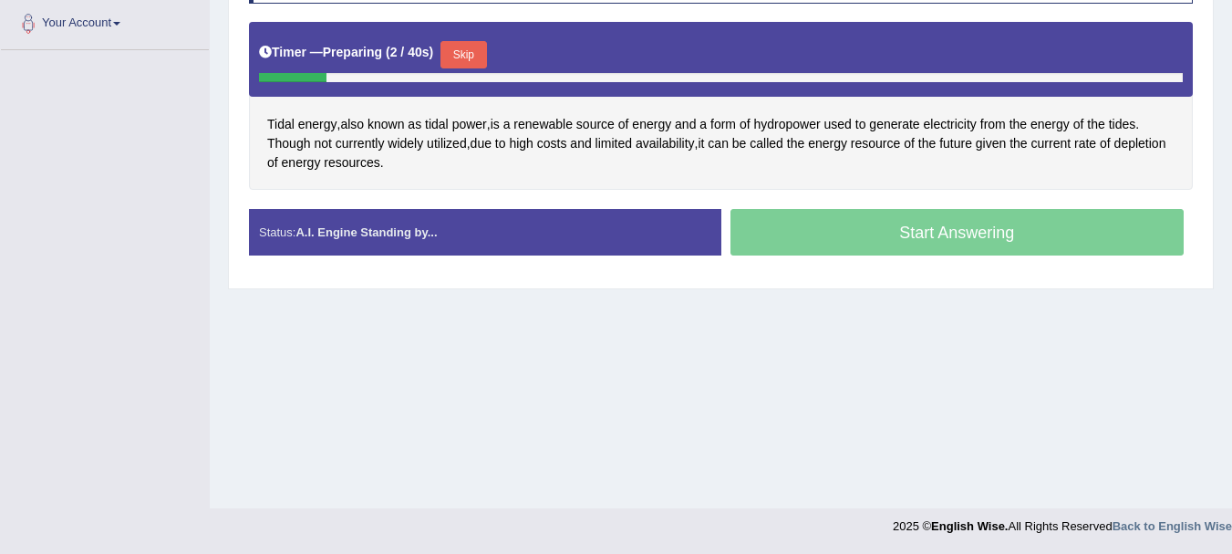
click at [484, 49] on button "Skip" at bounding box center [464, 54] width 46 height 27
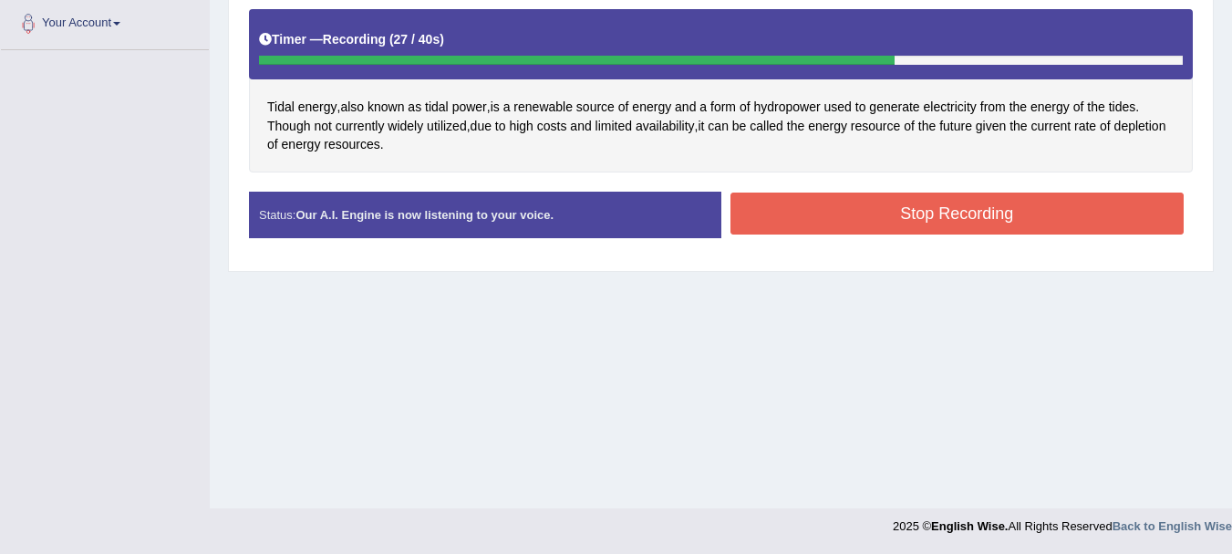
click at [842, 203] on button "Stop Recording" at bounding box center [958, 213] width 454 height 42
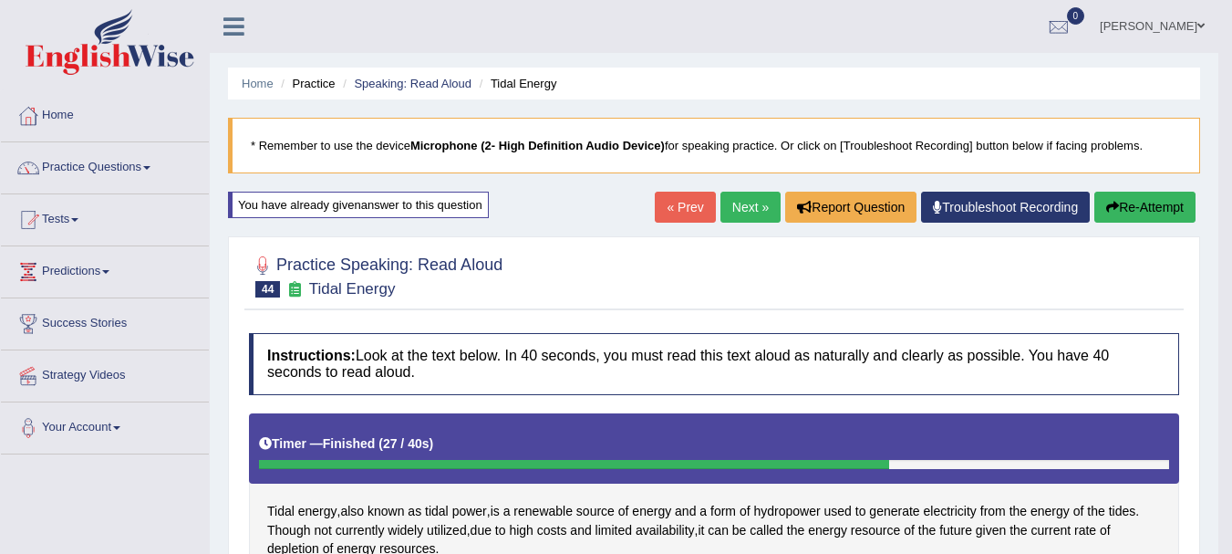
click at [739, 195] on link "Next »" at bounding box center [751, 207] width 60 height 31
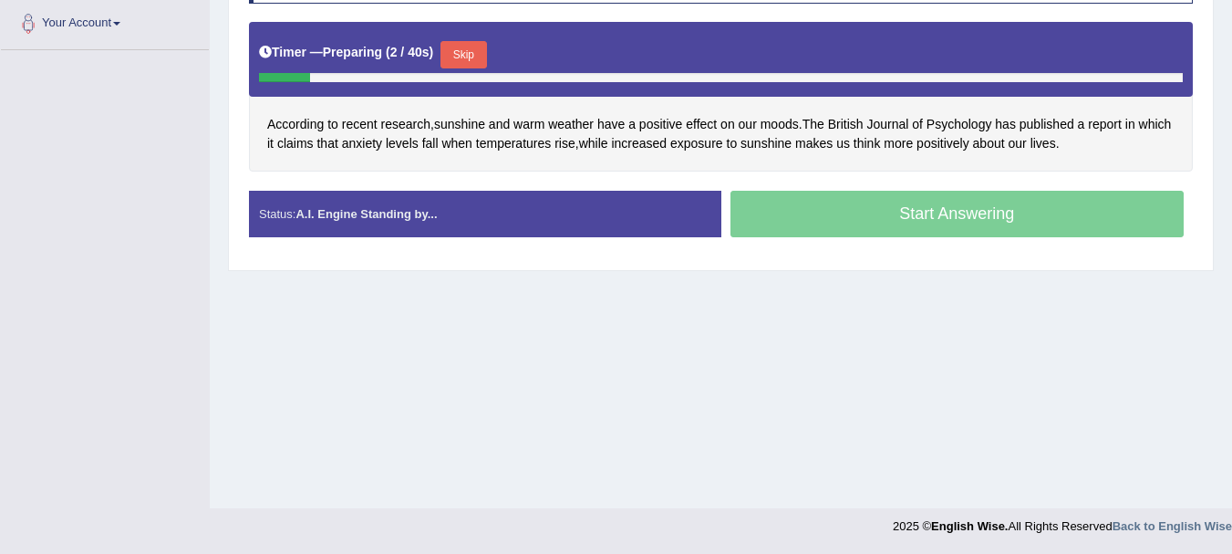
click at [464, 51] on button "Skip" at bounding box center [464, 54] width 46 height 27
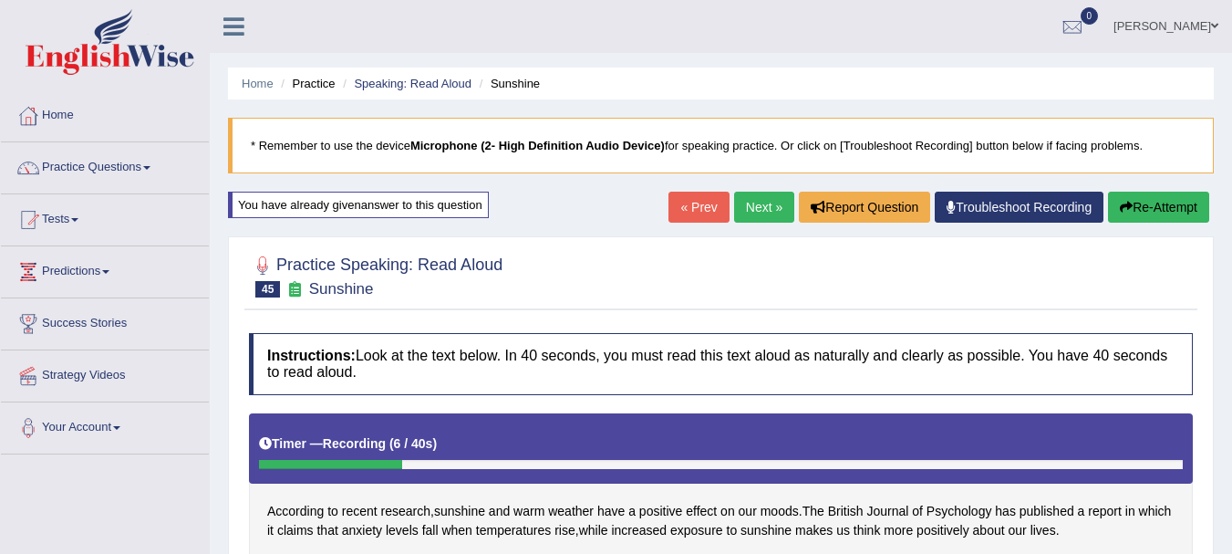
click at [702, 194] on link "« Prev" at bounding box center [699, 207] width 60 height 31
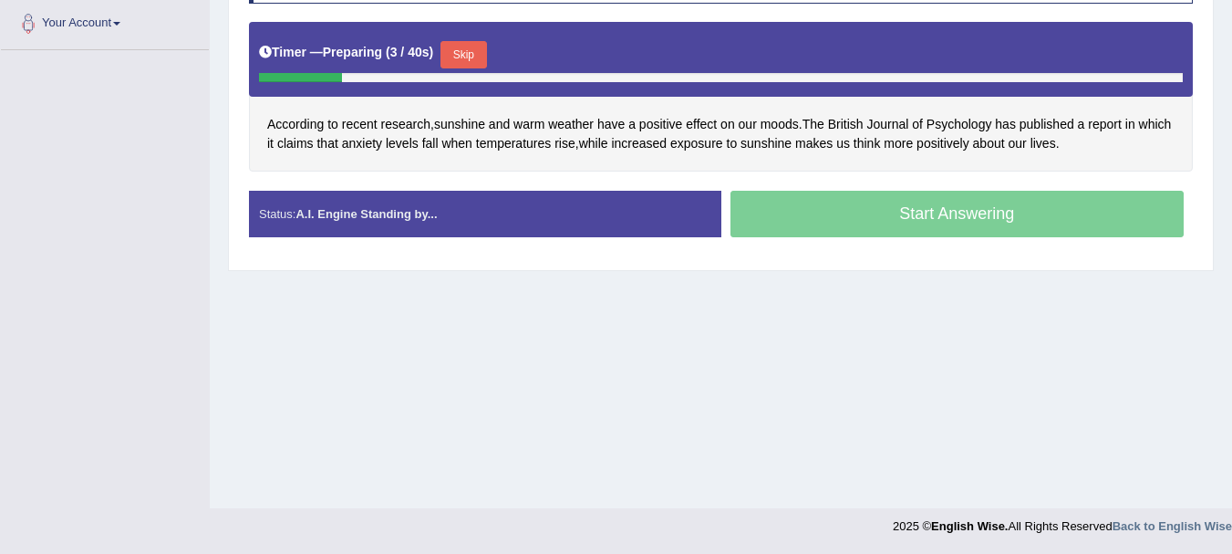
click at [462, 51] on button "Skip" at bounding box center [464, 54] width 46 height 27
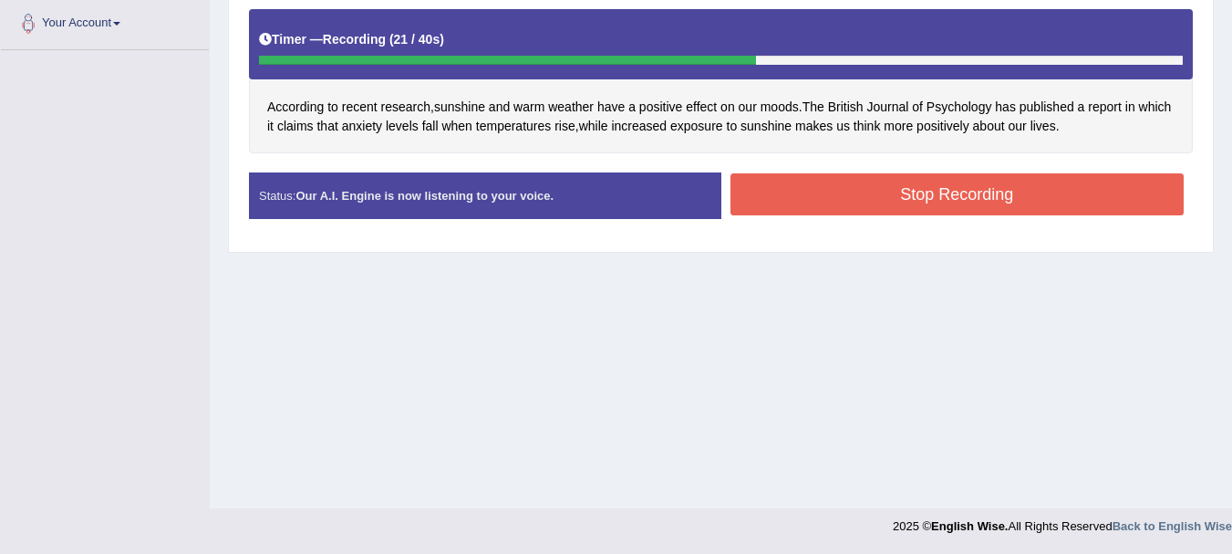
click at [893, 193] on button "Stop Recording" at bounding box center [958, 194] width 454 height 42
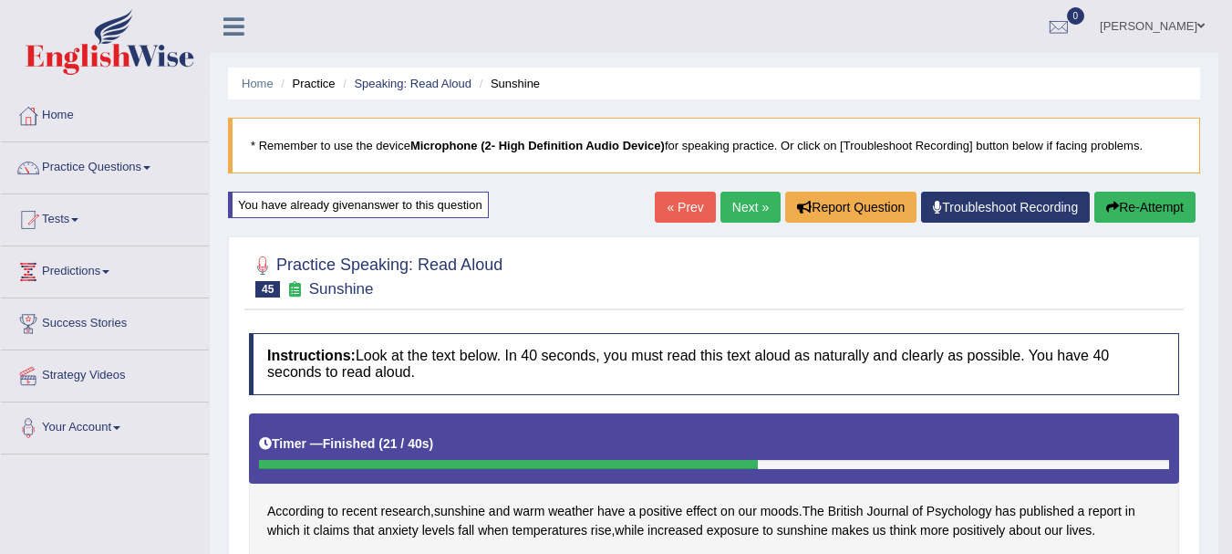
click at [762, 195] on link "Next »" at bounding box center [751, 207] width 60 height 31
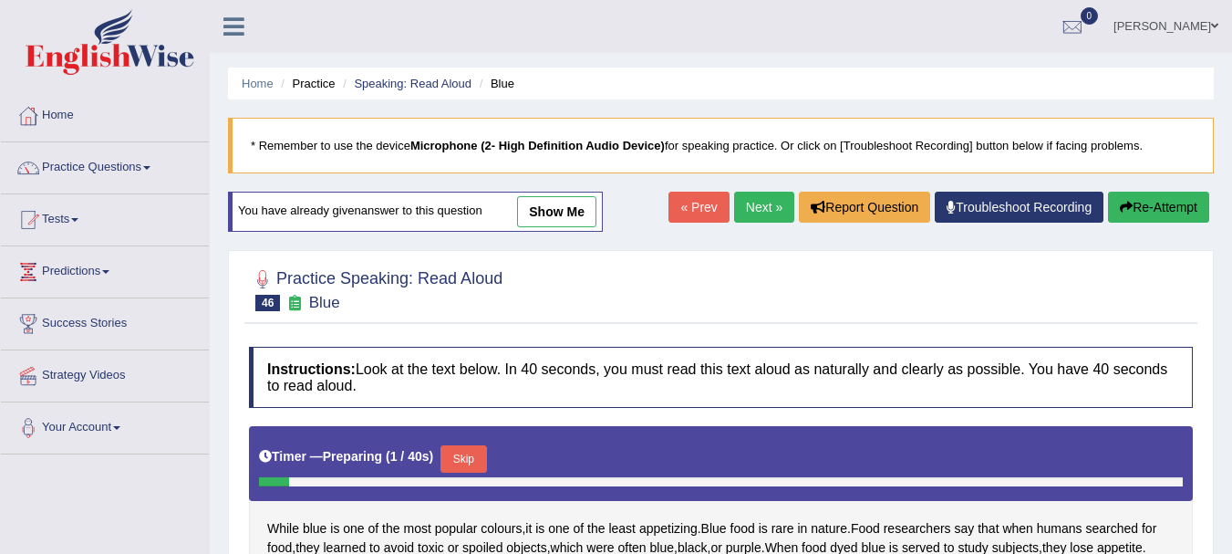
scroll to position [404, 0]
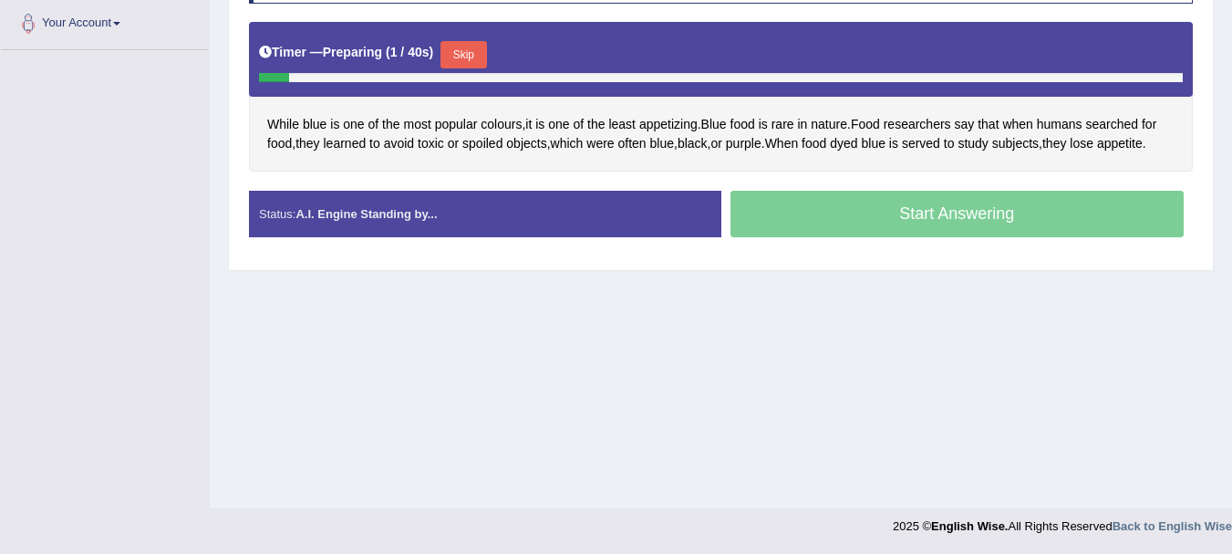
click at [470, 38] on div "Timer — Preparing ( 1 / 40s ) Skip" at bounding box center [721, 54] width 924 height 36
click at [470, 38] on div "Timer — Preparing ( 2 / 40s ) Skip" at bounding box center [721, 54] width 924 height 36
click at [454, 75] on div at bounding box center [721, 77] width 924 height 9
click at [476, 48] on button "Skip" at bounding box center [464, 54] width 46 height 27
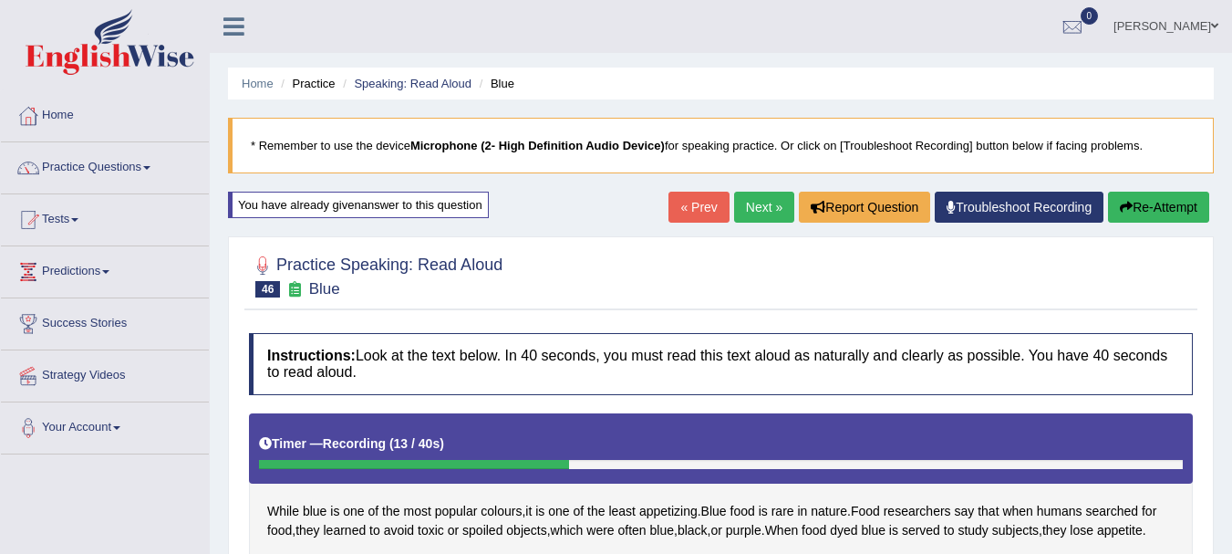
click at [684, 225] on div "« Prev Next » Report Question Troubleshoot Recording Re-Attempt" at bounding box center [942, 210] width 546 height 36
click at [701, 199] on link "« Prev" at bounding box center [699, 207] width 60 height 31
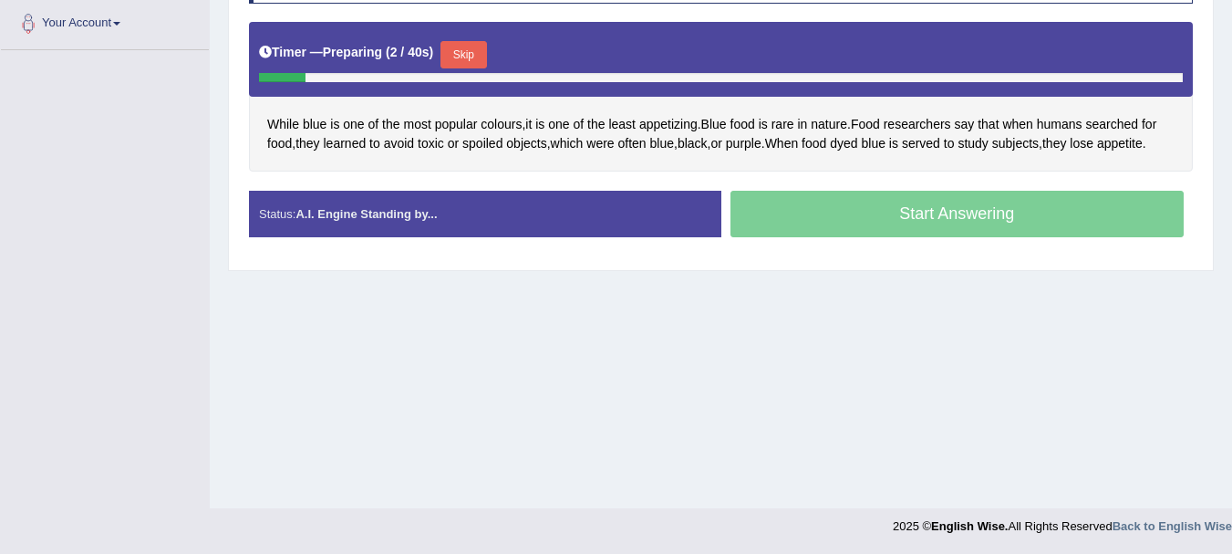
click at [467, 57] on button "Skip" at bounding box center [464, 54] width 46 height 27
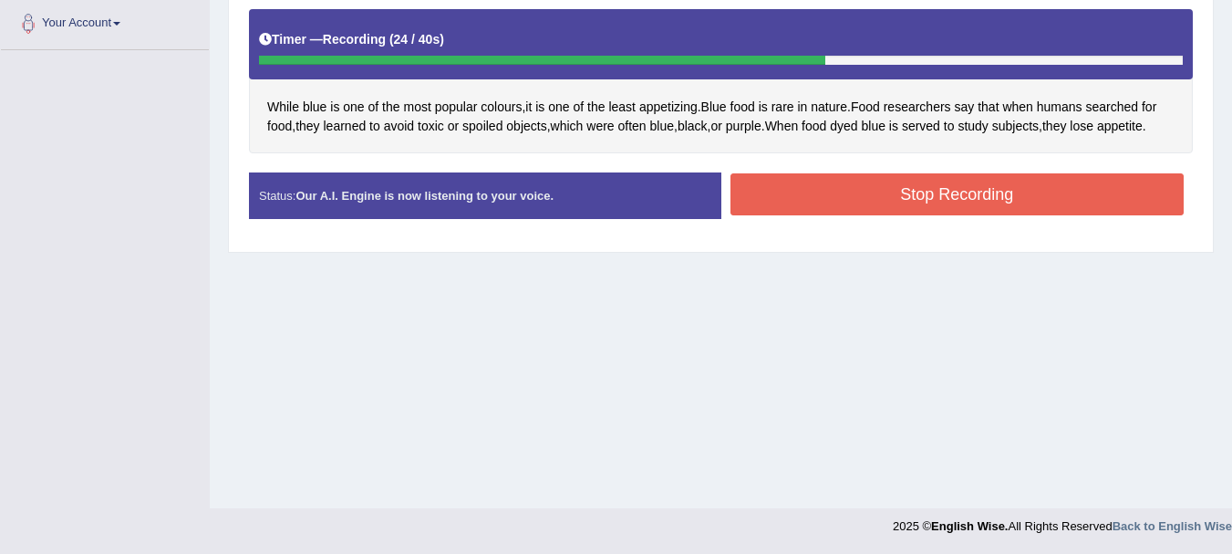
click at [932, 213] on button "Stop Recording" at bounding box center [958, 194] width 454 height 42
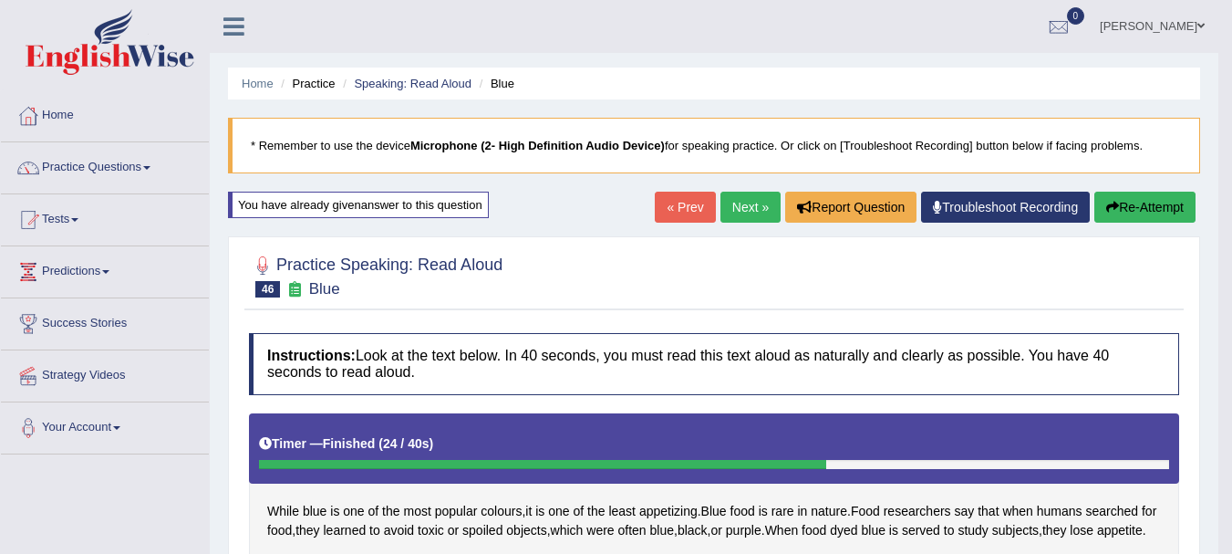
click at [725, 203] on link "Next »" at bounding box center [751, 207] width 60 height 31
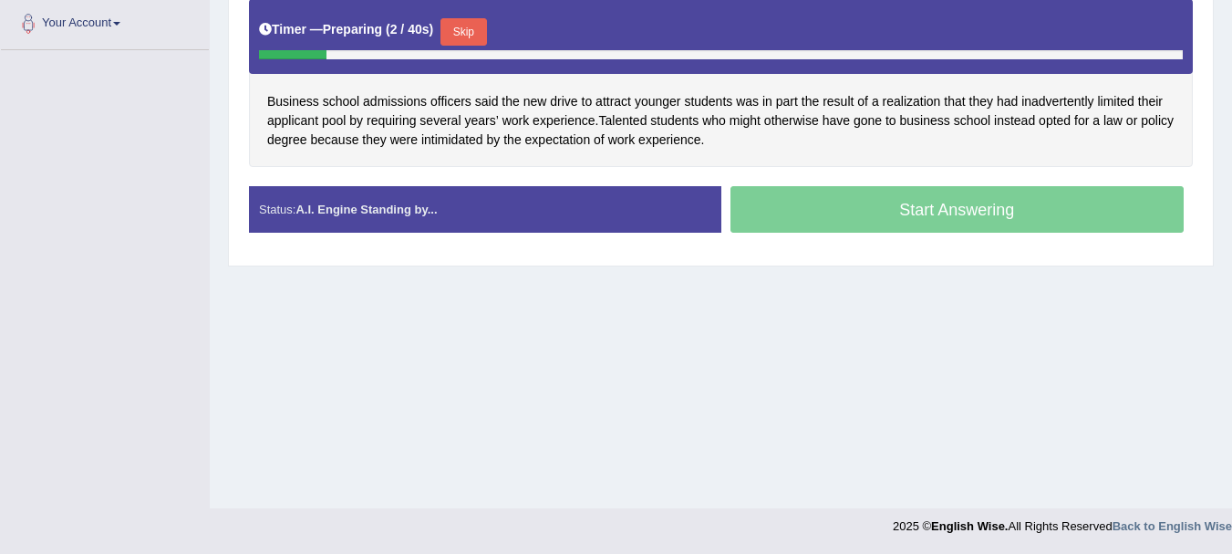
click at [476, 35] on button "Skip" at bounding box center [464, 31] width 46 height 27
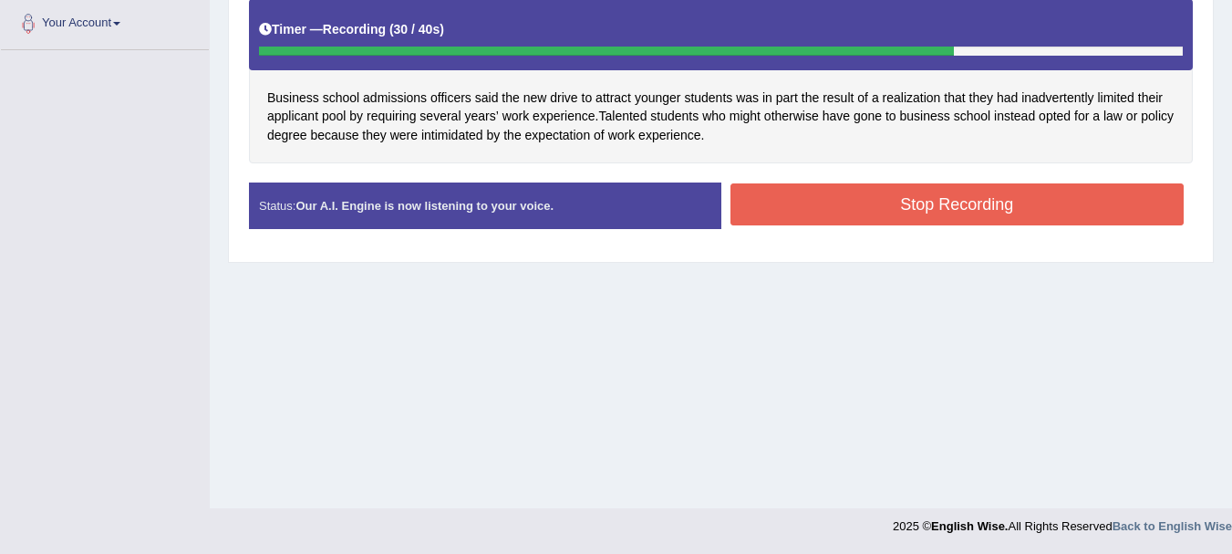
click at [813, 193] on button "Stop Recording" at bounding box center [958, 204] width 454 height 42
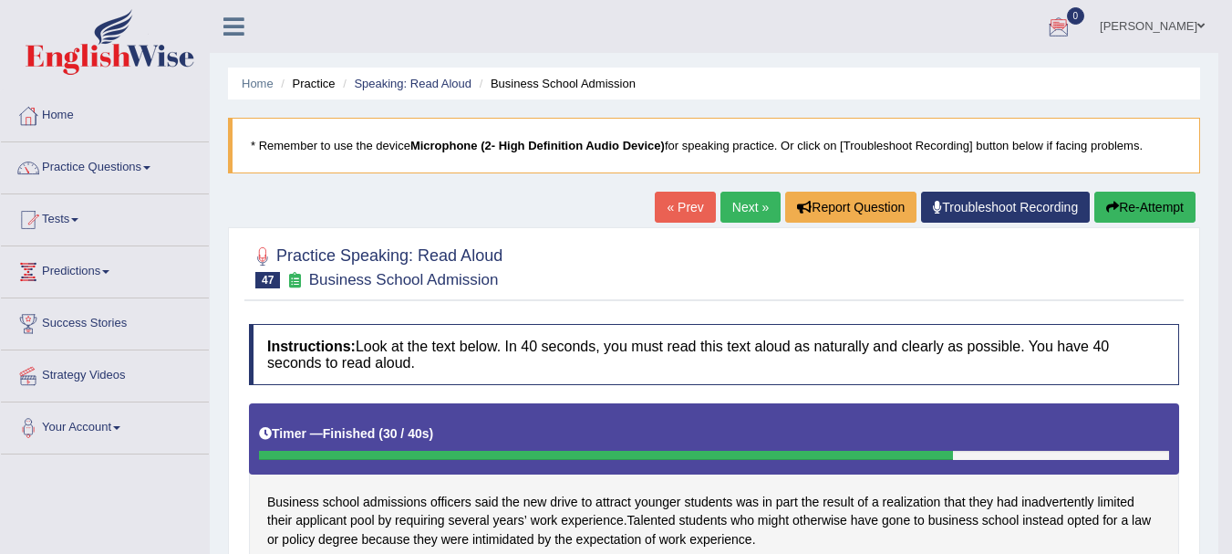
click at [736, 214] on link "Next »" at bounding box center [751, 207] width 60 height 31
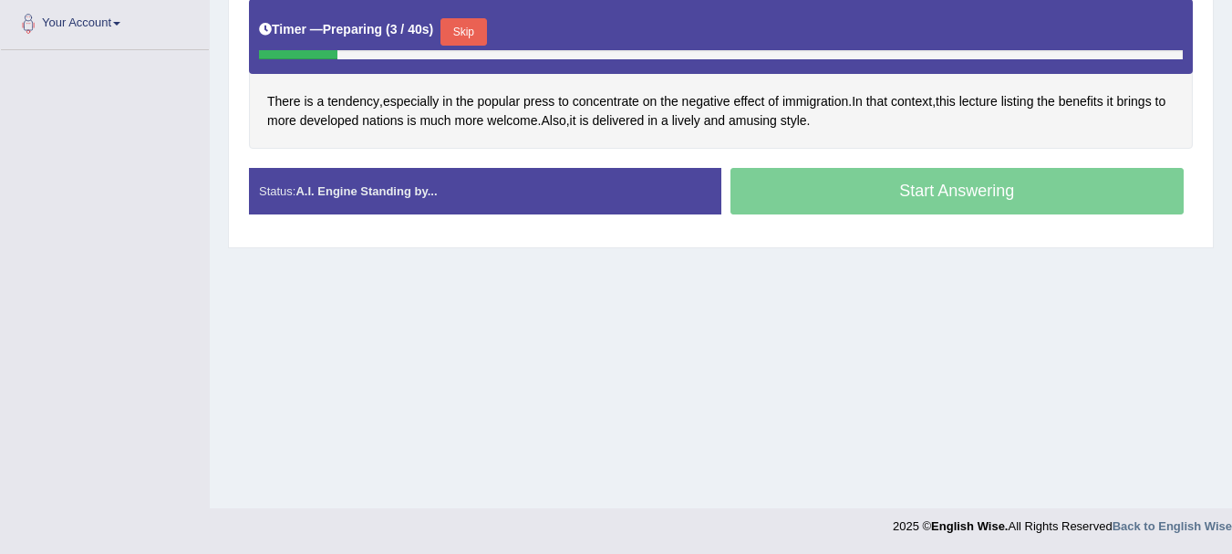
click at [465, 29] on button "Skip" at bounding box center [464, 31] width 46 height 27
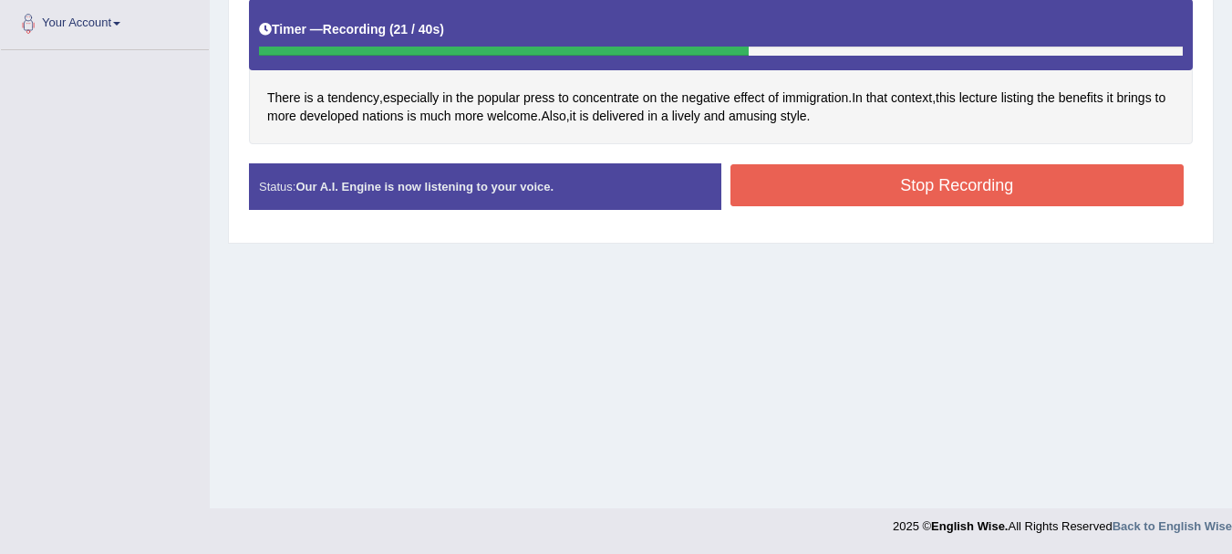
click at [796, 203] on button "Stop Recording" at bounding box center [958, 185] width 454 height 42
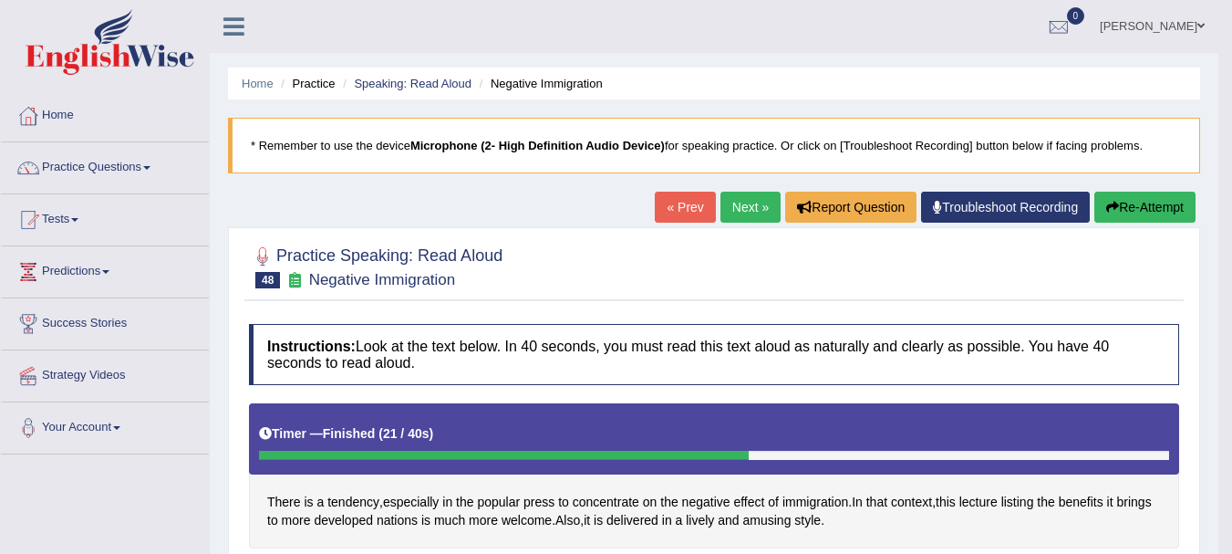
click at [748, 205] on link "Next »" at bounding box center [751, 207] width 60 height 31
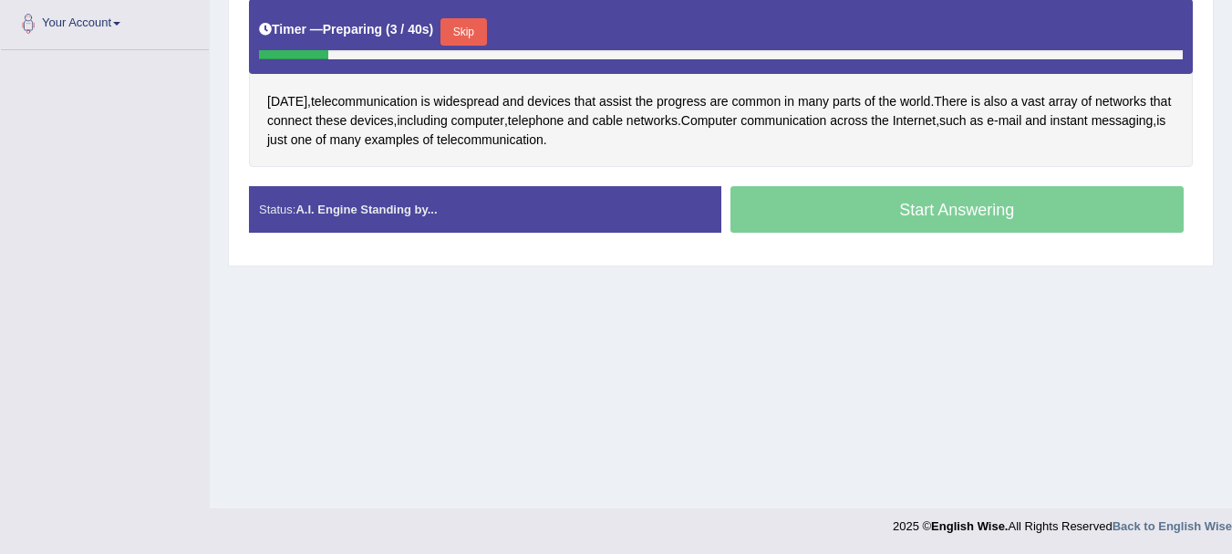
click at [454, 39] on button "Skip" at bounding box center [464, 31] width 46 height 27
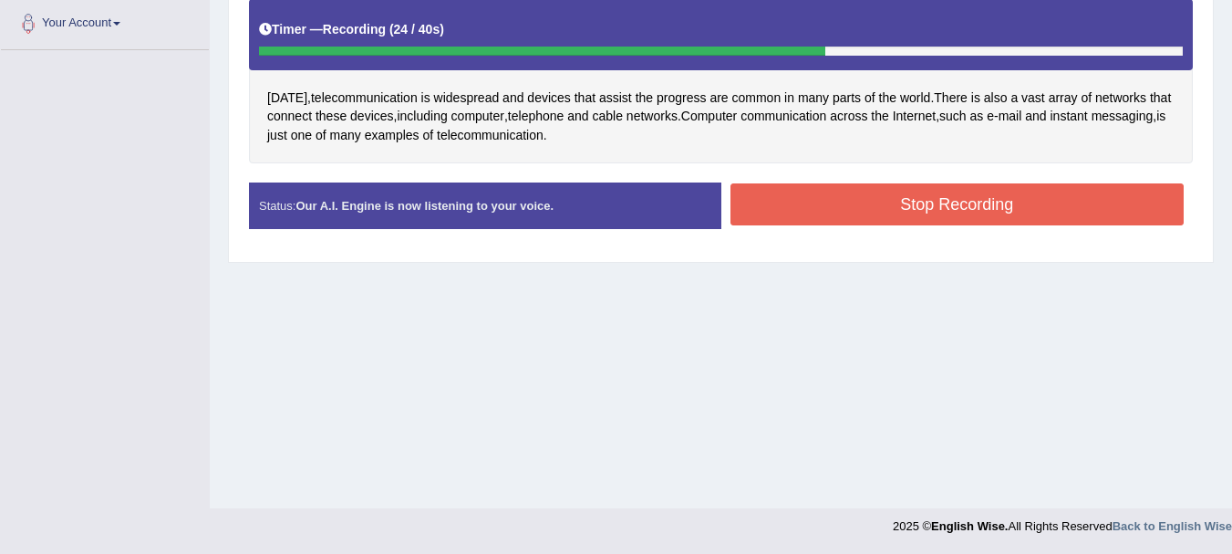
click at [807, 191] on button "Stop Recording" at bounding box center [958, 204] width 454 height 42
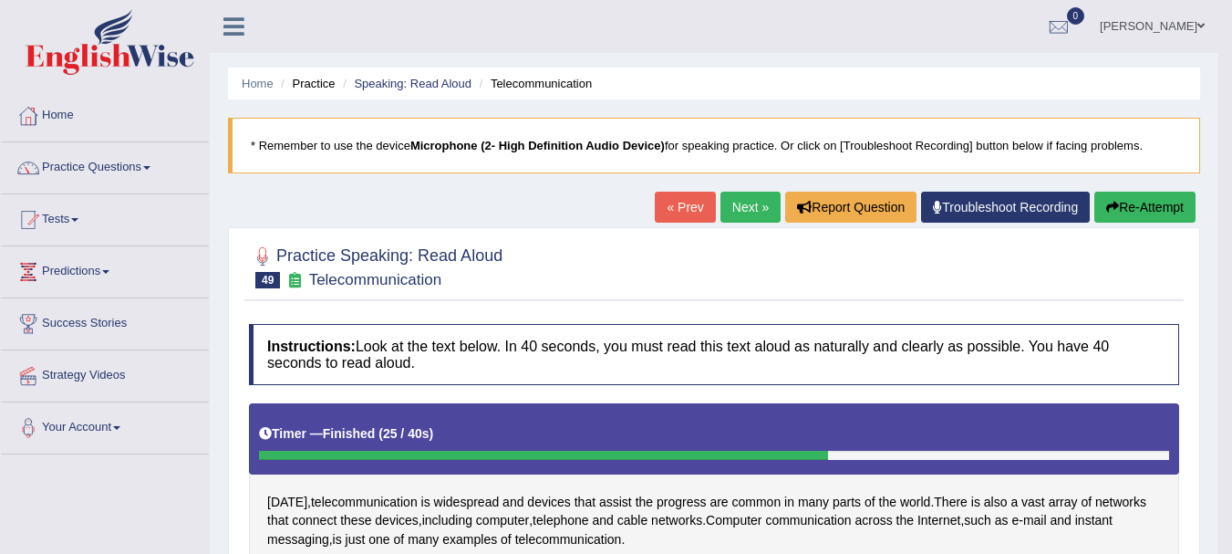
drag, startPoint x: 637, startPoint y: 111, endPoint x: 714, endPoint y: 171, distance: 98.2
click at [724, 222] on link "Next »" at bounding box center [751, 207] width 60 height 31
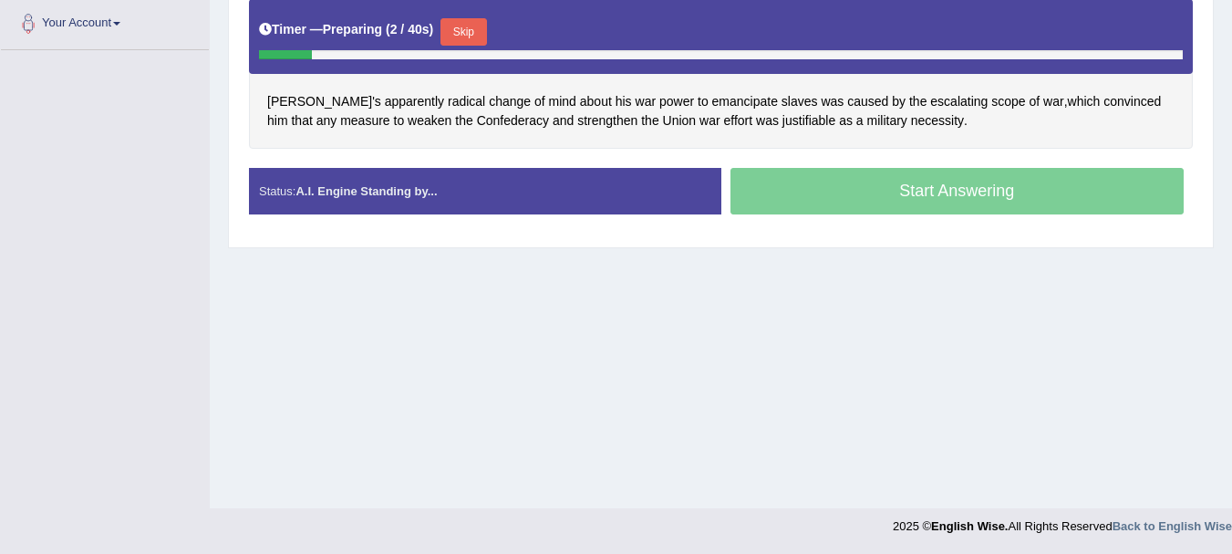
click at [462, 36] on button "Skip" at bounding box center [464, 31] width 46 height 27
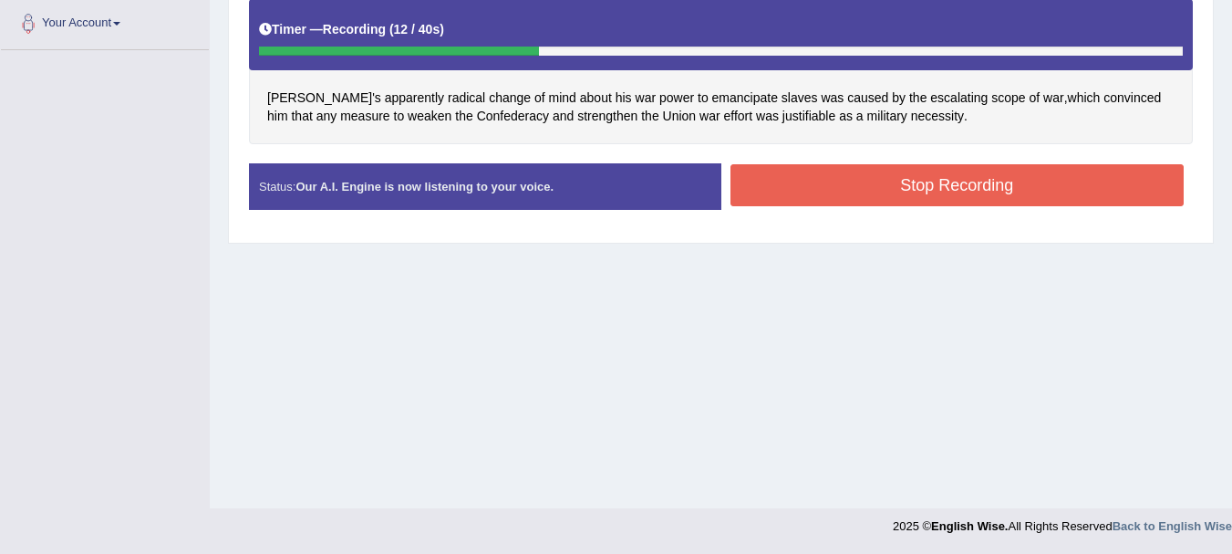
scroll to position [368, 0]
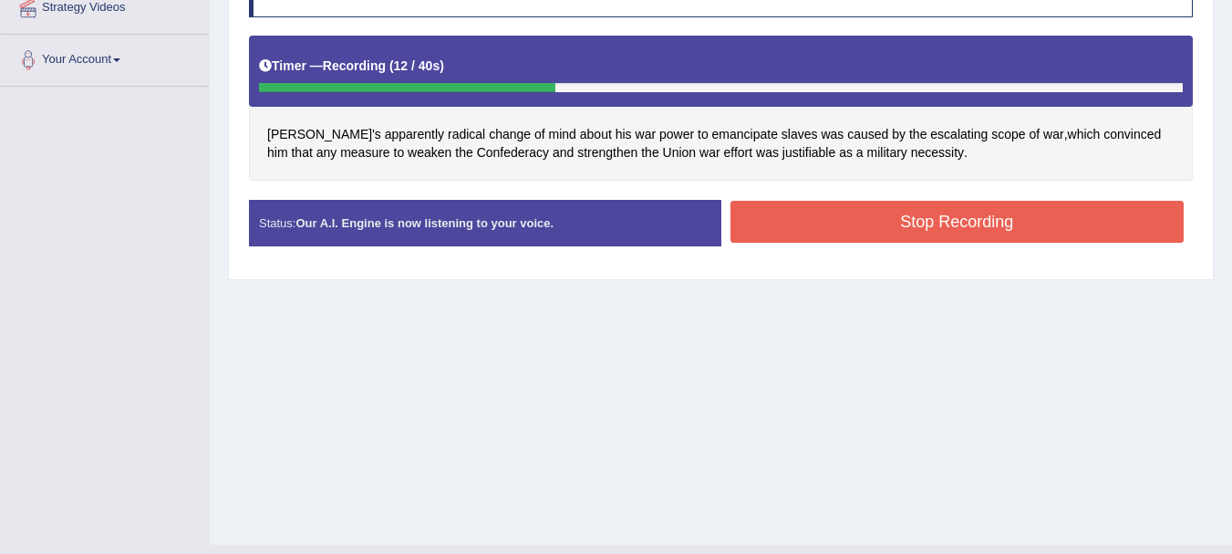
drag, startPoint x: 870, startPoint y: 130, endPoint x: 1245, endPoint y: 171, distance: 377.2
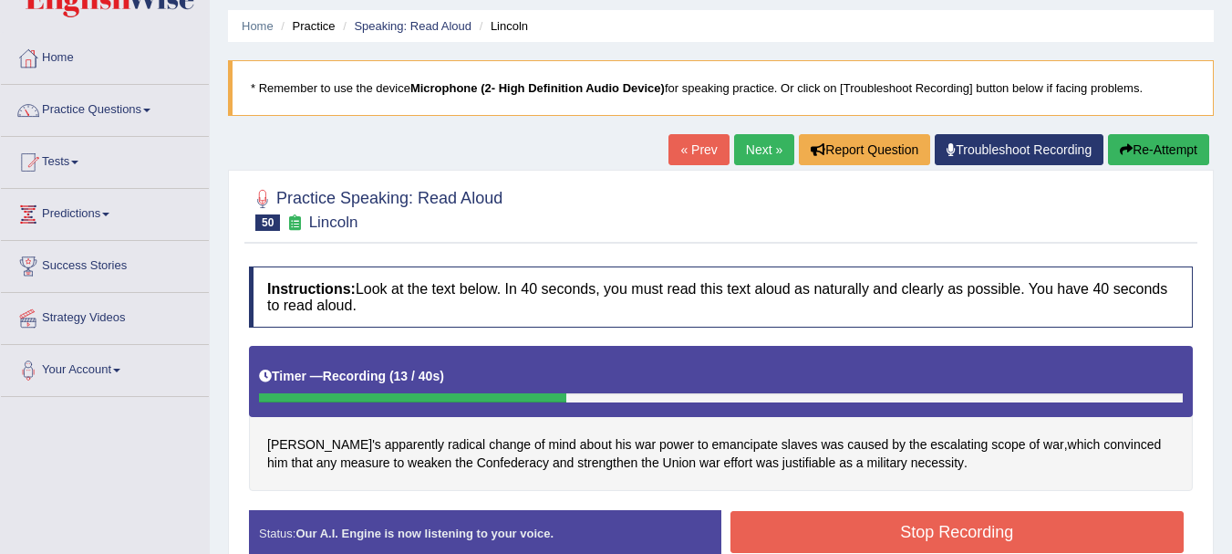
scroll to position [0, 0]
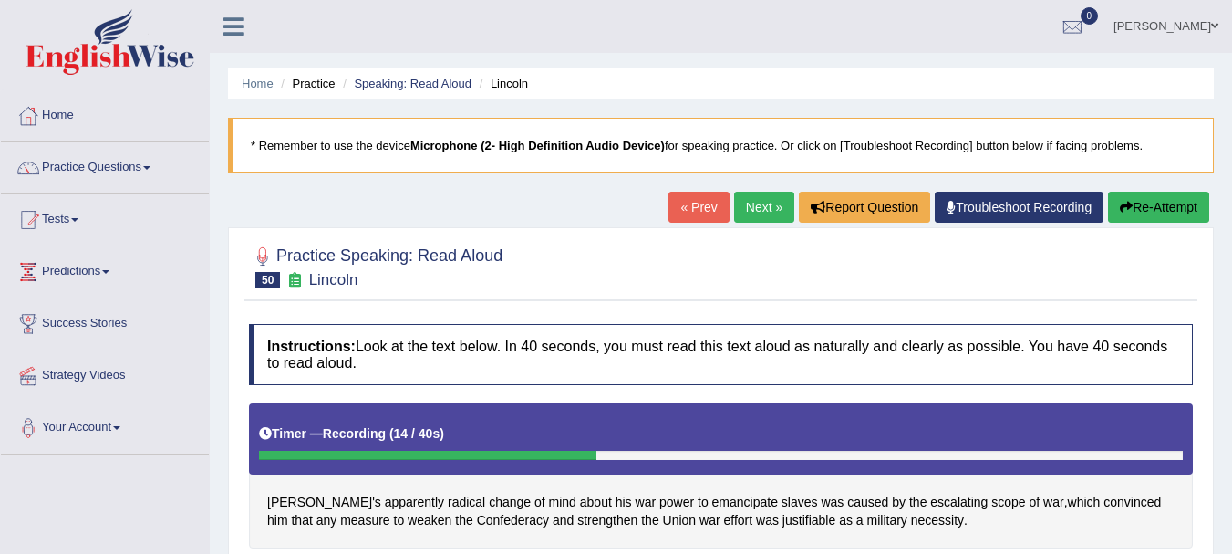
click at [734, 219] on link "Next »" at bounding box center [764, 207] width 60 height 31
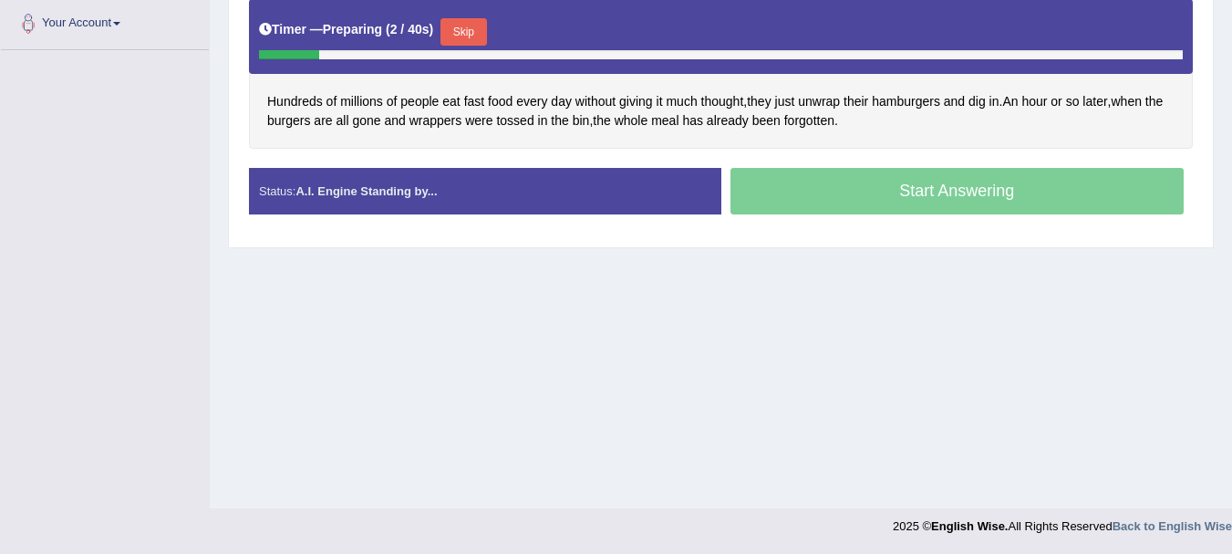
click at [459, 37] on button "Skip" at bounding box center [464, 31] width 46 height 27
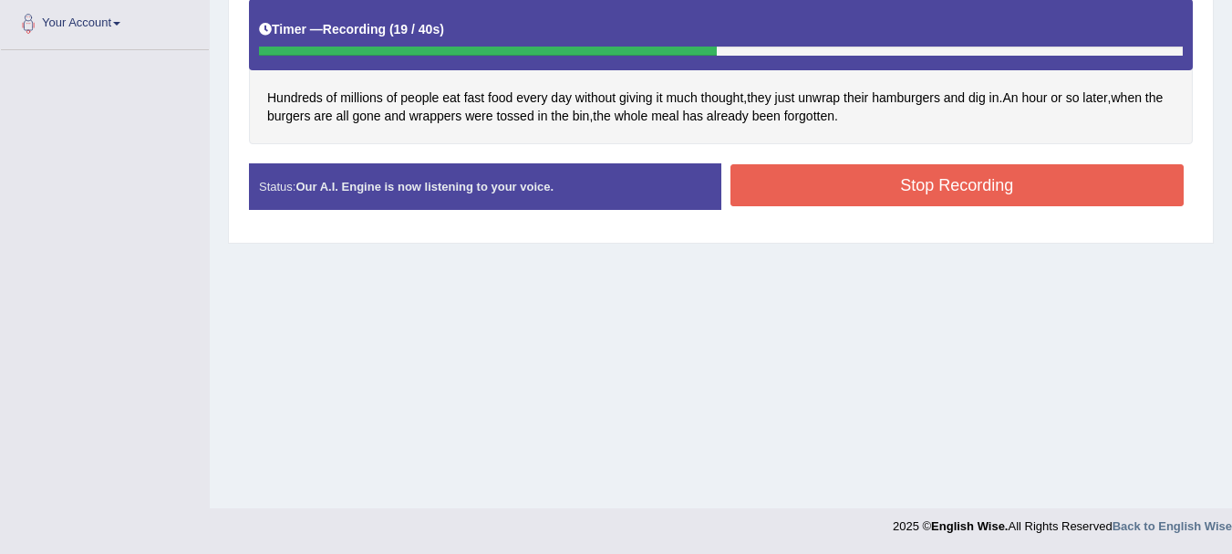
click at [836, 181] on button "Stop Recording" at bounding box center [958, 185] width 454 height 42
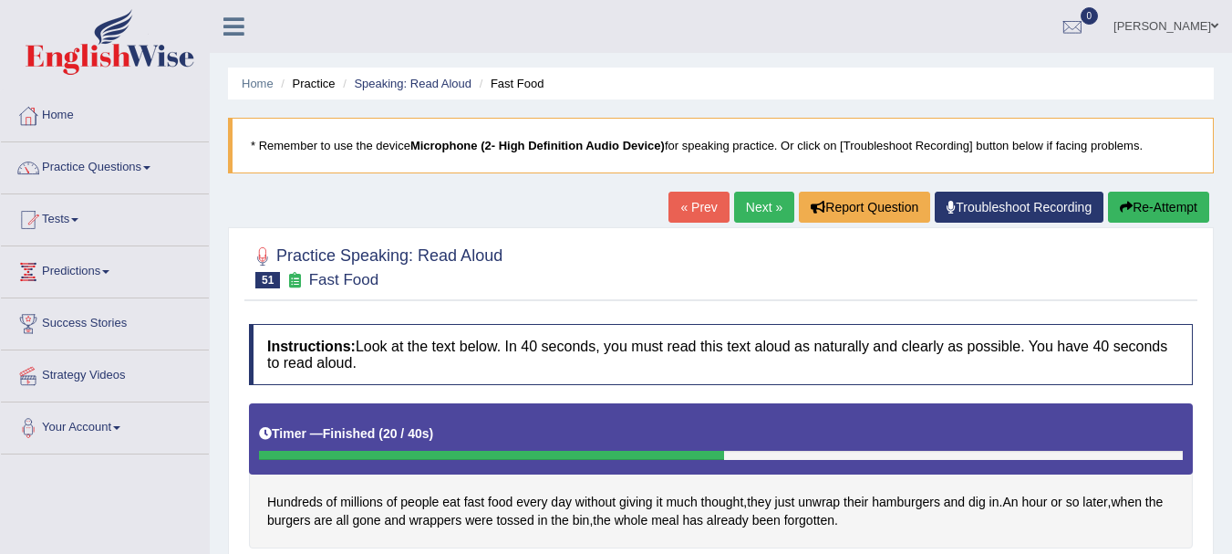
click at [746, 223] on div "« Prev Next » Report Question Troubleshoot Recording Re-Attempt" at bounding box center [942, 210] width 546 height 36
click at [756, 198] on link "Next »" at bounding box center [764, 207] width 60 height 31
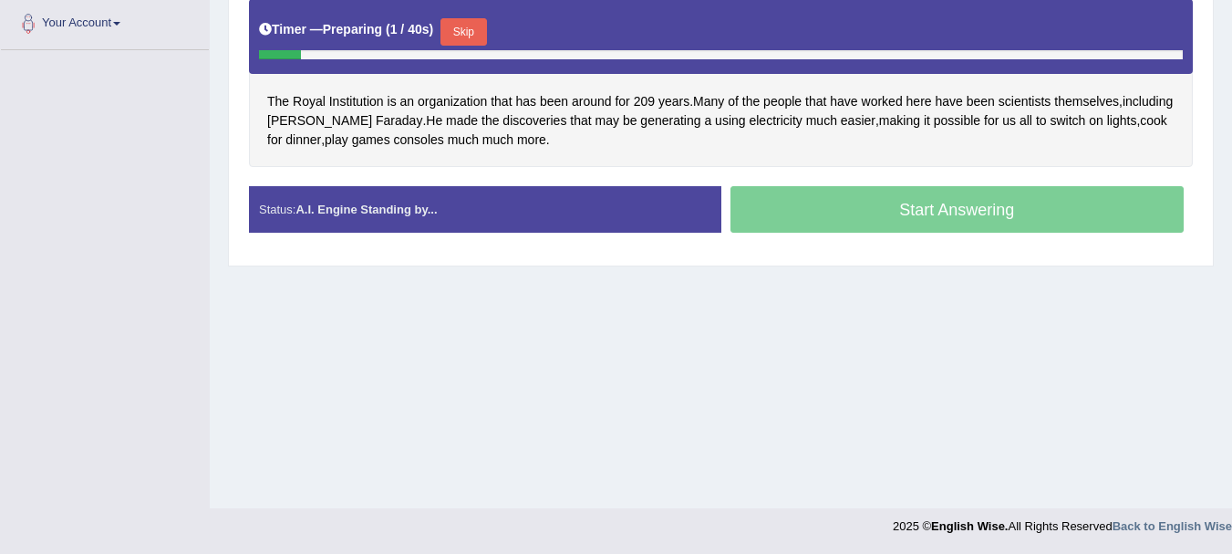
click at [483, 18] on button "Skip" at bounding box center [464, 31] width 46 height 27
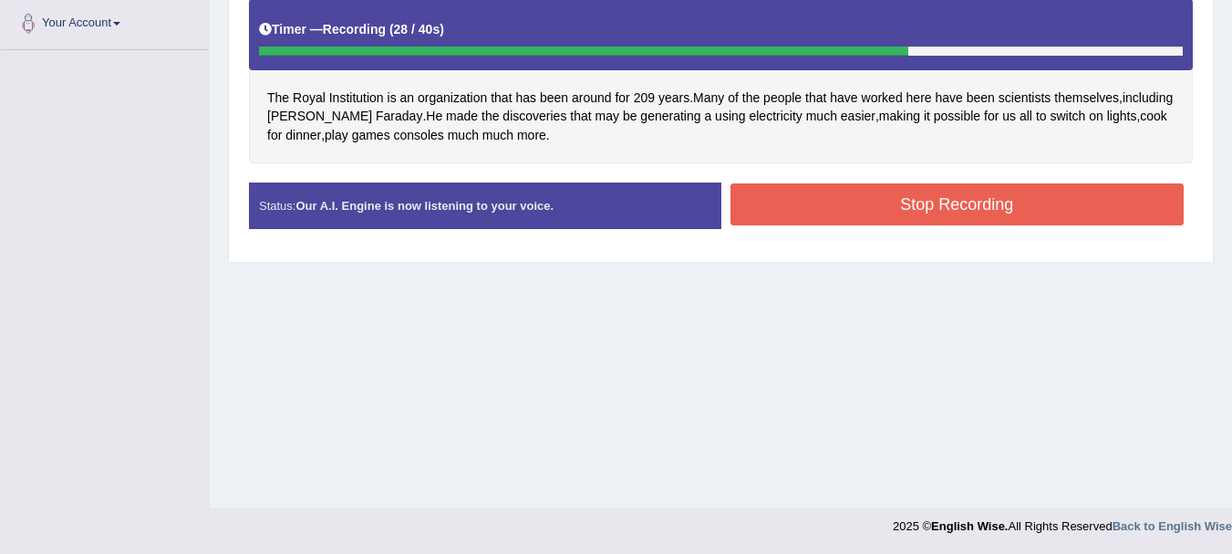
drag, startPoint x: 796, startPoint y: 169, endPoint x: 774, endPoint y: 198, distance: 36.5
click at [774, 198] on div "Instructions: Look at the text below. In 40 seconds, you must read this text al…" at bounding box center [720, 81] width 953 height 341
click at [774, 198] on button "Stop Recording" at bounding box center [958, 204] width 454 height 42
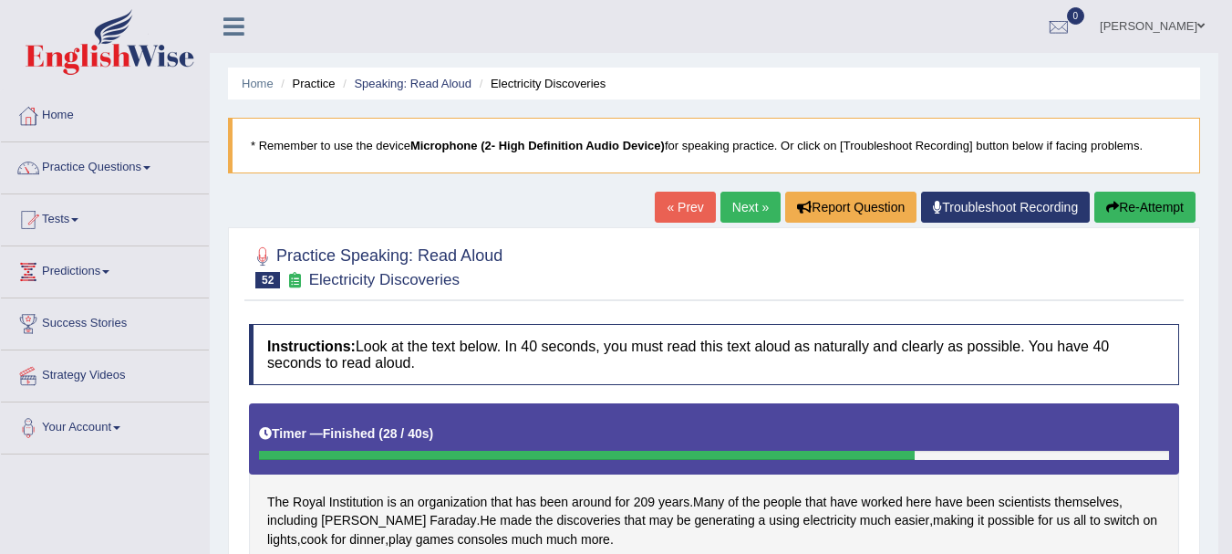
click at [740, 196] on link "Next »" at bounding box center [751, 207] width 60 height 31
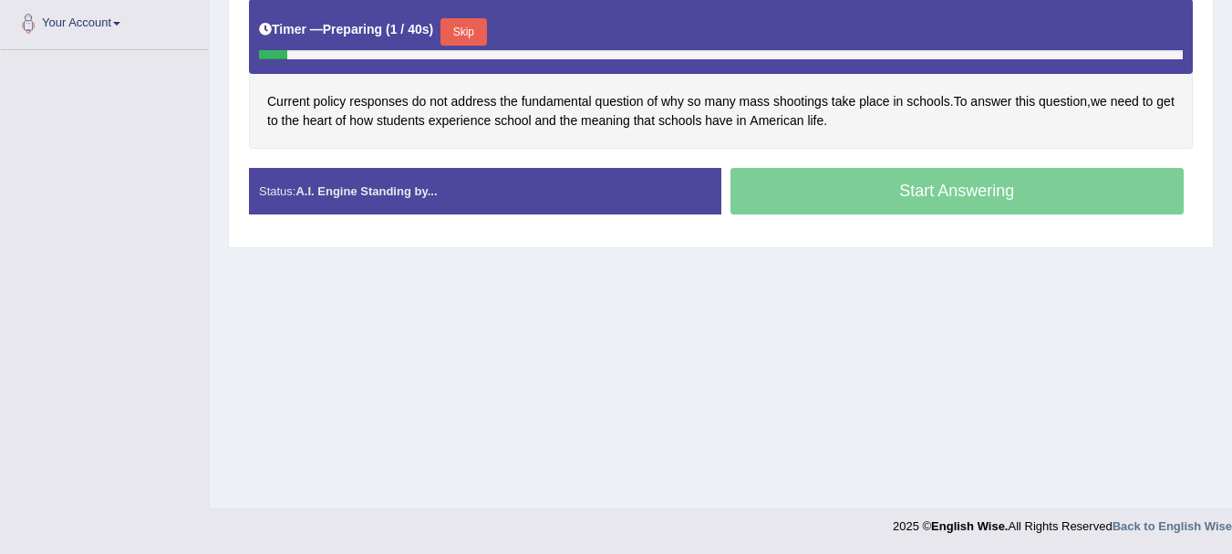
click at [486, 38] on button "Skip" at bounding box center [464, 31] width 46 height 27
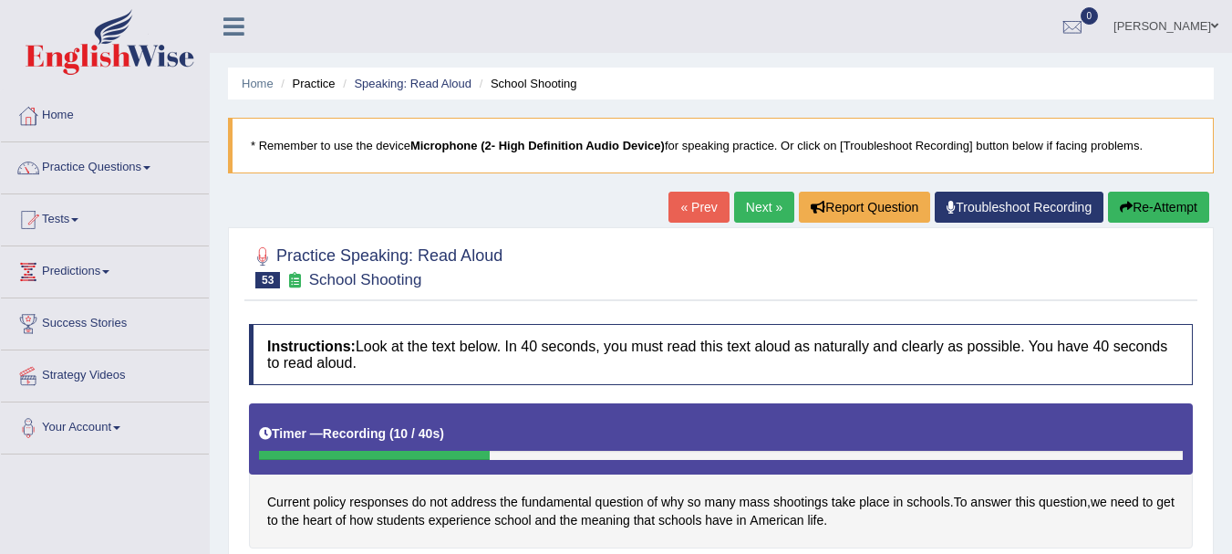
click at [669, 201] on link "« Prev" at bounding box center [699, 207] width 60 height 31
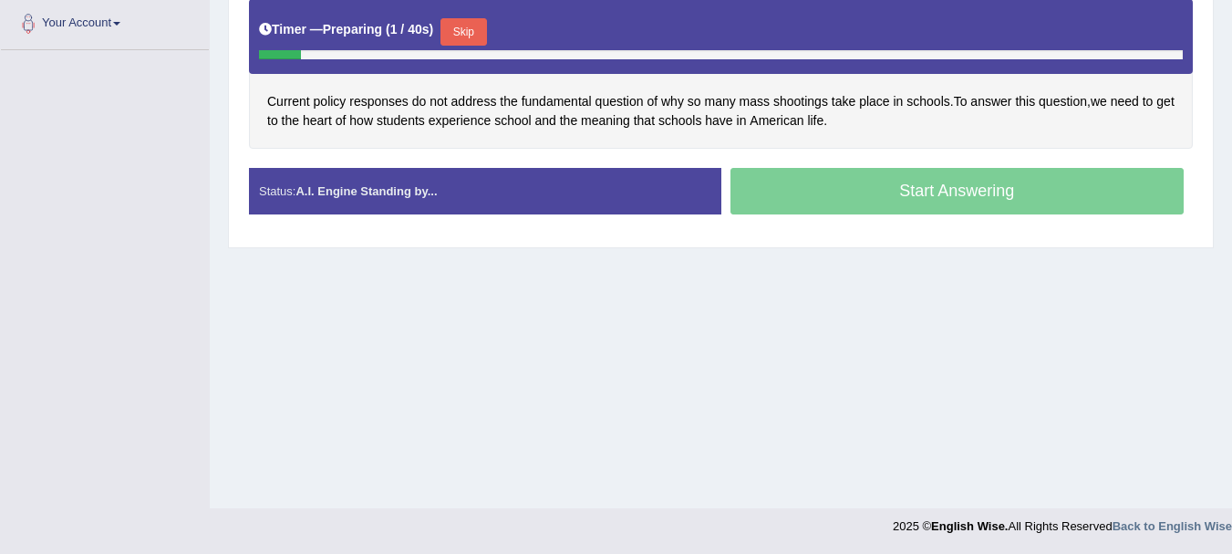
click at [467, 36] on button "Skip" at bounding box center [464, 31] width 46 height 27
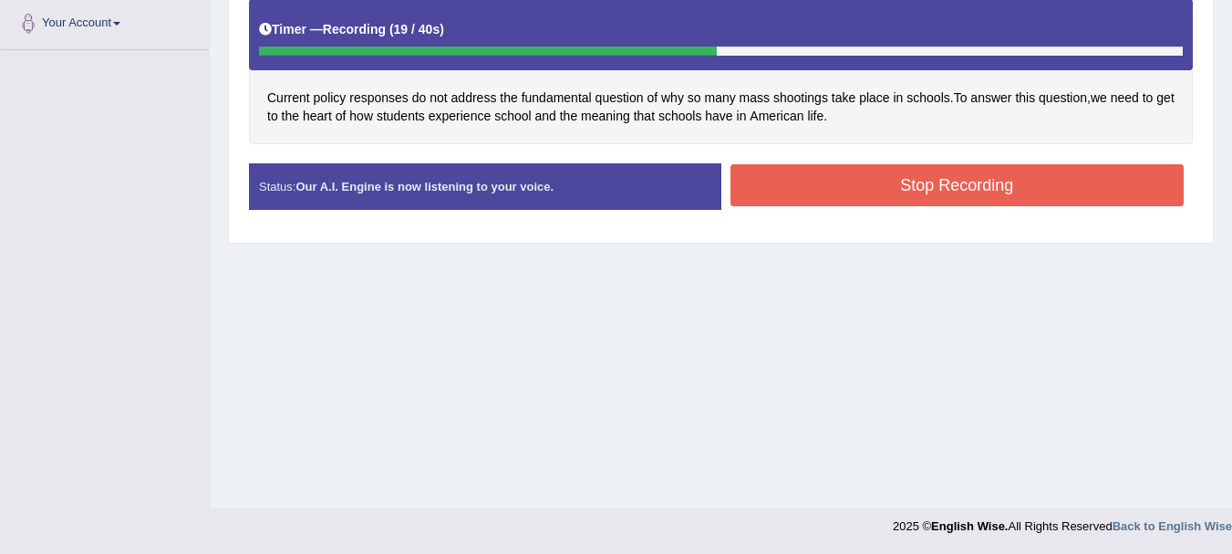
click at [797, 196] on button "Stop Recording" at bounding box center [958, 185] width 454 height 42
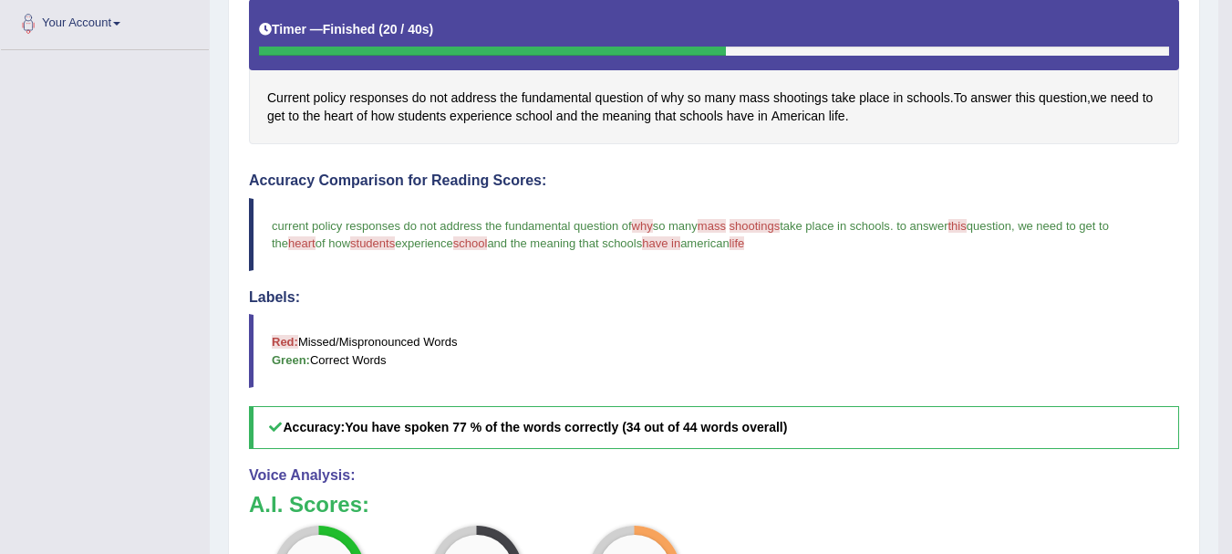
click at [1214, 246] on div "Home Practice Speaking: Read Aloud School Shooting * Remember to use the device…" at bounding box center [714, 242] width 1009 height 1293
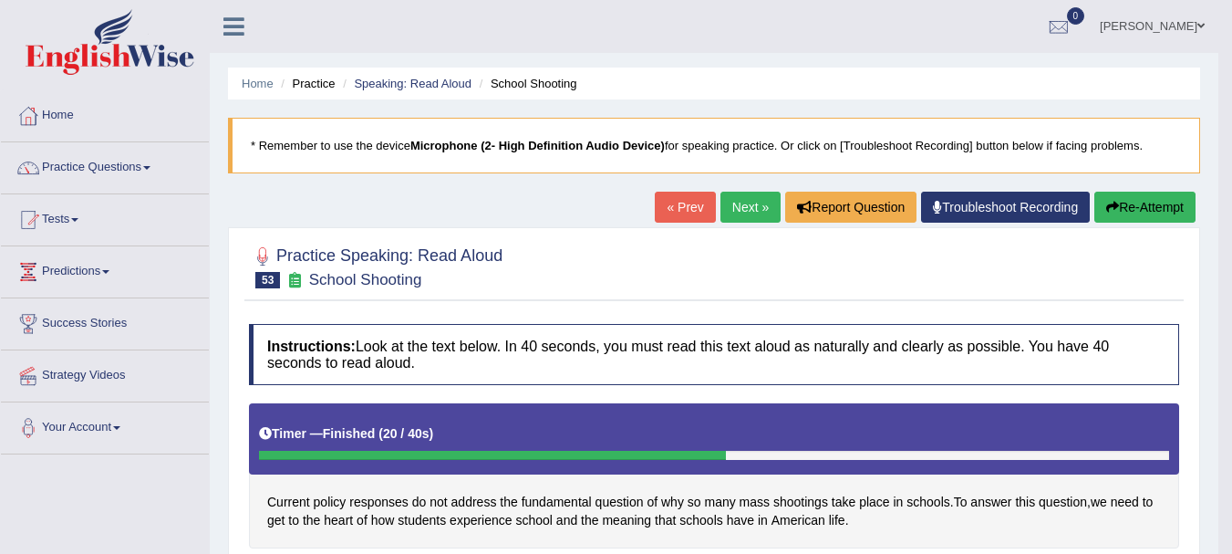
click at [725, 215] on link "Next »" at bounding box center [751, 207] width 60 height 31
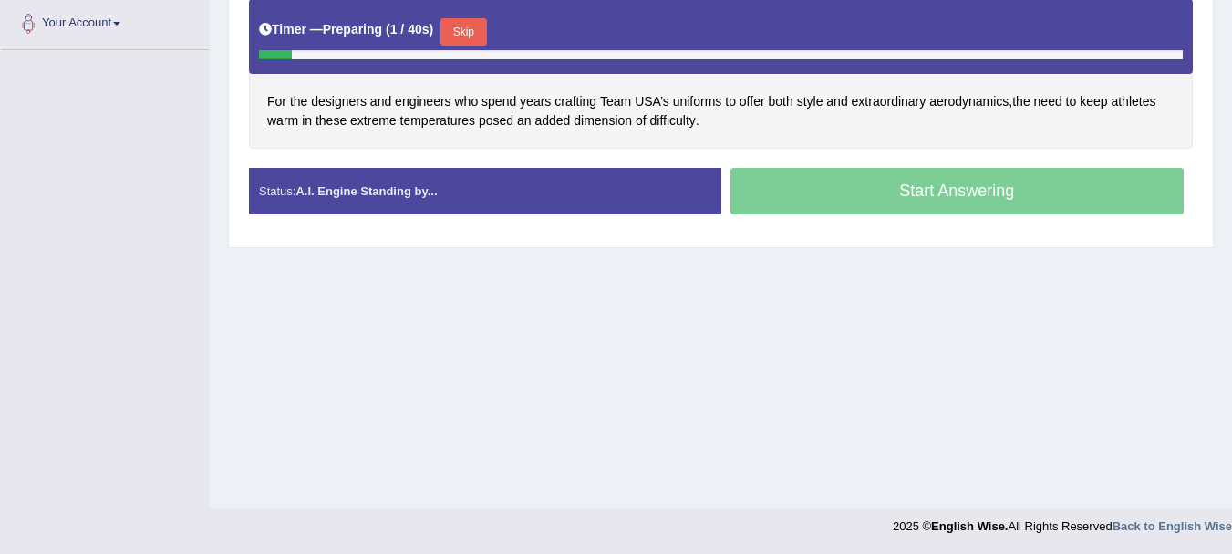
click at [474, 37] on button "Skip" at bounding box center [464, 31] width 46 height 27
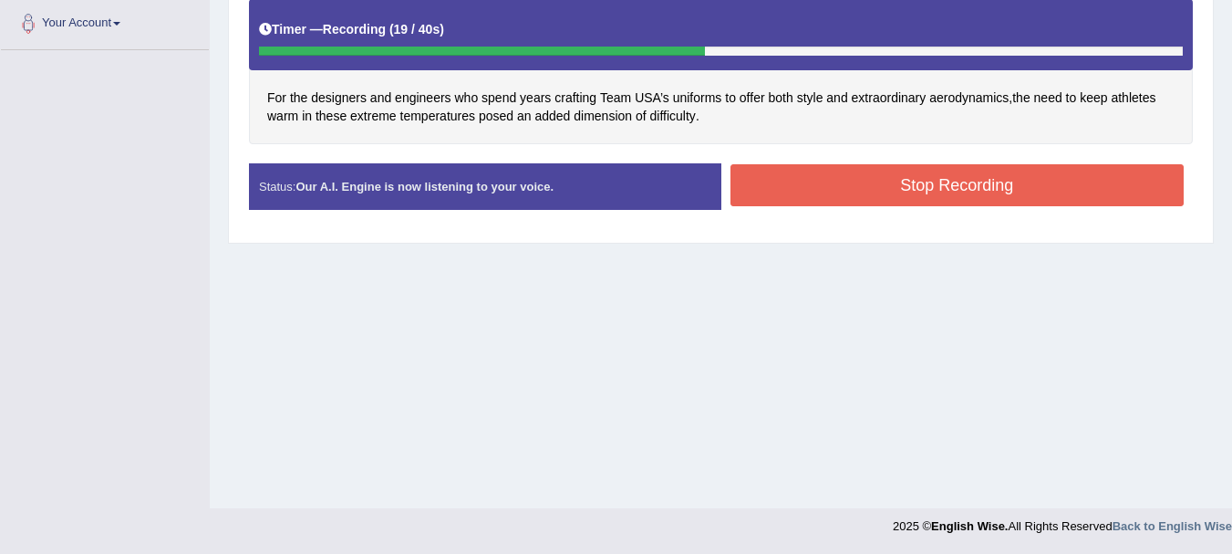
click at [761, 176] on button "Stop Recording" at bounding box center [958, 185] width 454 height 42
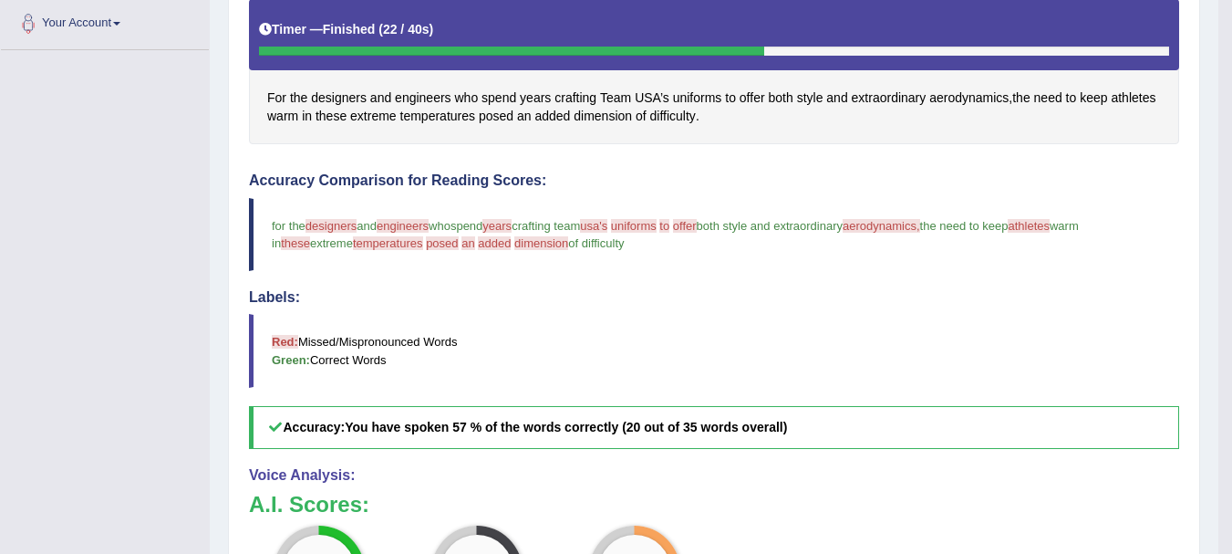
scroll to position [0, 0]
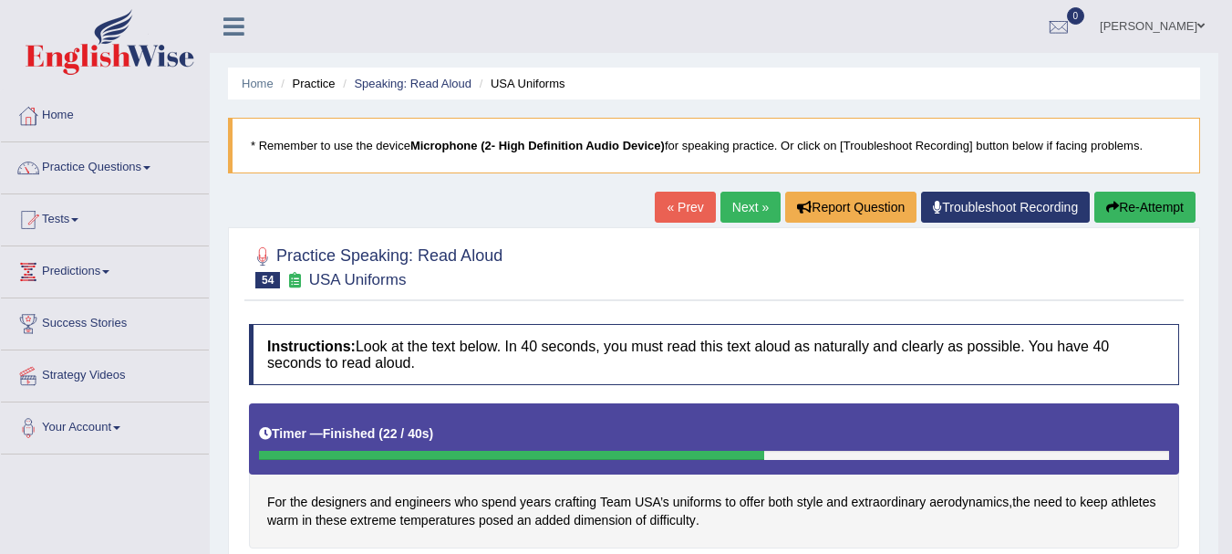
click at [721, 204] on link "Next »" at bounding box center [751, 207] width 60 height 31
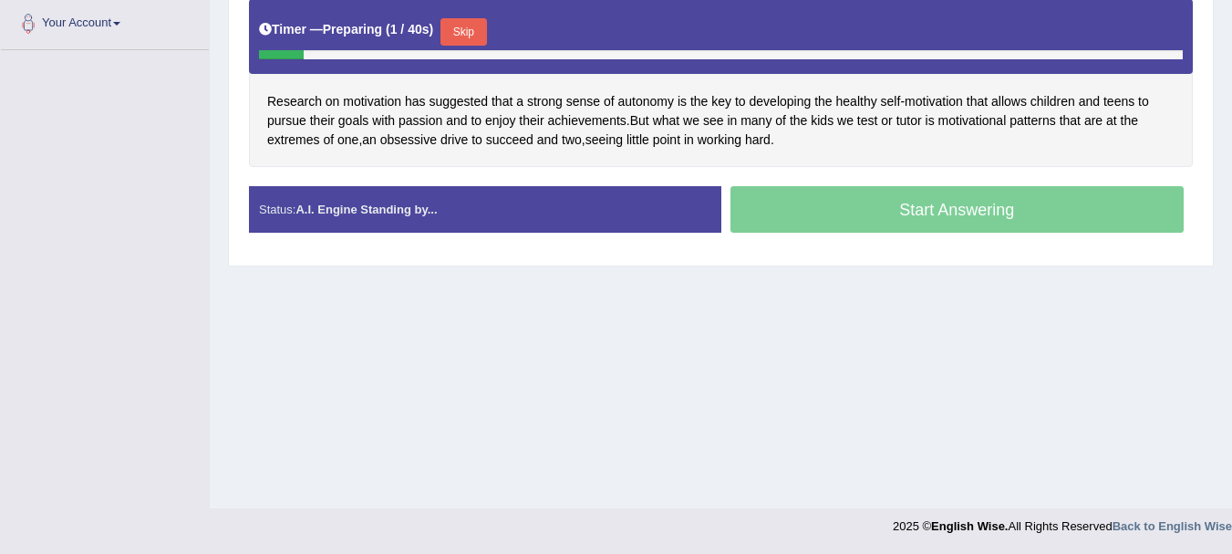
click at [473, 36] on button "Skip" at bounding box center [464, 31] width 46 height 27
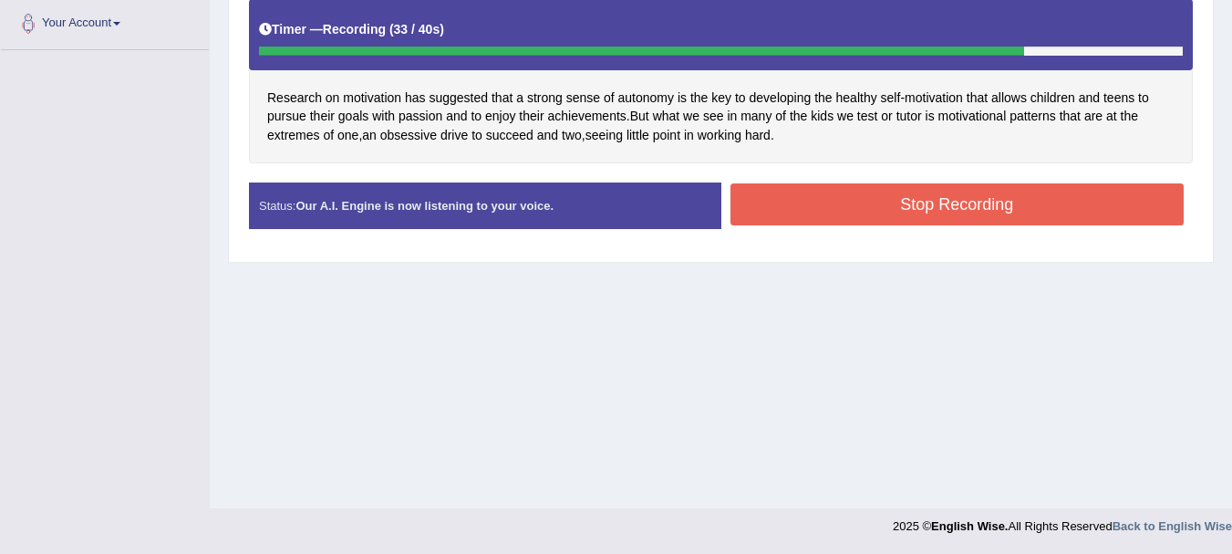
click at [812, 193] on button "Stop Recording" at bounding box center [958, 204] width 454 height 42
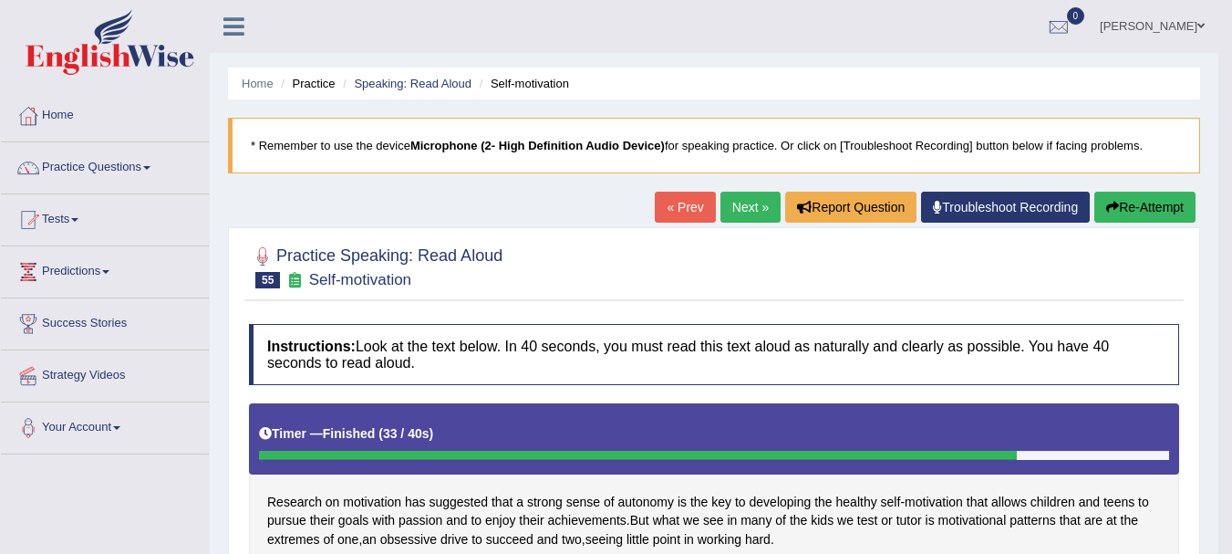
click at [750, 211] on link "Next »" at bounding box center [751, 207] width 60 height 31
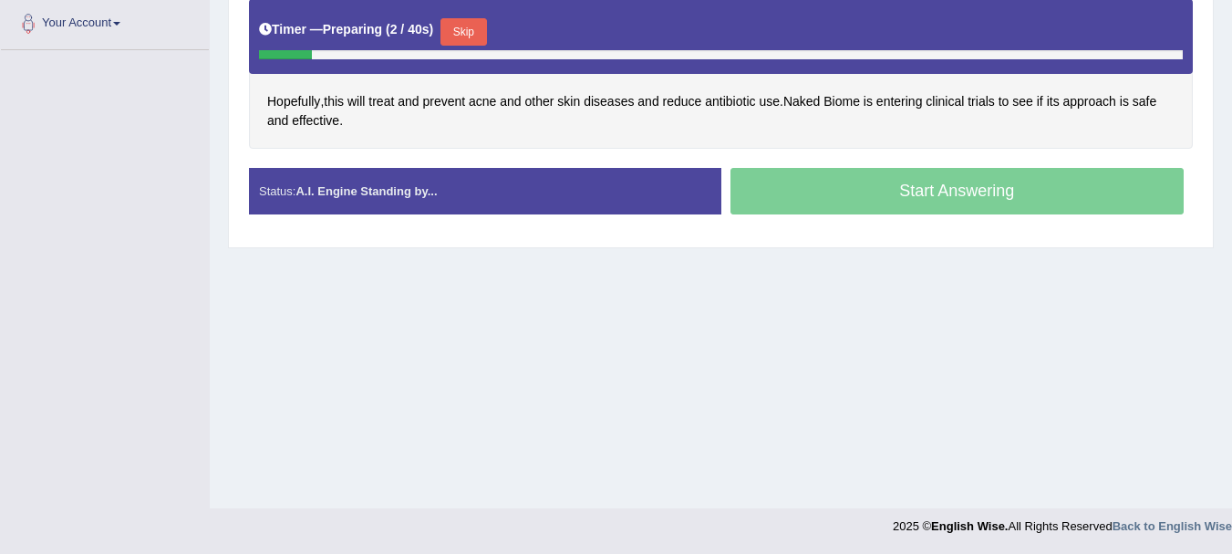
click at [455, 29] on button "Skip" at bounding box center [464, 31] width 46 height 27
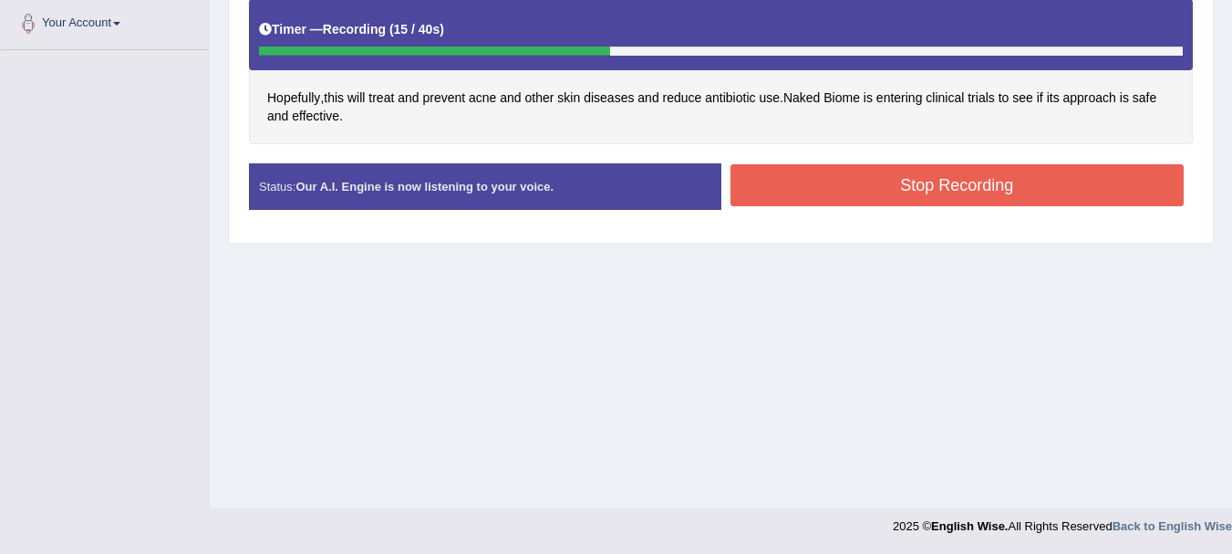
click at [772, 179] on button "Stop Recording" at bounding box center [958, 185] width 454 height 42
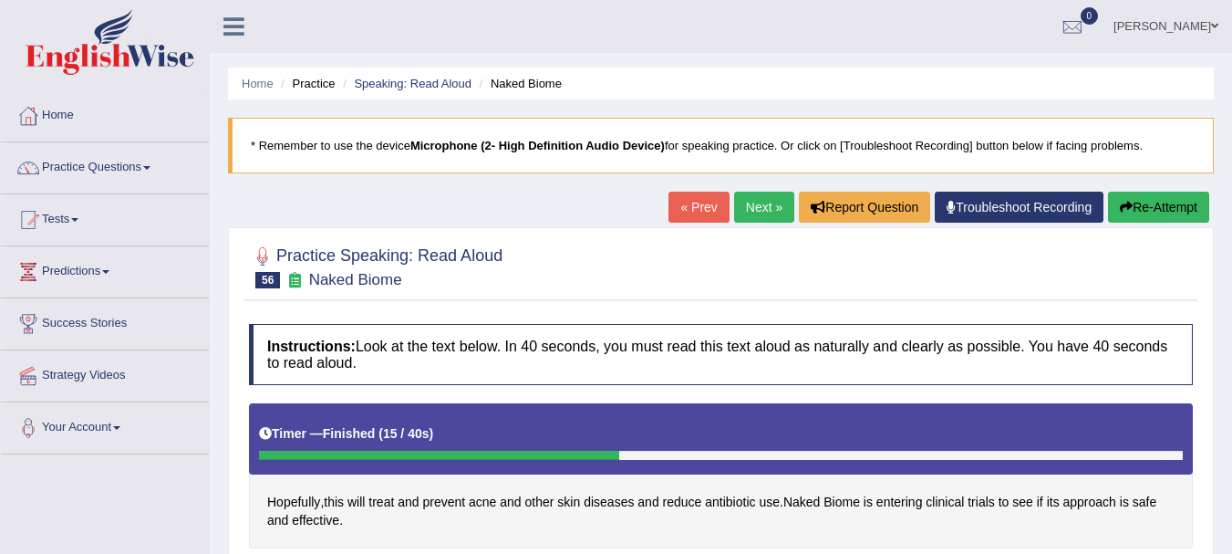
click at [737, 214] on link "Next »" at bounding box center [764, 207] width 60 height 31
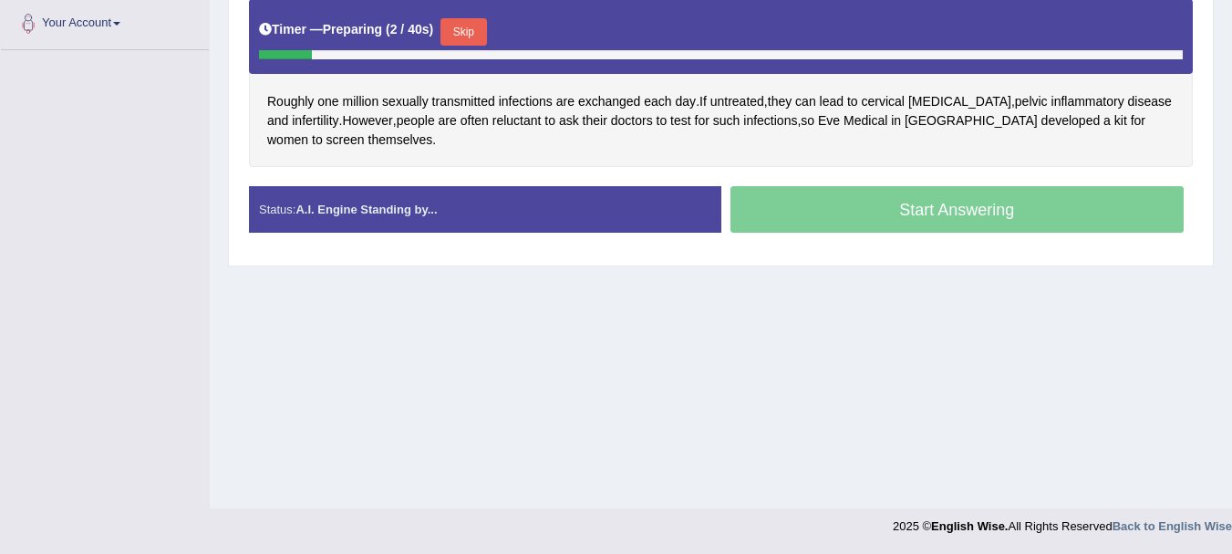
click at [463, 34] on button "Skip" at bounding box center [464, 31] width 46 height 27
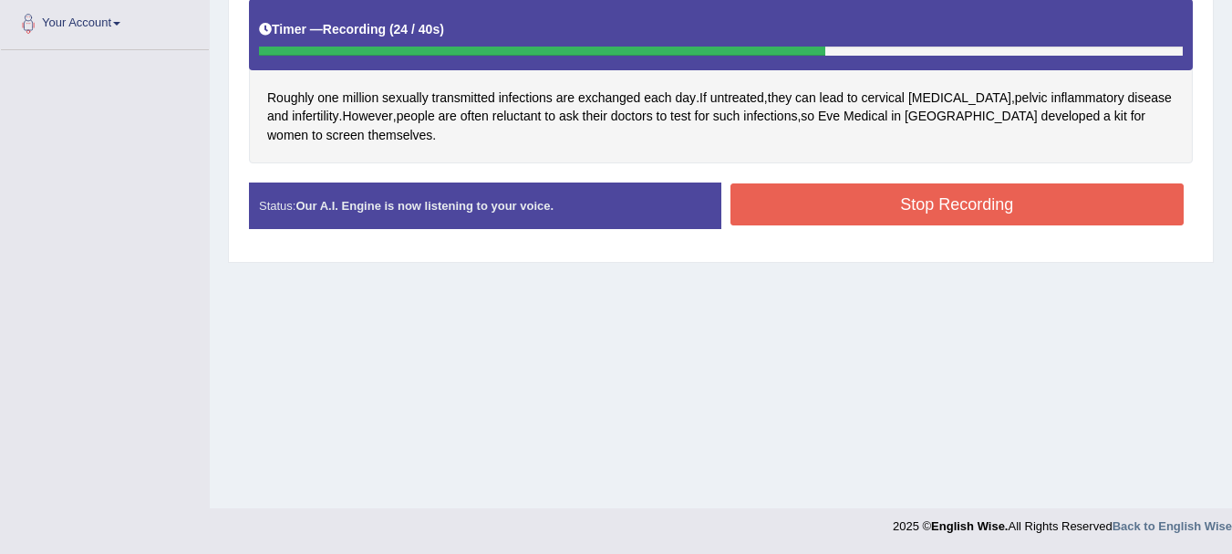
click at [774, 220] on button "Stop Recording" at bounding box center [958, 204] width 454 height 42
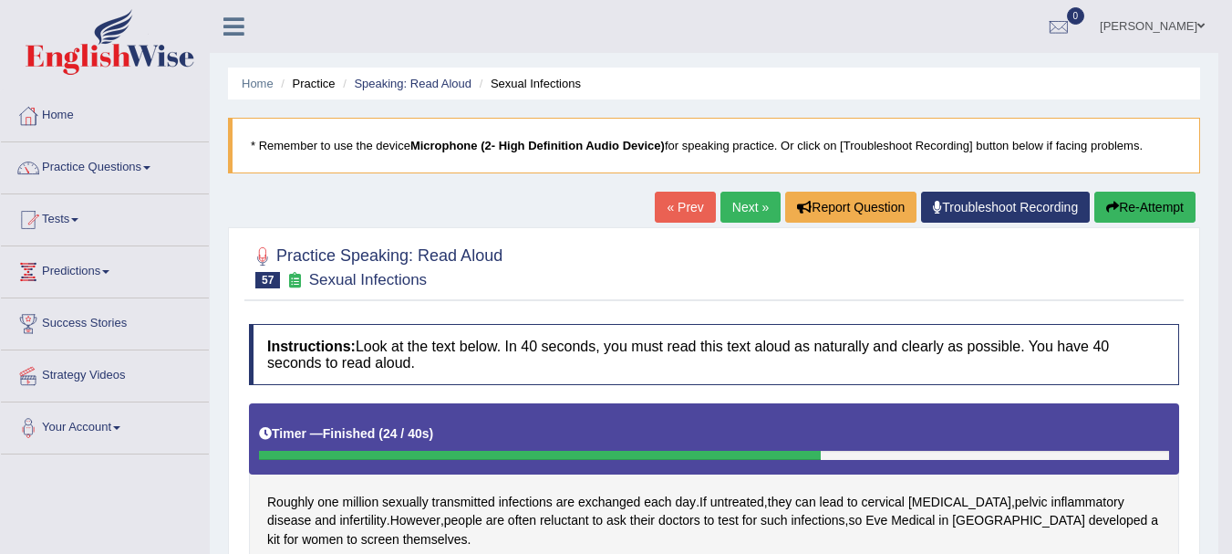
click at [780, 171] on blockquote "* Remember to use the device Microphone (2- High Definition Audio Device) for s…" at bounding box center [714, 146] width 972 height 56
click at [750, 214] on link "Next »" at bounding box center [751, 207] width 60 height 31
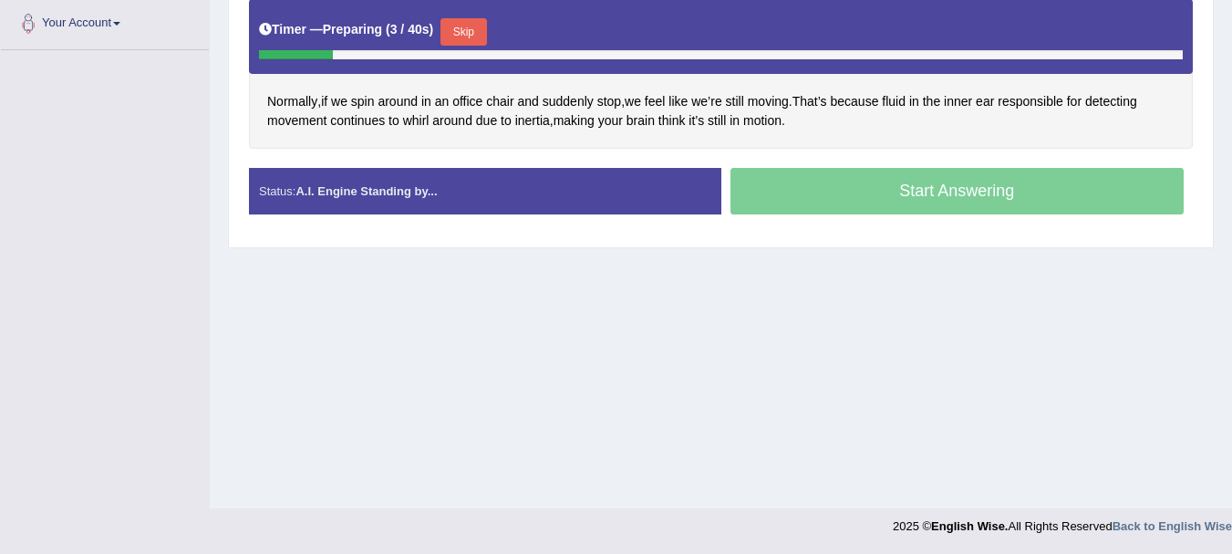
click at [476, 40] on button "Skip" at bounding box center [464, 31] width 46 height 27
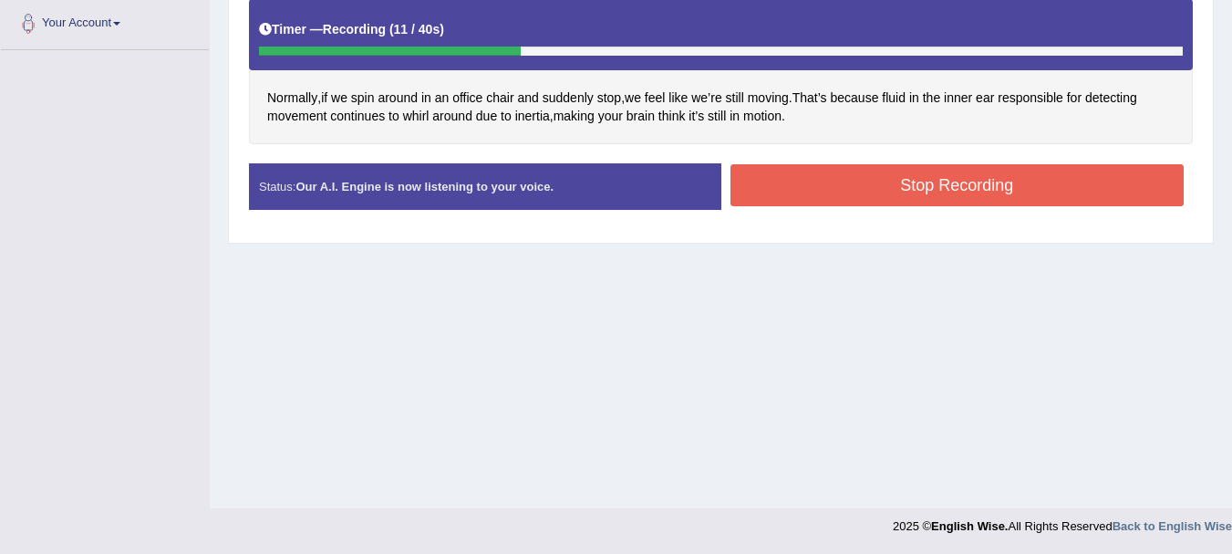
click at [937, 5] on div "Timer — Recording ( 11 / 40s )" at bounding box center [721, 34] width 944 height 70
click at [795, 189] on button "Stop Recording" at bounding box center [958, 185] width 454 height 42
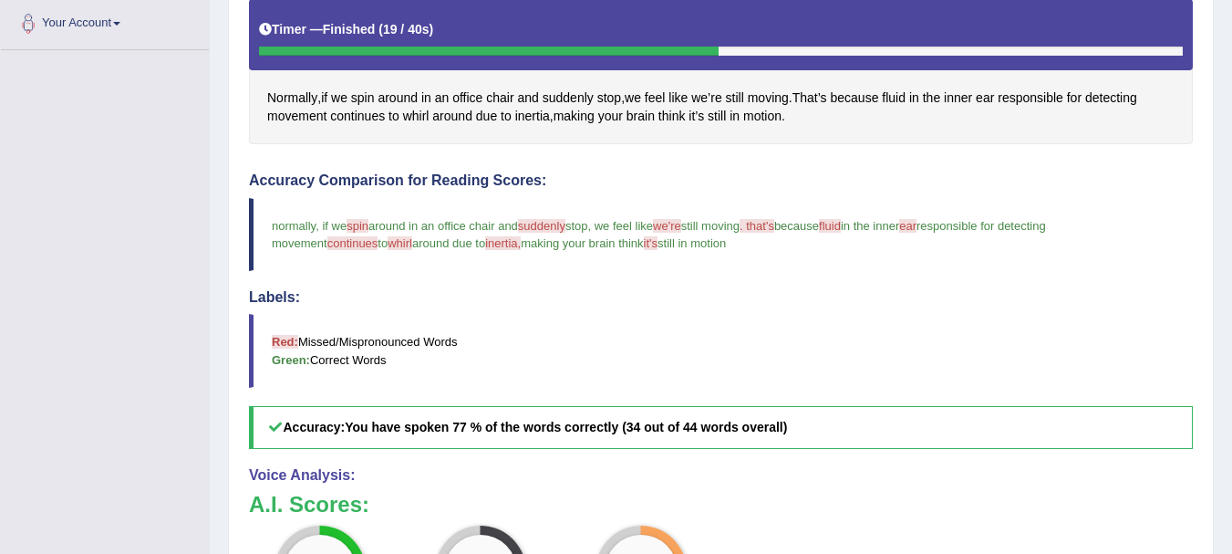
click at [1117, 16] on div "Timer — Finished ( 19 / 40s )" at bounding box center [721, 30] width 924 height 32
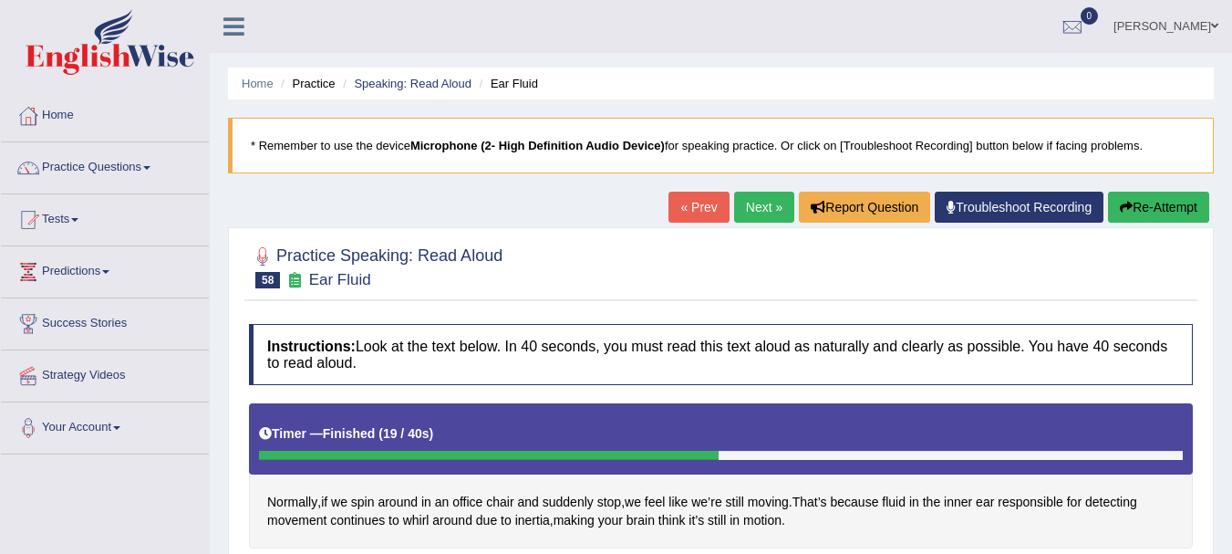
click at [738, 205] on link "Next »" at bounding box center [764, 207] width 60 height 31
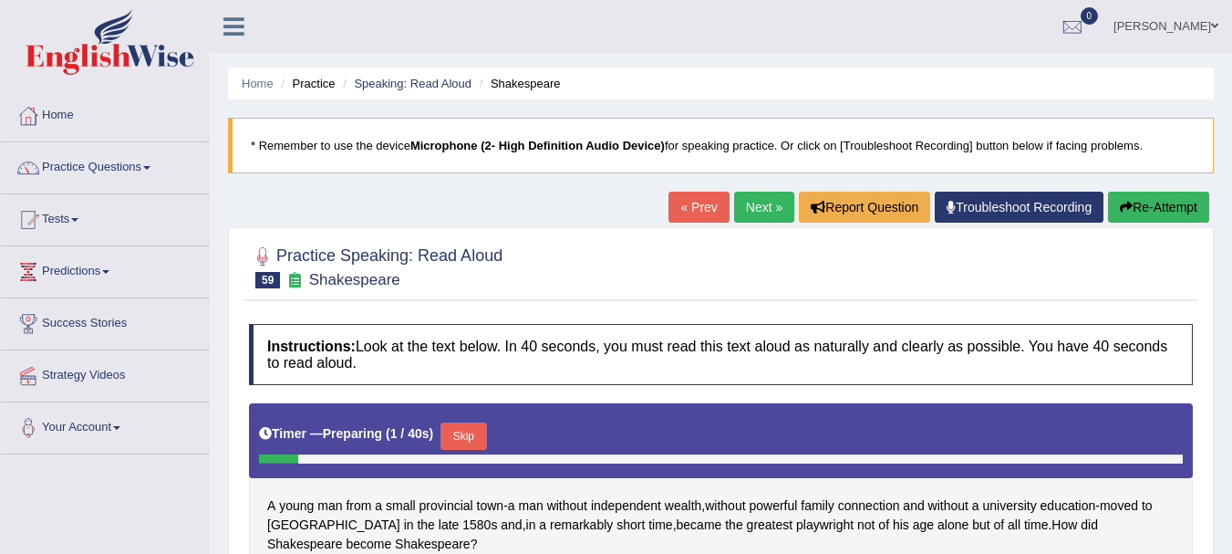
click at [483, 422] on button "Skip" at bounding box center [464, 435] width 46 height 27
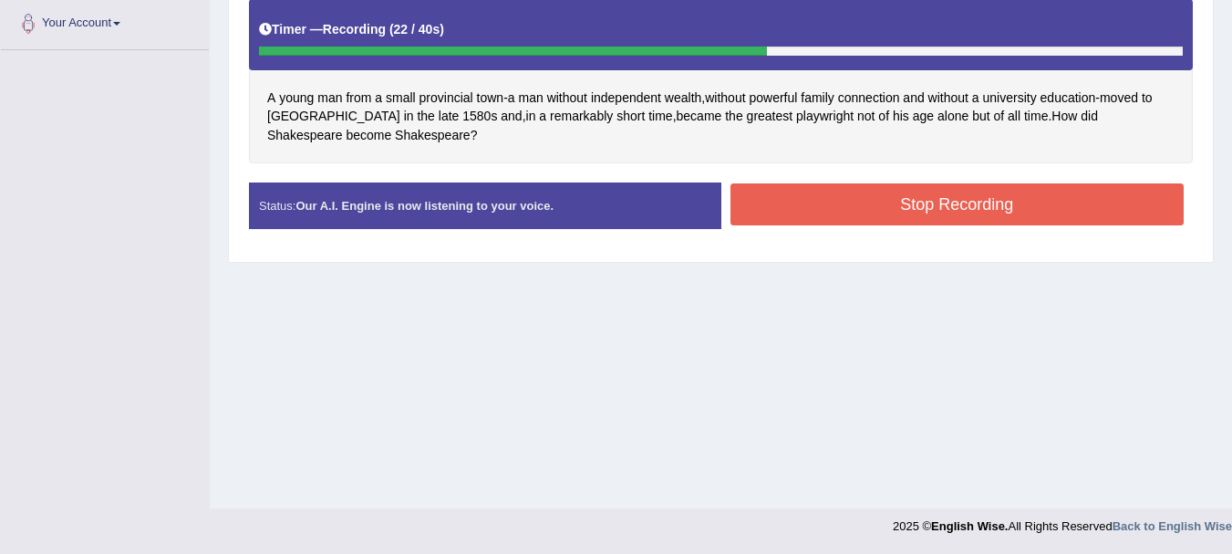
drag, startPoint x: 791, startPoint y: 244, endPoint x: 816, endPoint y: 209, distance: 43.1
click at [816, 209] on div "Status: Our A.I. Engine is now listening to your voice. Start Answering Stop Re…" at bounding box center [721, 214] width 944 height 65
click at [816, 209] on button "Stop Recording" at bounding box center [958, 204] width 454 height 42
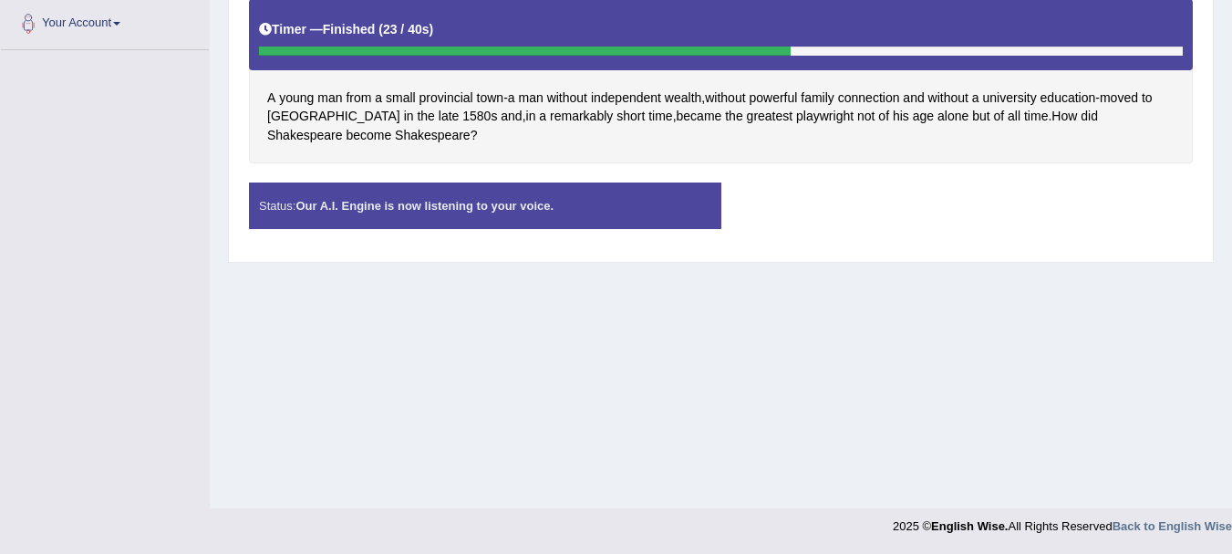
click at [552, 42] on div "Timer — Finished ( 23 / 40s )" at bounding box center [721, 30] width 924 height 32
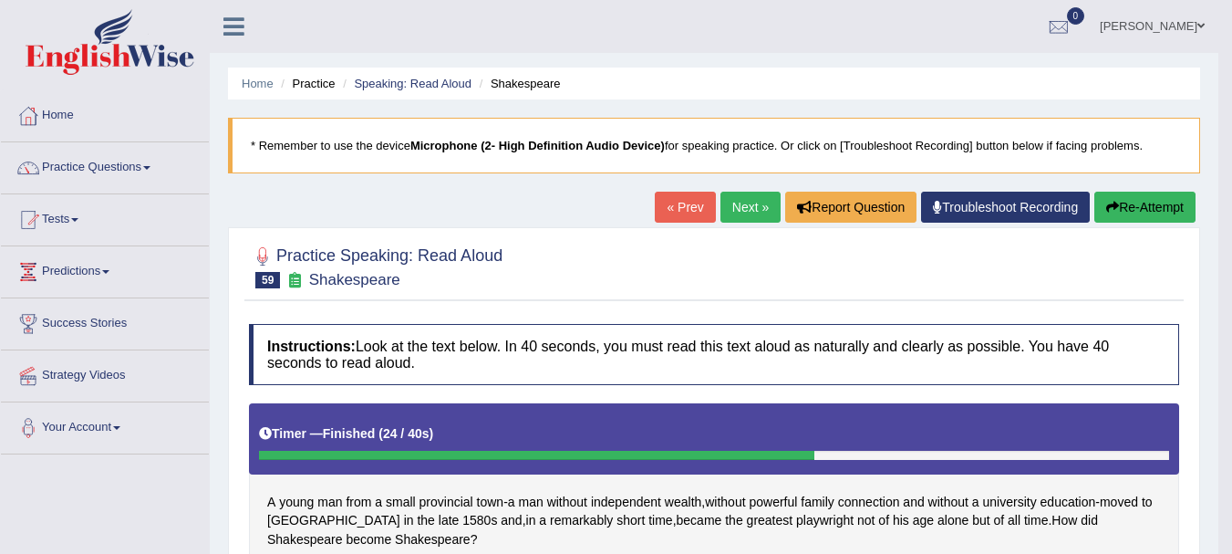
click at [730, 202] on link "Next »" at bounding box center [751, 207] width 60 height 31
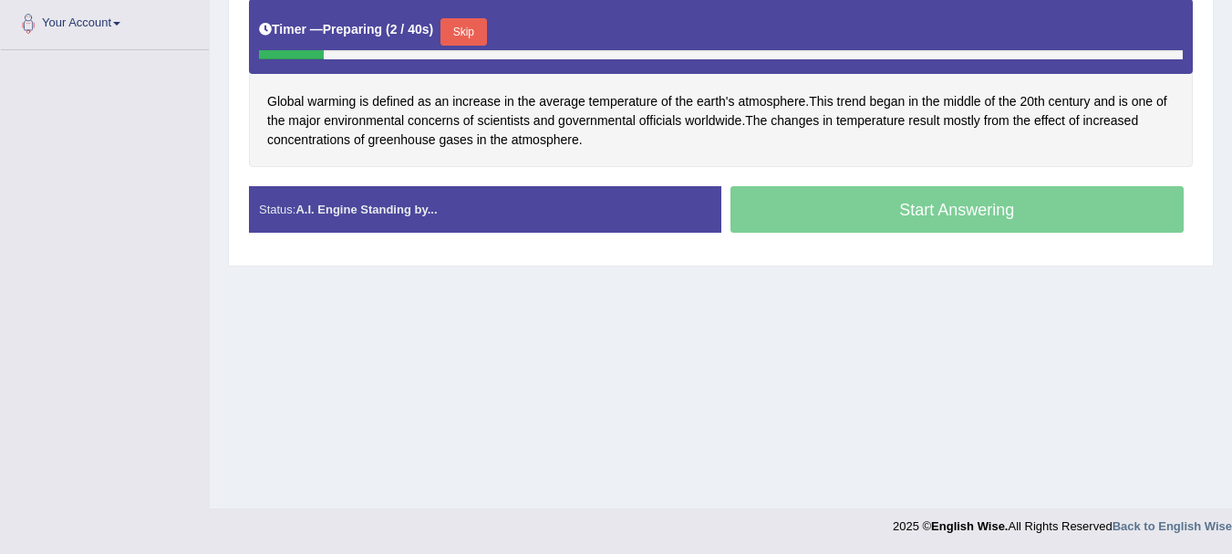
click at [461, 22] on button "Skip" at bounding box center [464, 31] width 46 height 27
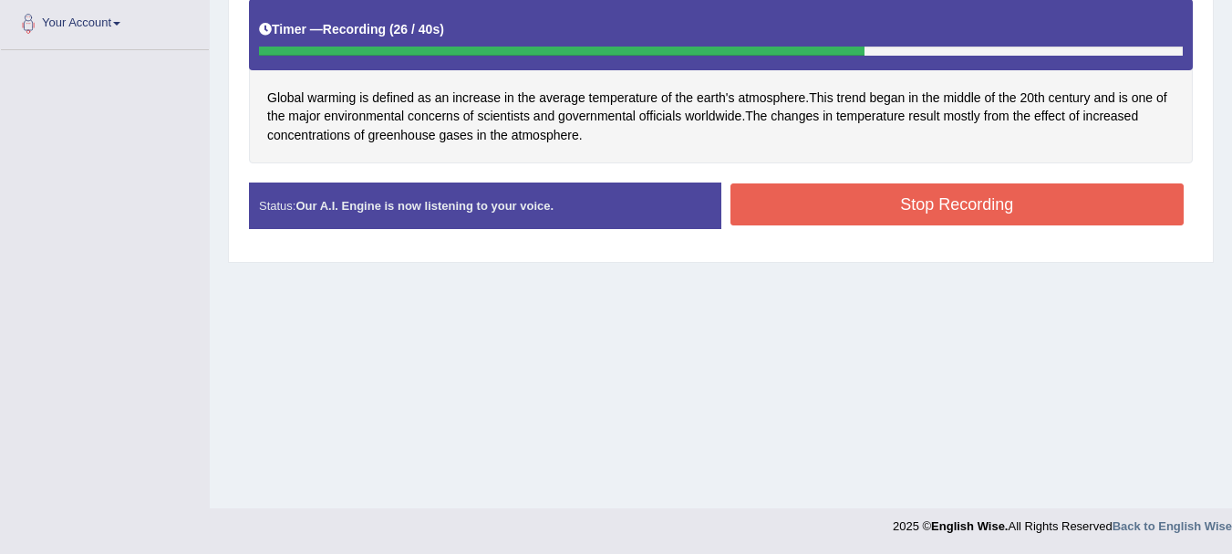
click at [833, 204] on button "Stop Recording" at bounding box center [958, 204] width 454 height 42
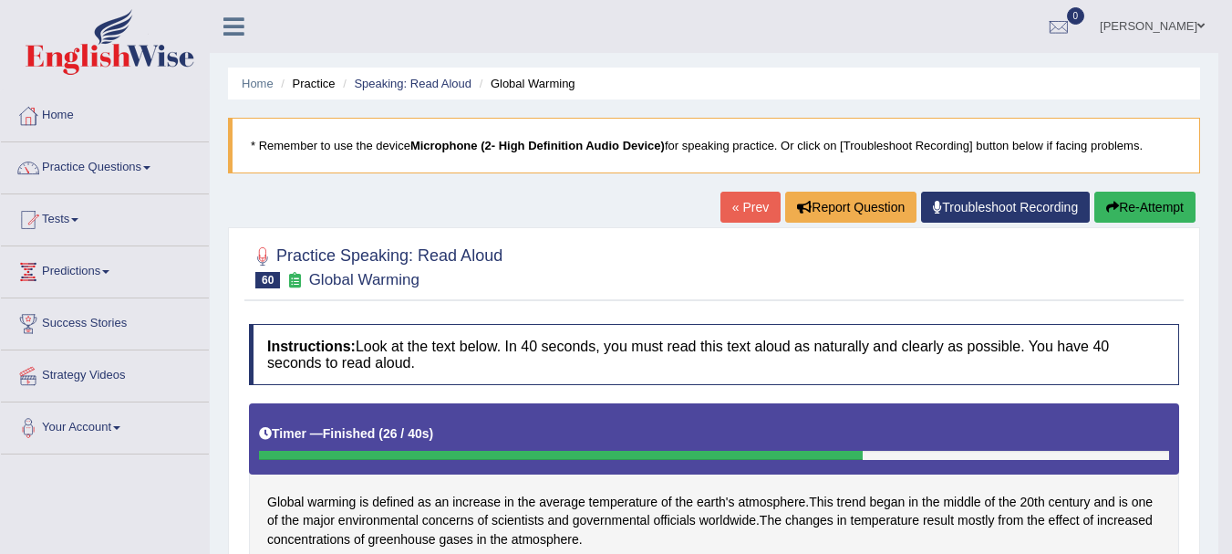
click at [259, 240] on div at bounding box center [714, 266] width 930 height 56
click at [161, 167] on link "Practice Questions" at bounding box center [105, 165] width 208 height 46
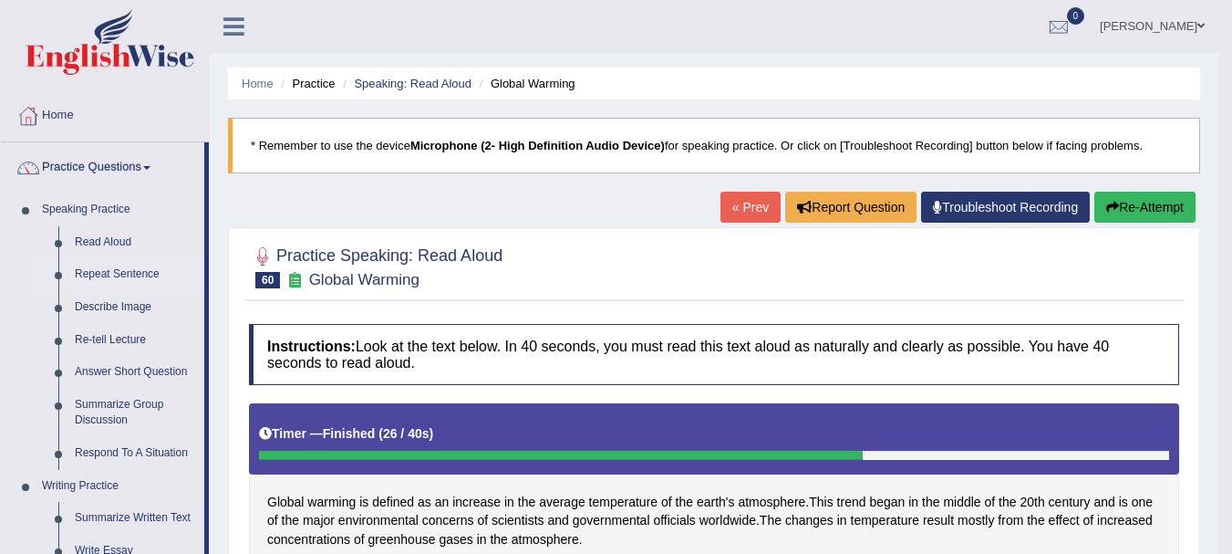
click at [98, 265] on link "Repeat Sentence" at bounding box center [136, 274] width 138 height 33
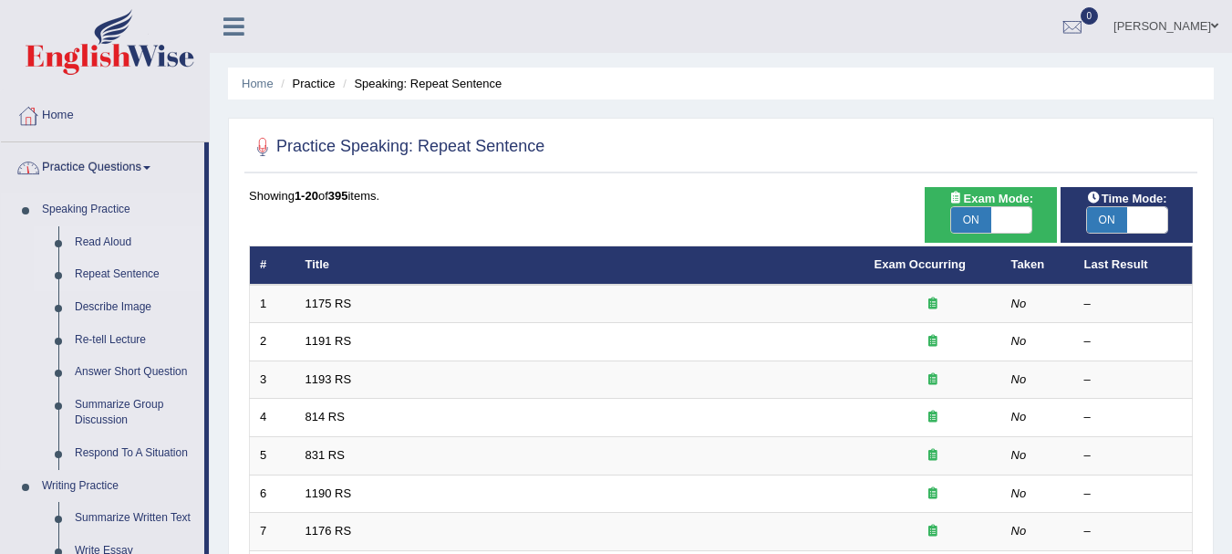
click at [93, 239] on link "Read Aloud" at bounding box center [136, 242] width 138 height 33
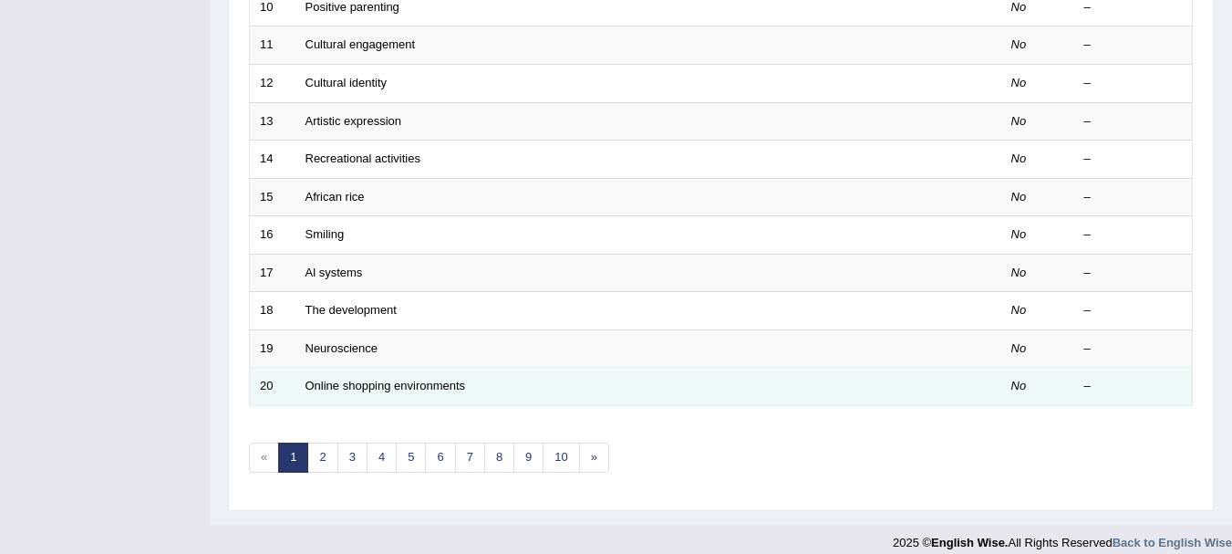
scroll to position [654, 0]
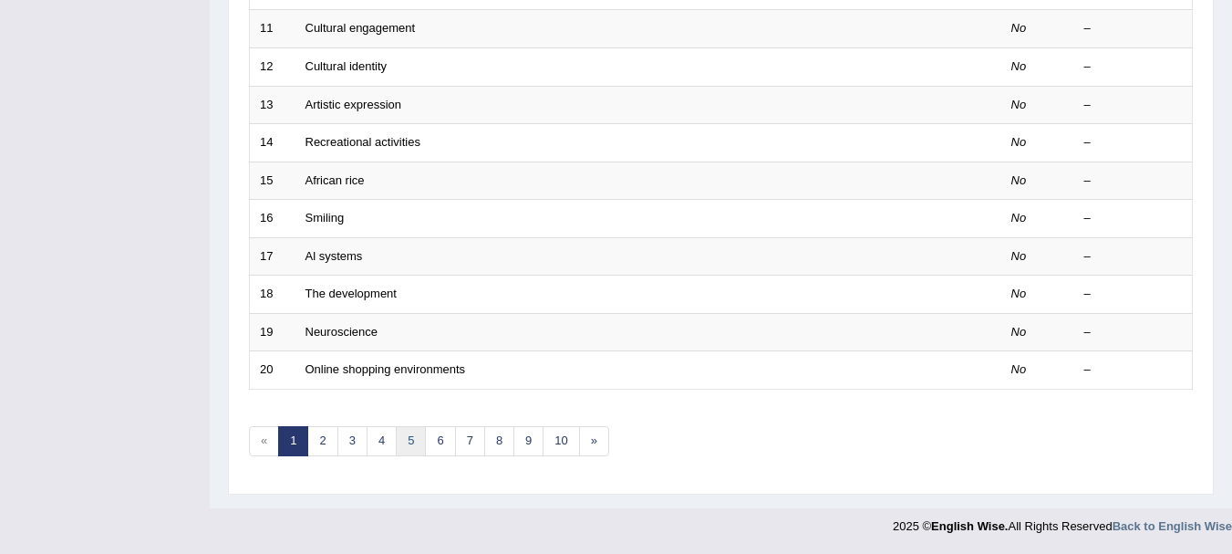
click at [404, 452] on link "5" at bounding box center [411, 441] width 30 height 30
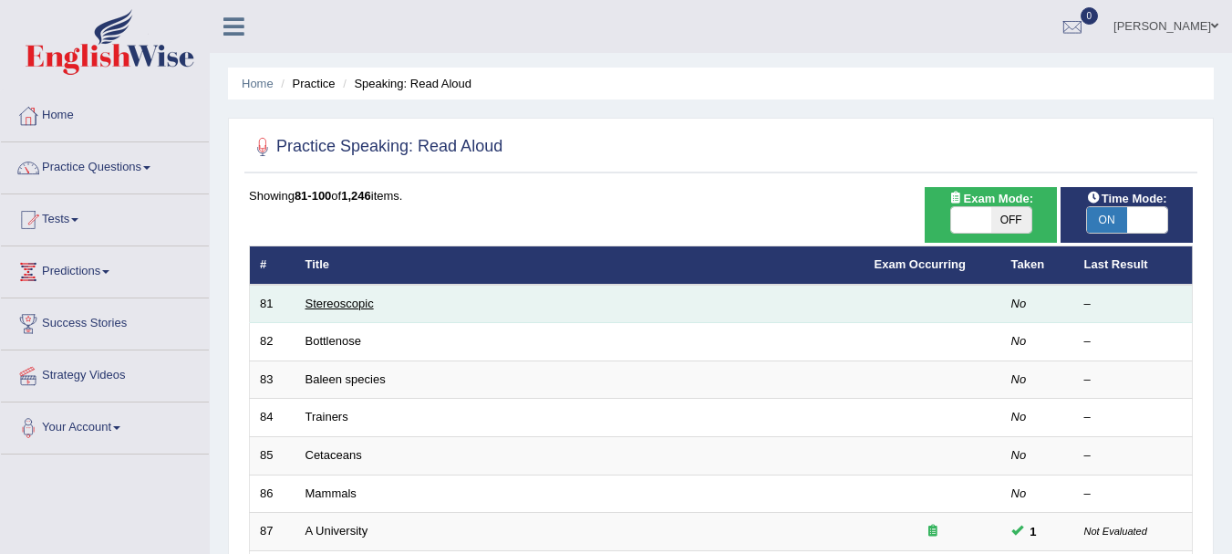
click at [334, 308] on link "Stereoscopic" at bounding box center [340, 303] width 68 height 14
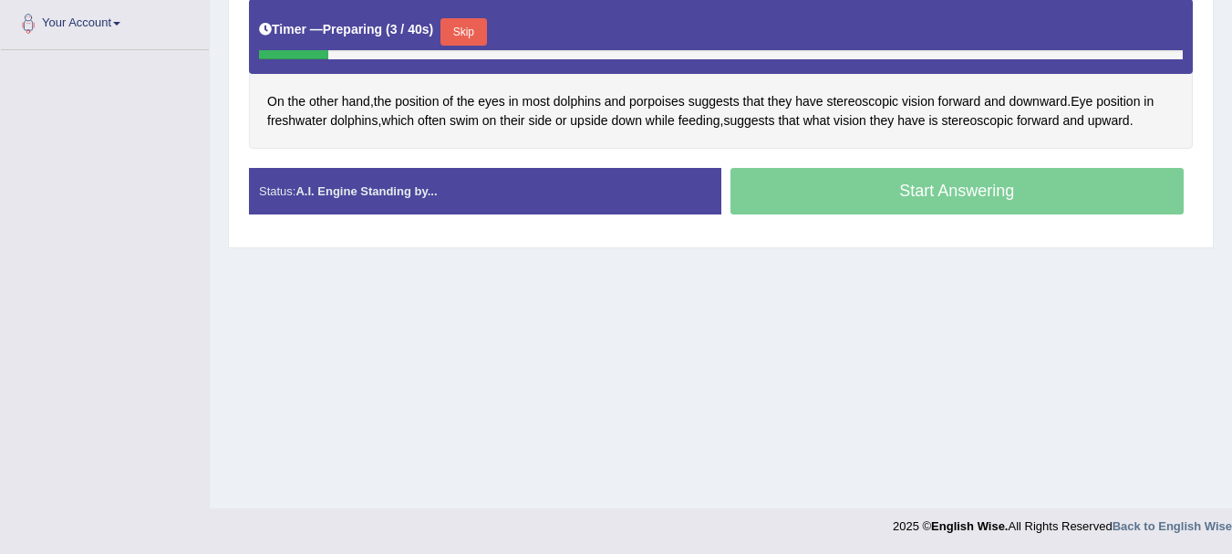
drag, startPoint x: 476, startPoint y: 8, endPoint x: 459, endPoint y: 36, distance: 32.4
click at [459, 36] on div "Timer — Preparing ( 3 / 40s ) Skip" at bounding box center [721, 36] width 944 height 75
click at [459, 36] on button "Skip" at bounding box center [464, 31] width 46 height 27
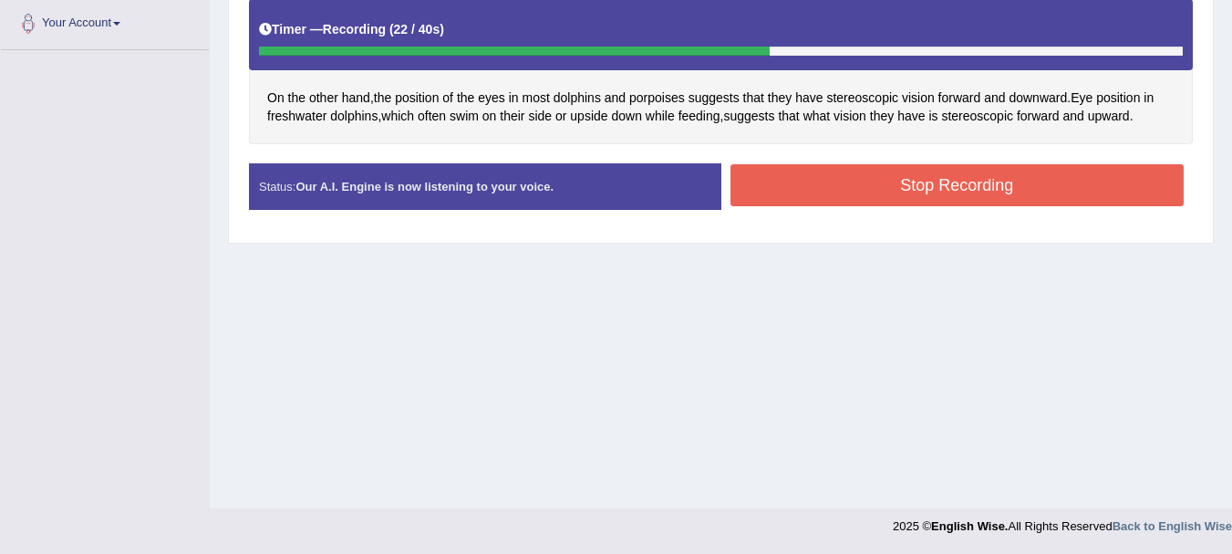
click at [768, 197] on button "Stop Recording" at bounding box center [958, 185] width 454 height 42
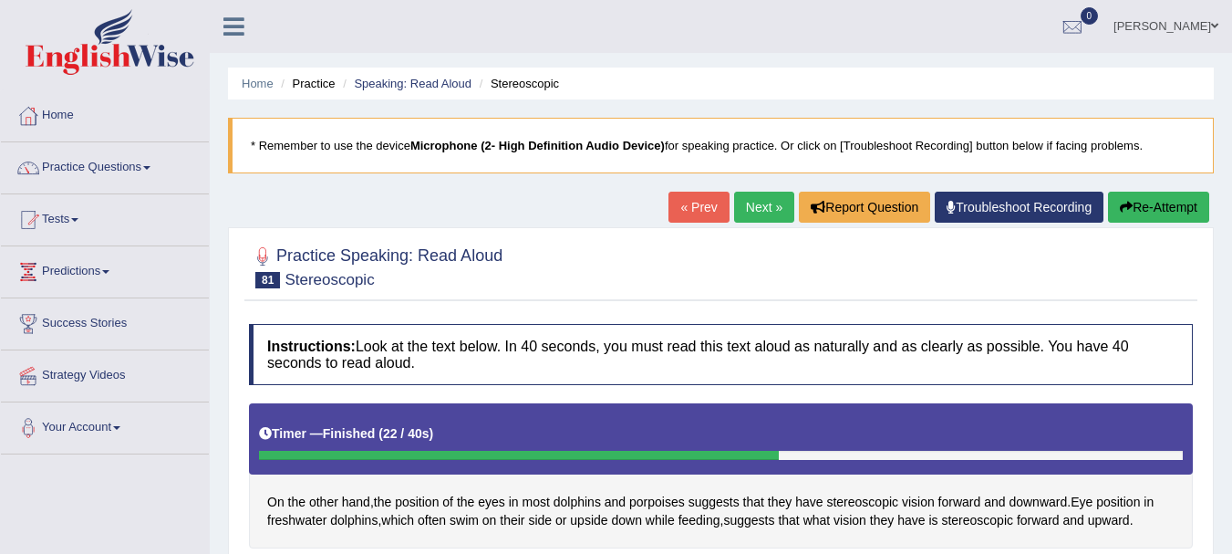
click at [753, 206] on link "Next »" at bounding box center [764, 207] width 60 height 31
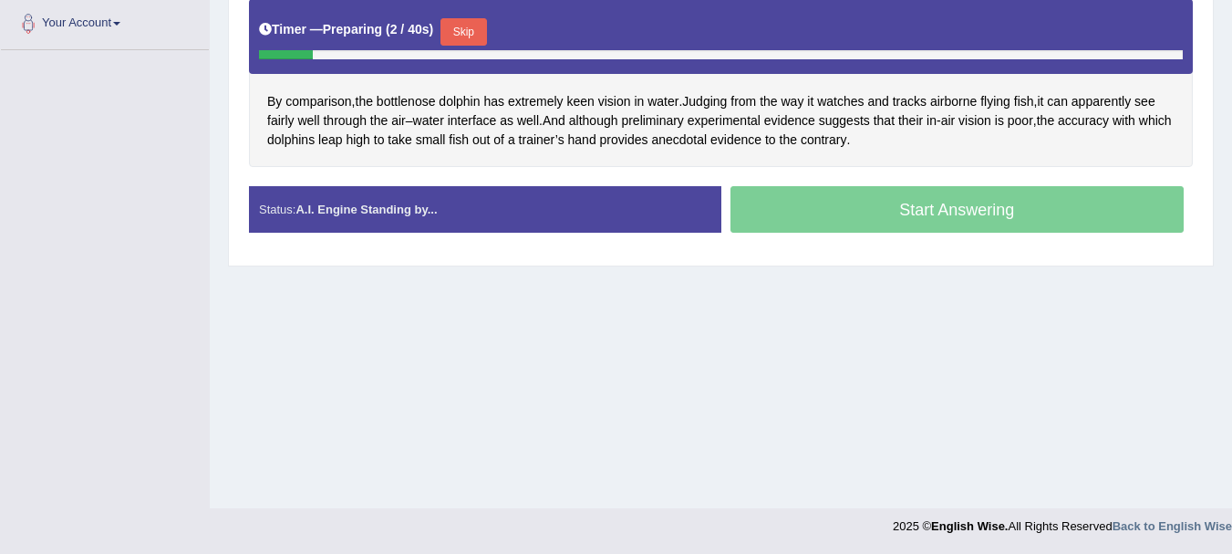
click at [473, 34] on button "Skip" at bounding box center [464, 31] width 46 height 27
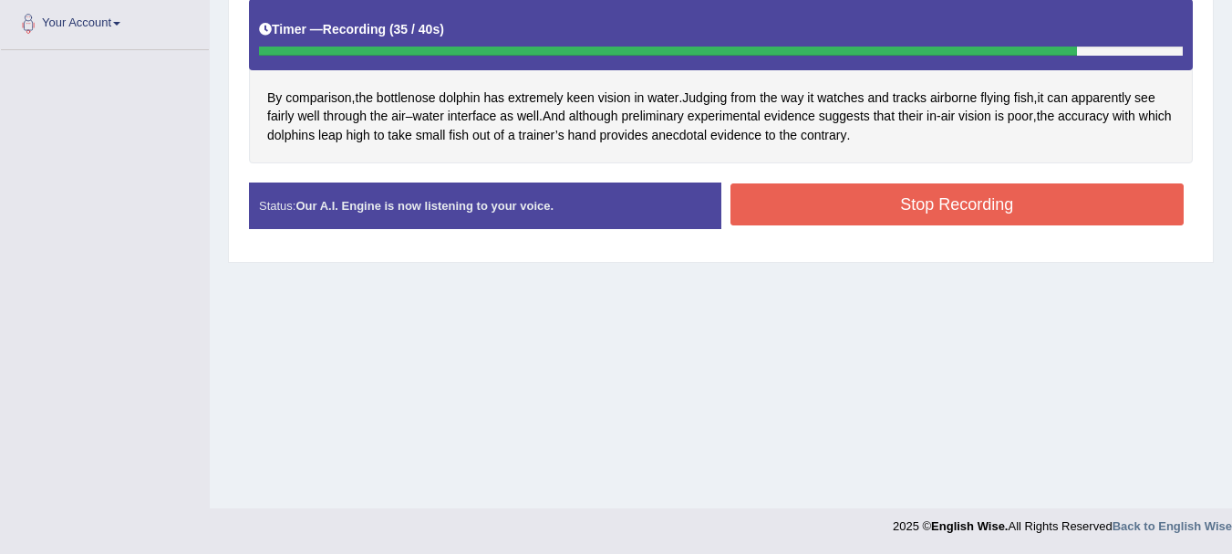
click at [789, 196] on button "Stop Recording" at bounding box center [958, 204] width 454 height 42
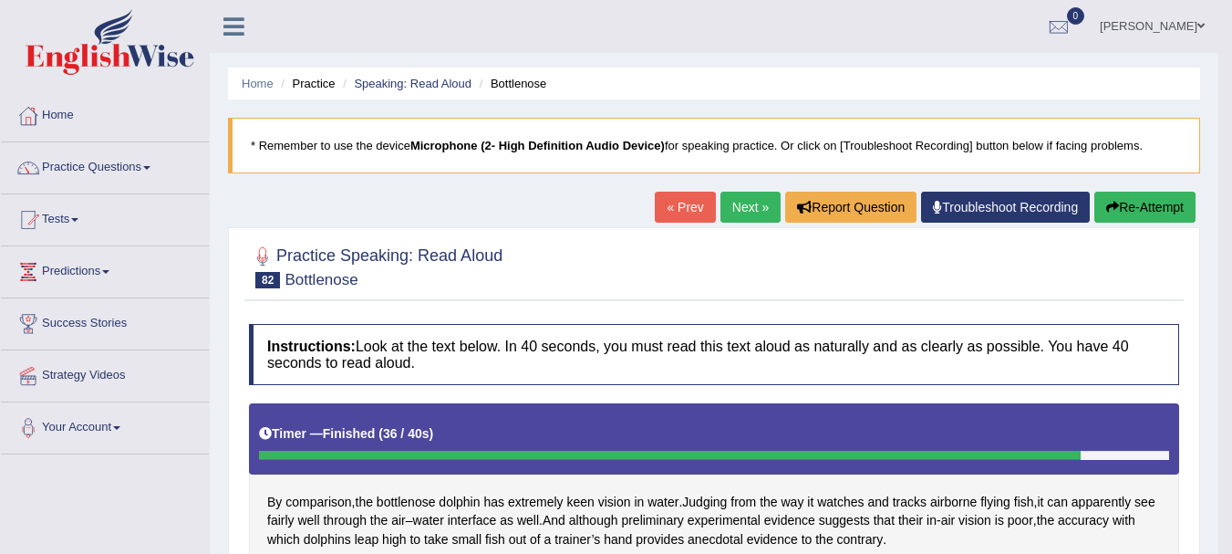
click at [731, 203] on link "Next »" at bounding box center [751, 207] width 60 height 31
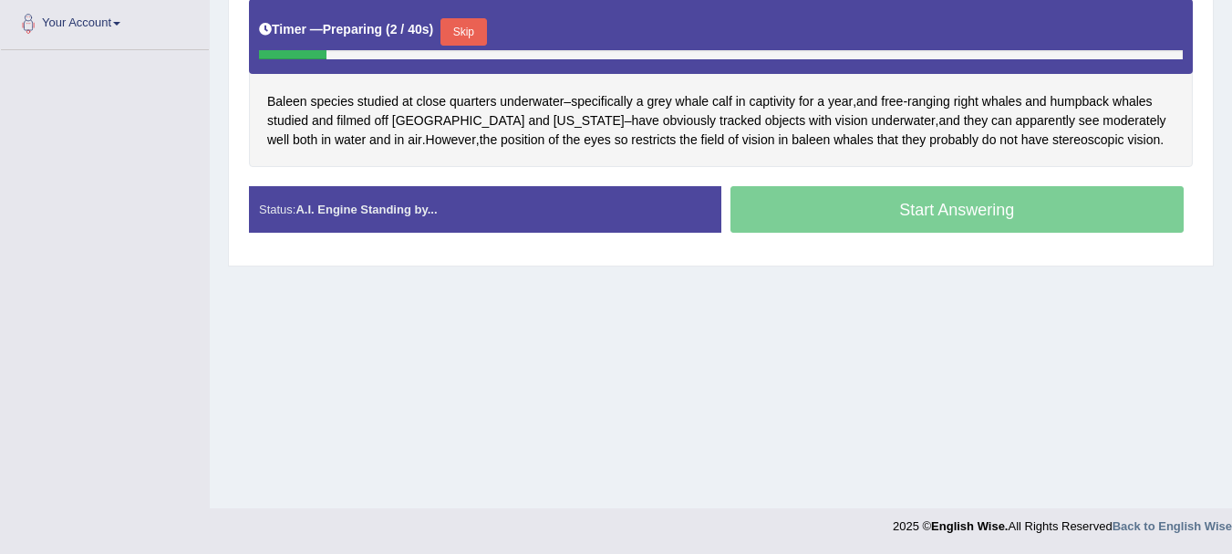
click at [463, 36] on button "Skip" at bounding box center [464, 31] width 46 height 27
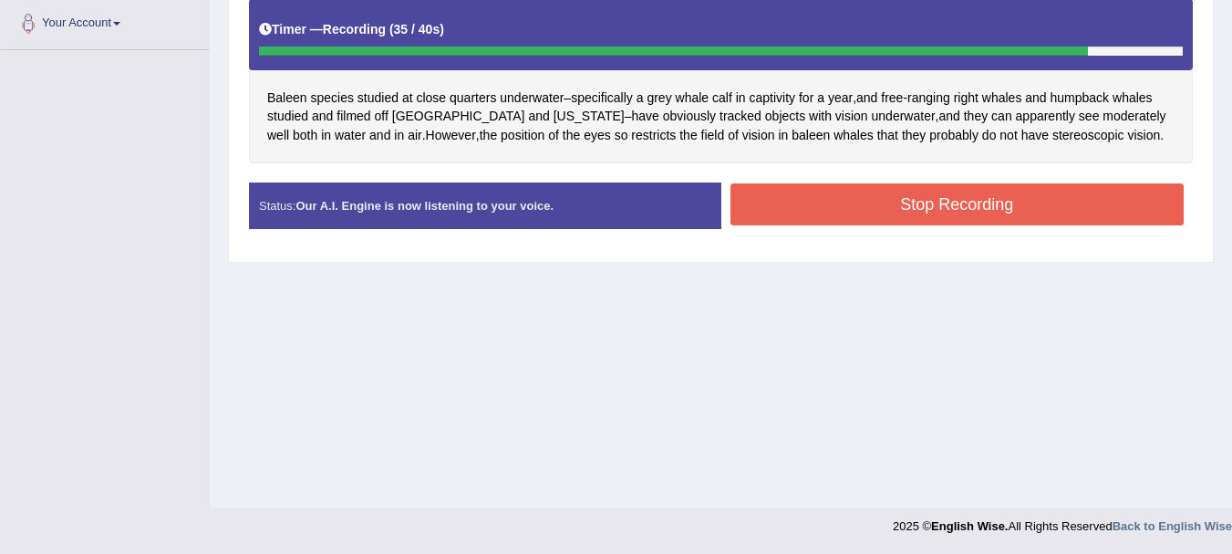
click at [893, 223] on button "Stop Recording" at bounding box center [958, 204] width 454 height 42
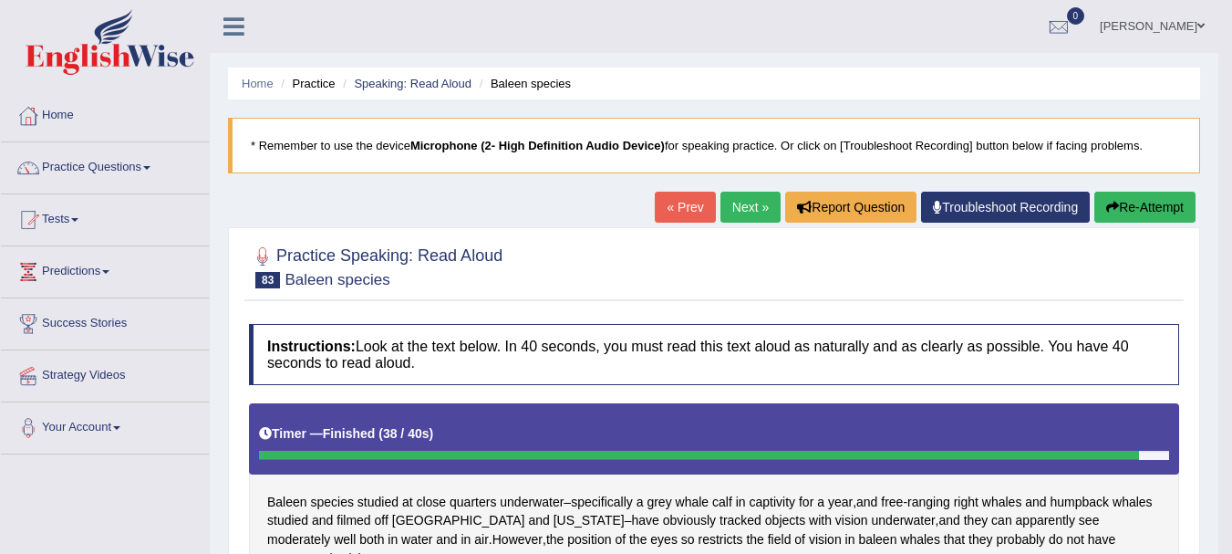
click at [747, 208] on link "Next »" at bounding box center [751, 207] width 60 height 31
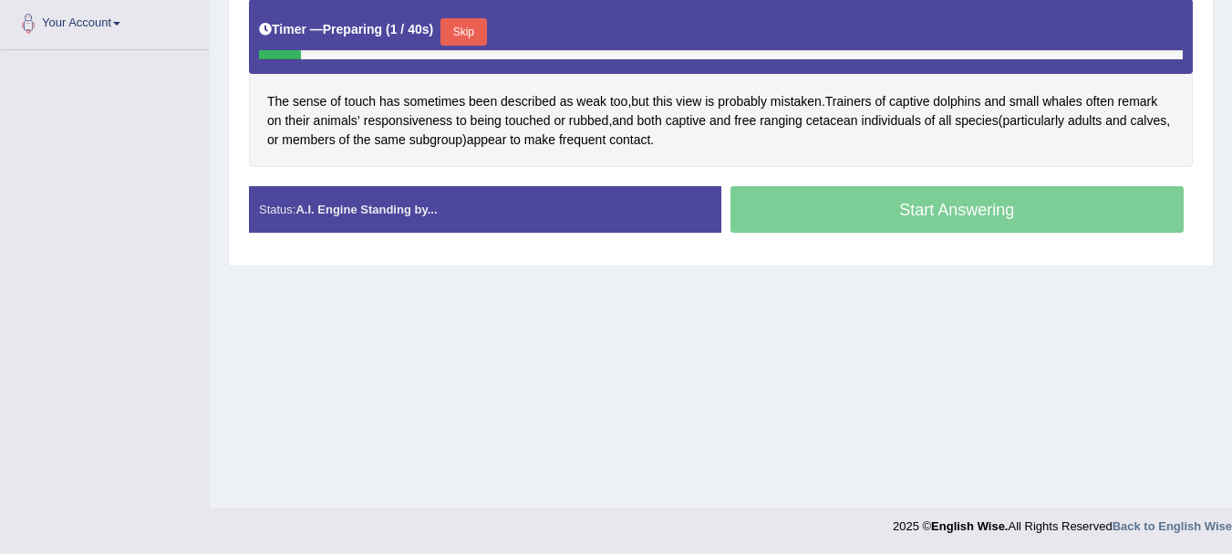
click at [471, 60] on div "Timer — Preparing ( 1 / 40s ) Skip" at bounding box center [721, 36] width 944 height 75
click at [483, 38] on button "Skip" at bounding box center [464, 31] width 46 height 27
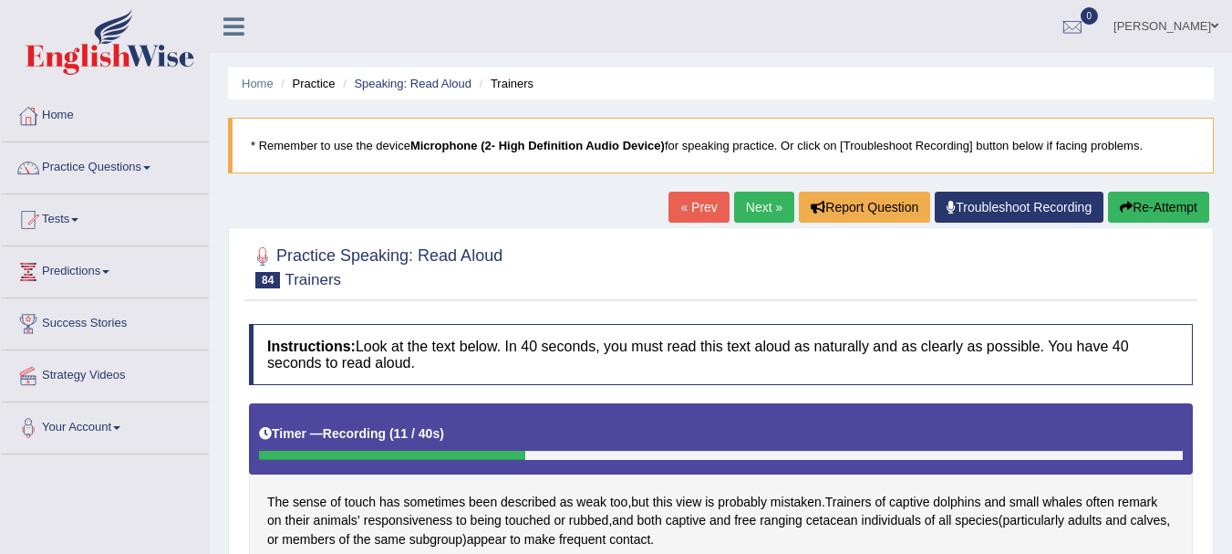
click at [734, 207] on link "Next »" at bounding box center [764, 207] width 60 height 31
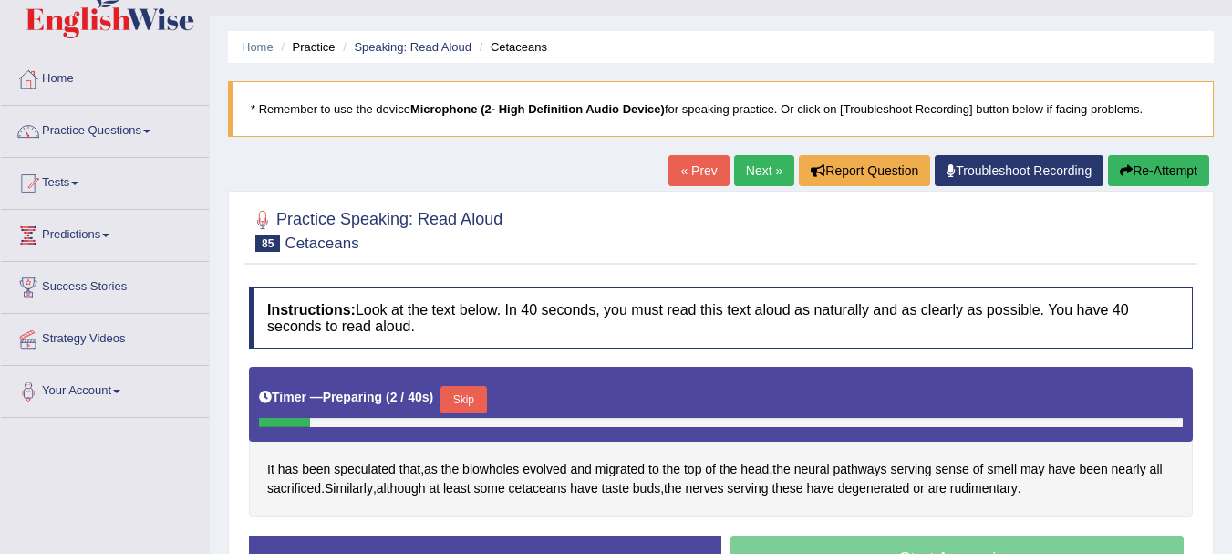
click at [468, 388] on button "Skip" at bounding box center [464, 399] width 46 height 27
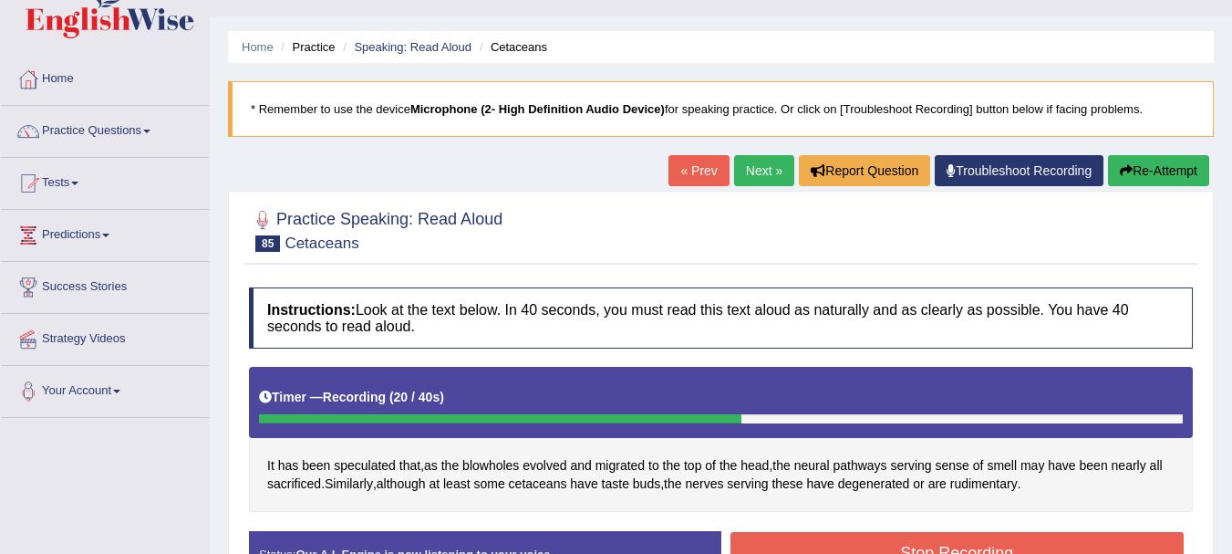
click at [851, 536] on button "Stop Recording" at bounding box center [958, 553] width 454 height 42
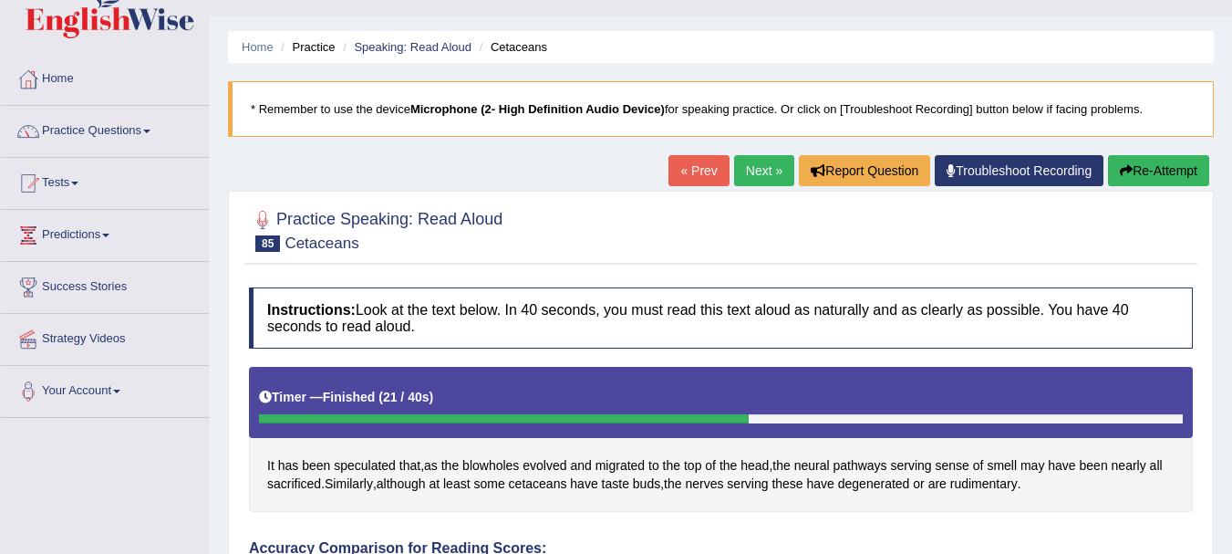
drag, startPoint x: 616, startPoint y: 26, endPoint x: 755, endPoint y: 165, distance: 197.4
click at [755, 165] on link "Next »" at bounding box center [764, 170] width 60 height 31
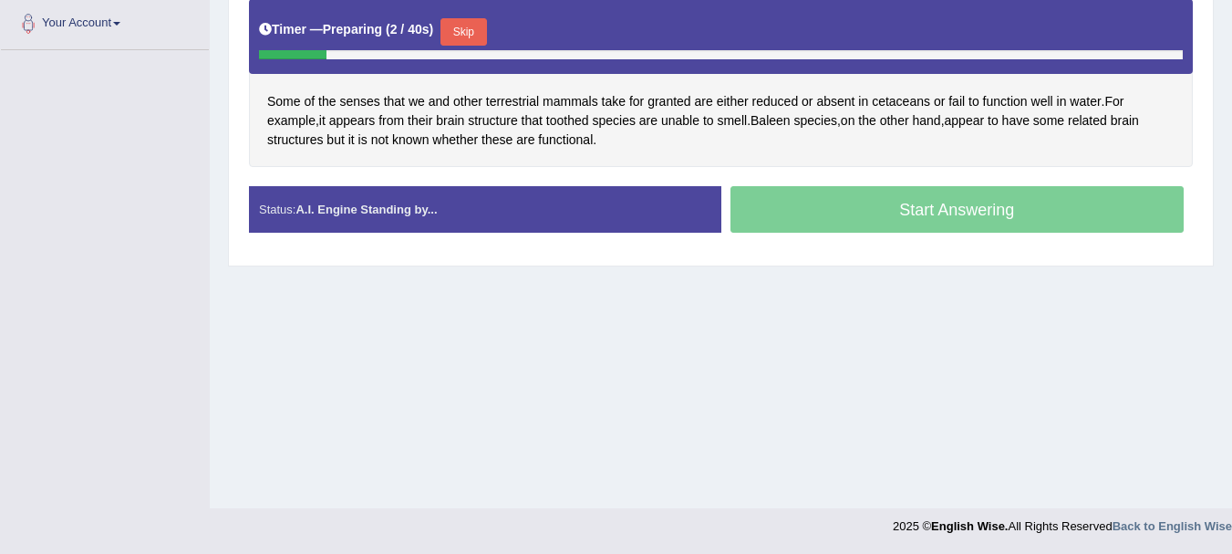
click at [468, 25] on button "Skip" at bounding box center [464, 31] width 46 height 27
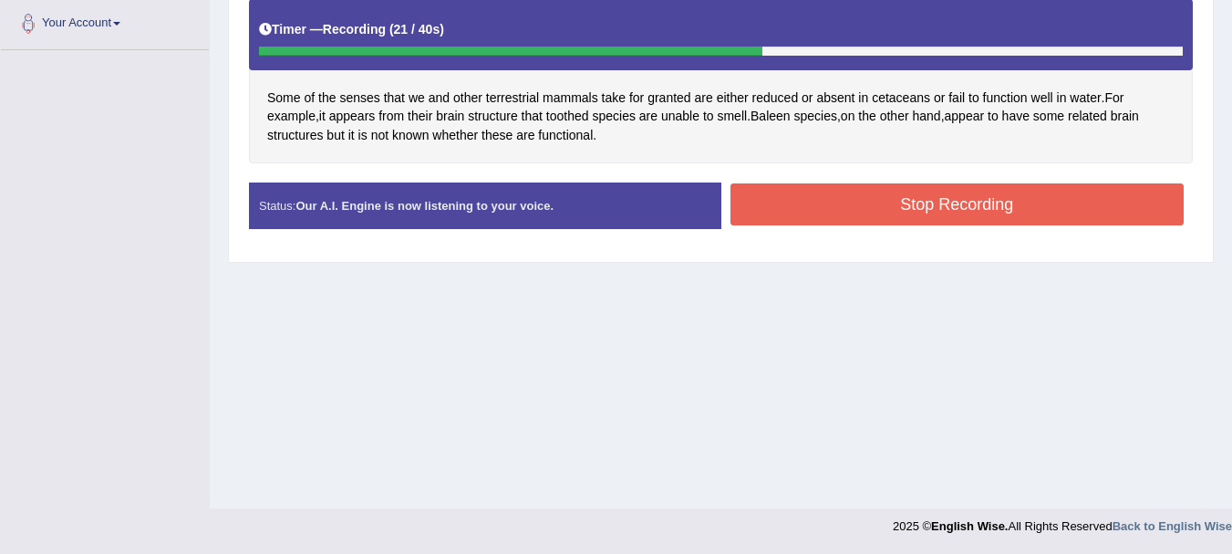
click at [859, 199] on button "Stop Recording" at bounding box center [958, 204] width 454 height 42
